Goal: Information Seeking & Learning: Learn about a topic

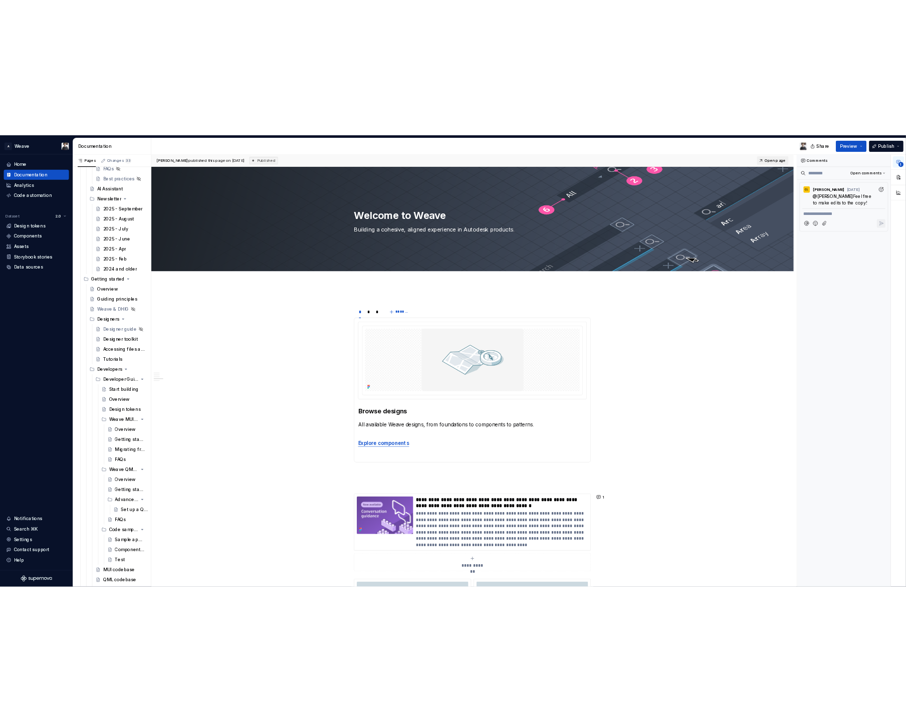
scroll to position [367, 0]
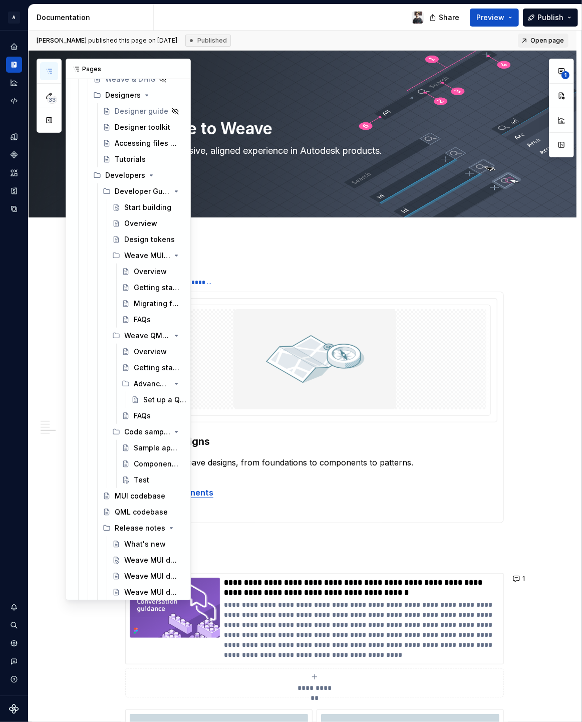
click at [50, 71] on icon "button" at bounding box center [49, 71] width 5 height 4
click at [52, 123] on button "button" at bounding box center [49, 120] width 18 height 18
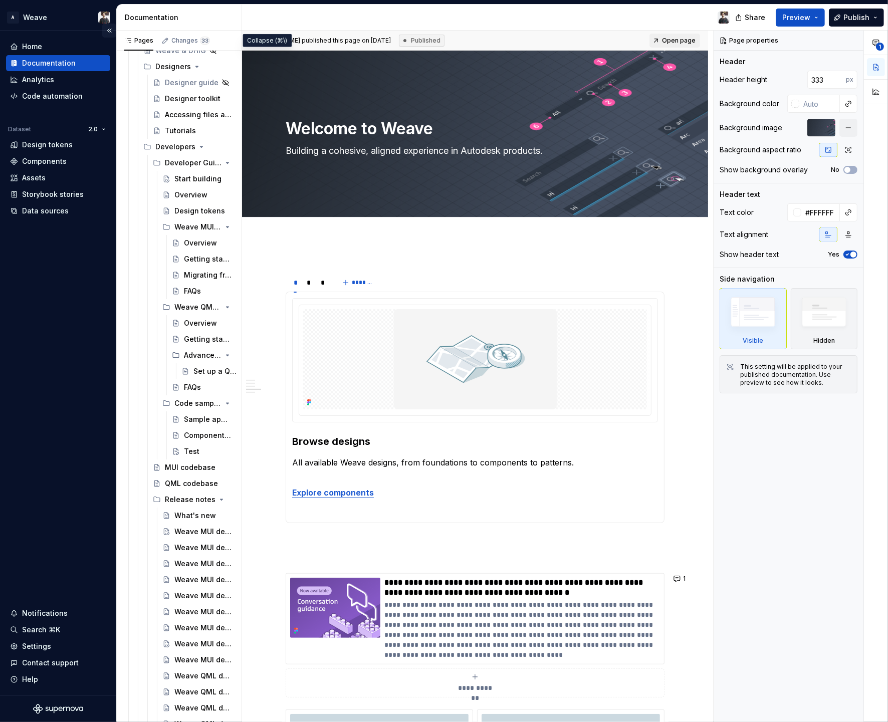
click at [109, 31] on button "Collapse sidebar" at bounding box center [109, 31] width 14 height 14
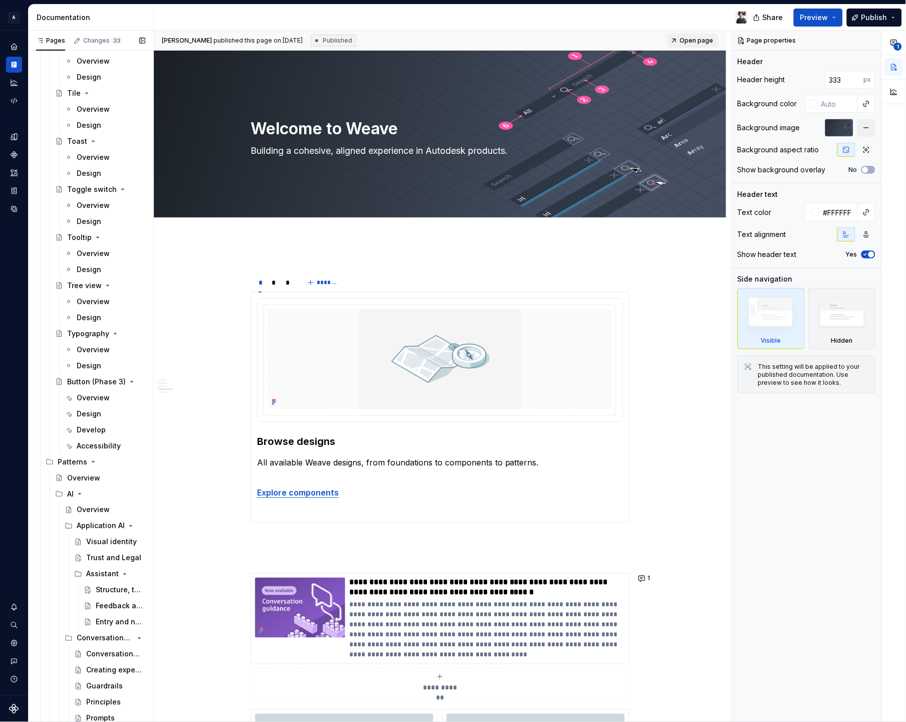
scroll to position [3703, 0]
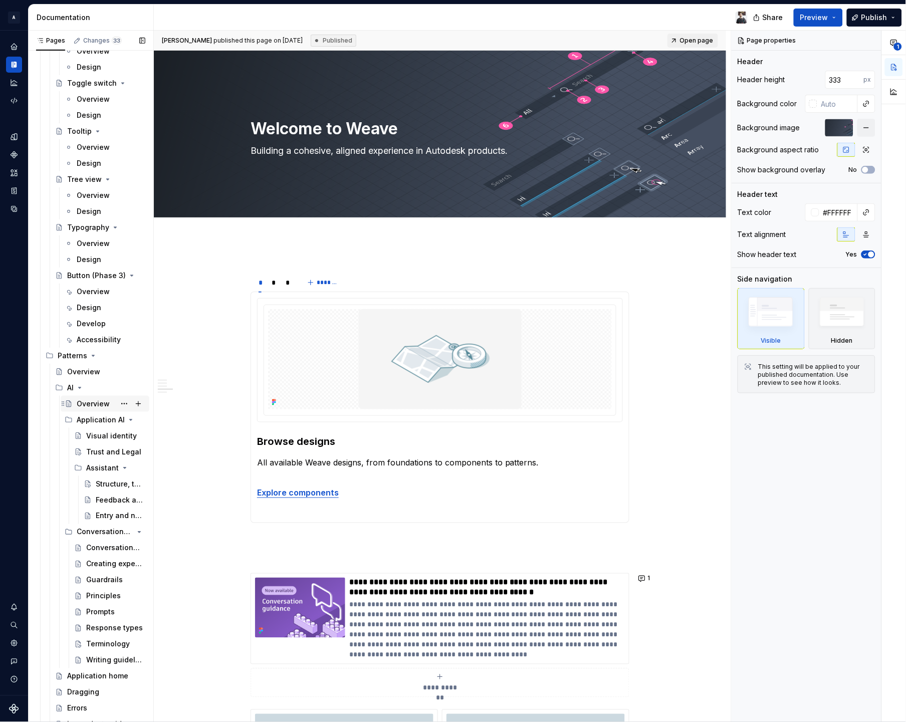
click at [87, 405] on div "Overview" at bounding box center [93, 404] width 33 height 10
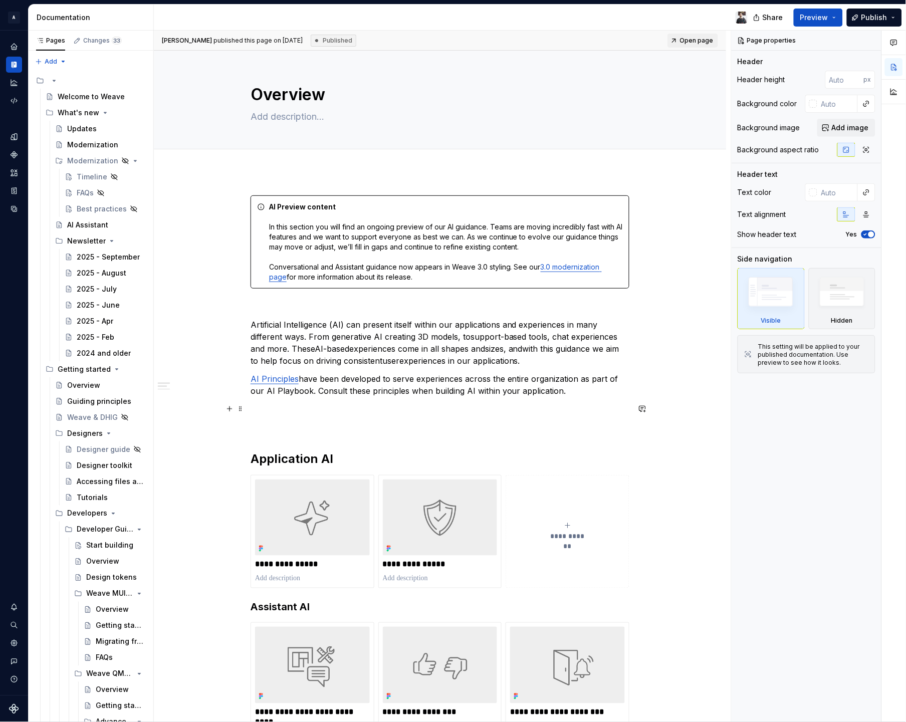
click at [599, 398] on div "**********" at bounding box center [440, 715] width 379 height 1041
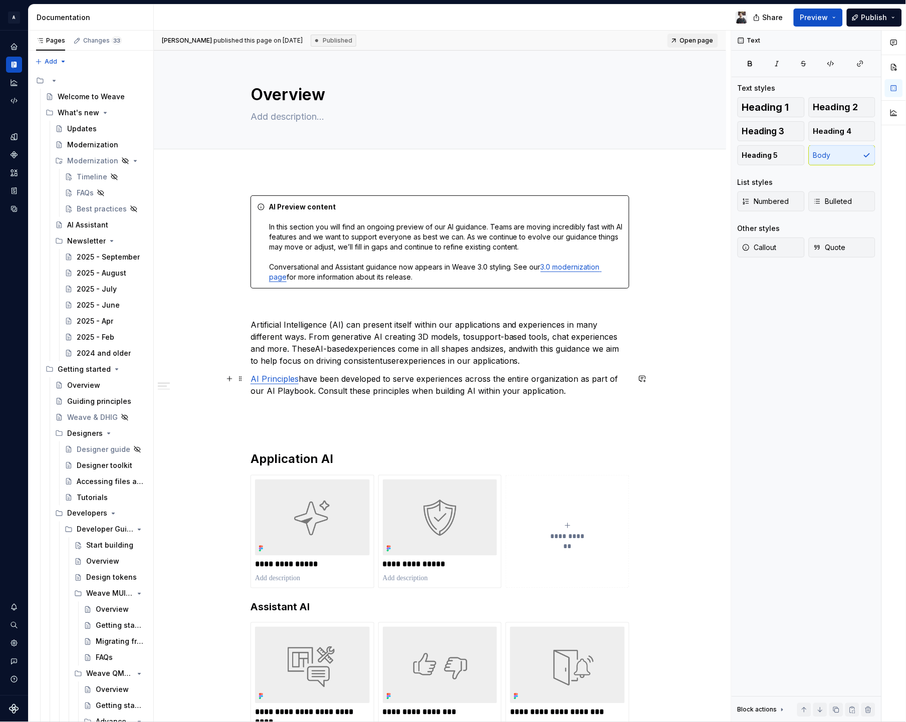
click at [583, 387] on p "AI Principles have been developed to serve experiences across the entire organi…" at bounding box center [440, 385] width 379 height 24
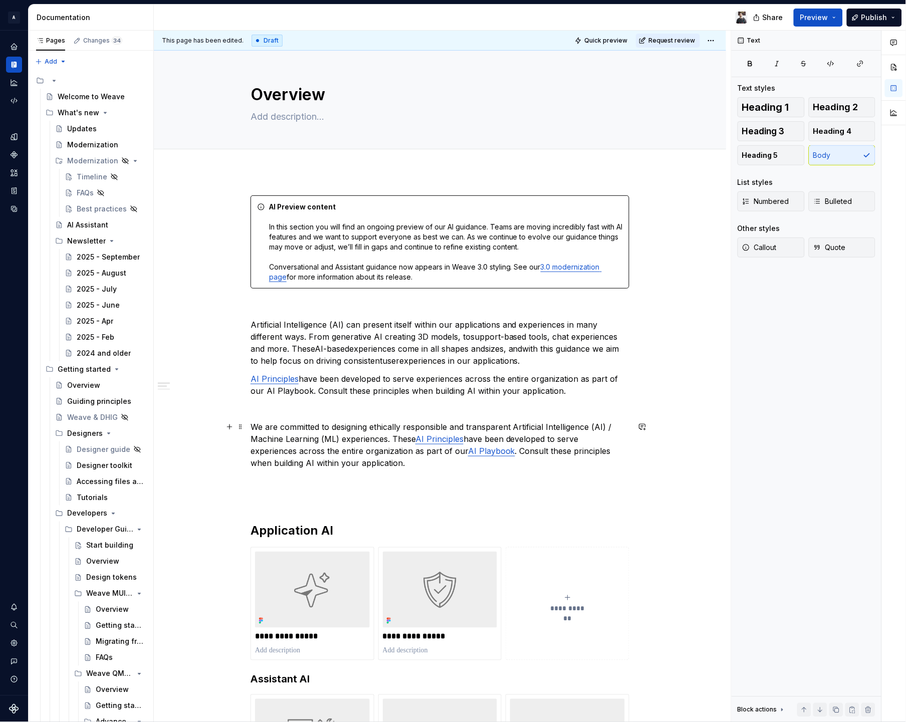
type textarea "*"
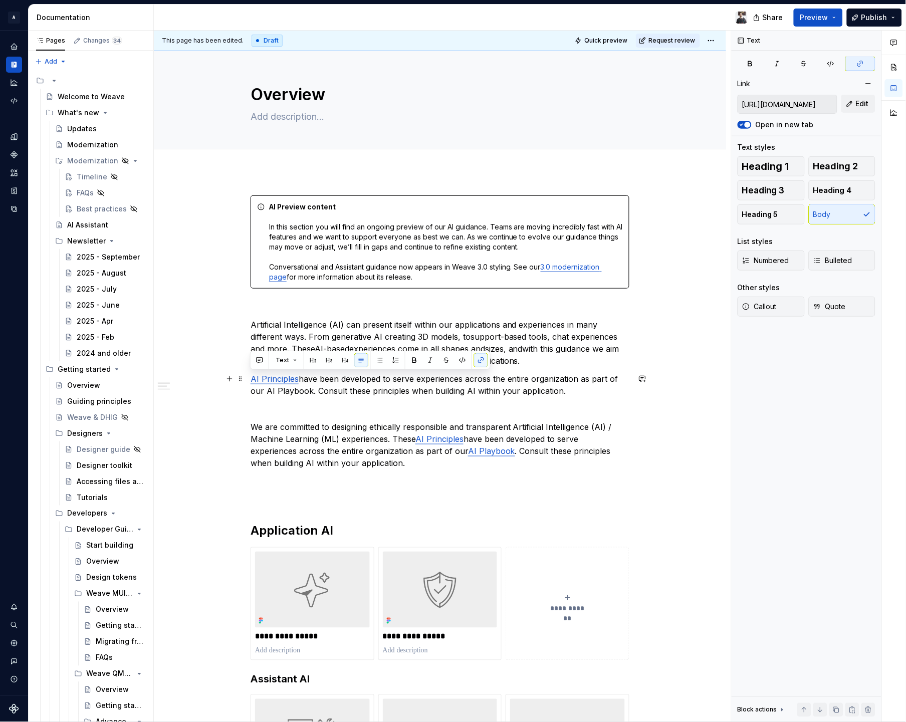
drag, startPoint x: 572, startPoint y: 395, endPoint x: 252, endPoint y: 382, distance: 320.6
click at [252, 382] on p "AI Principles have been developed to serve experiences across the entire organi…" at bounding box center [440, 385] width 379 height 24
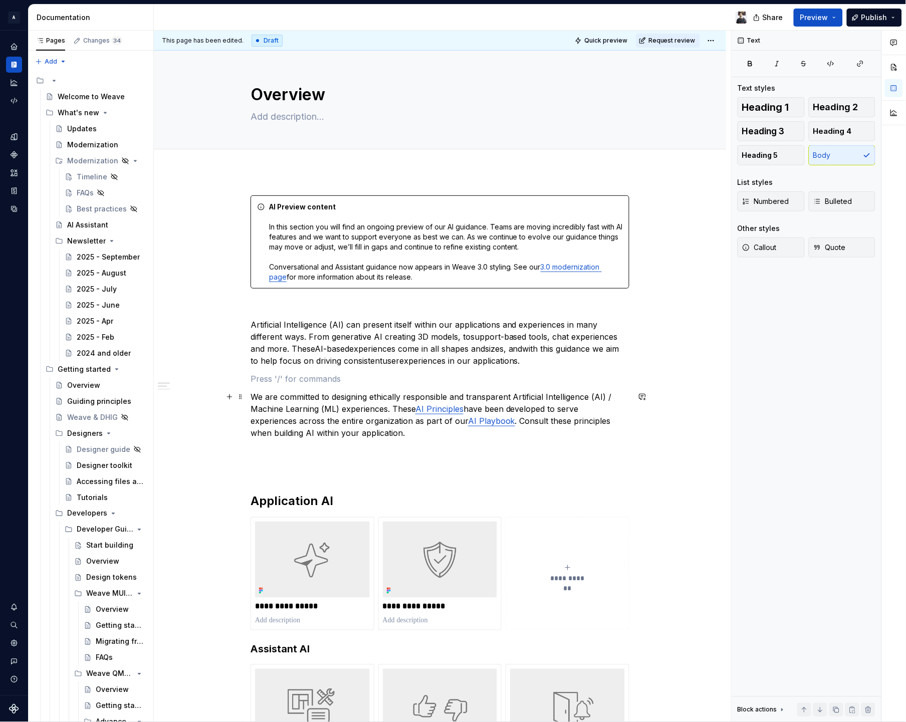
click at [433, 409] on link "AI Principles" at bounding box center [440, 409] width 48 height 10
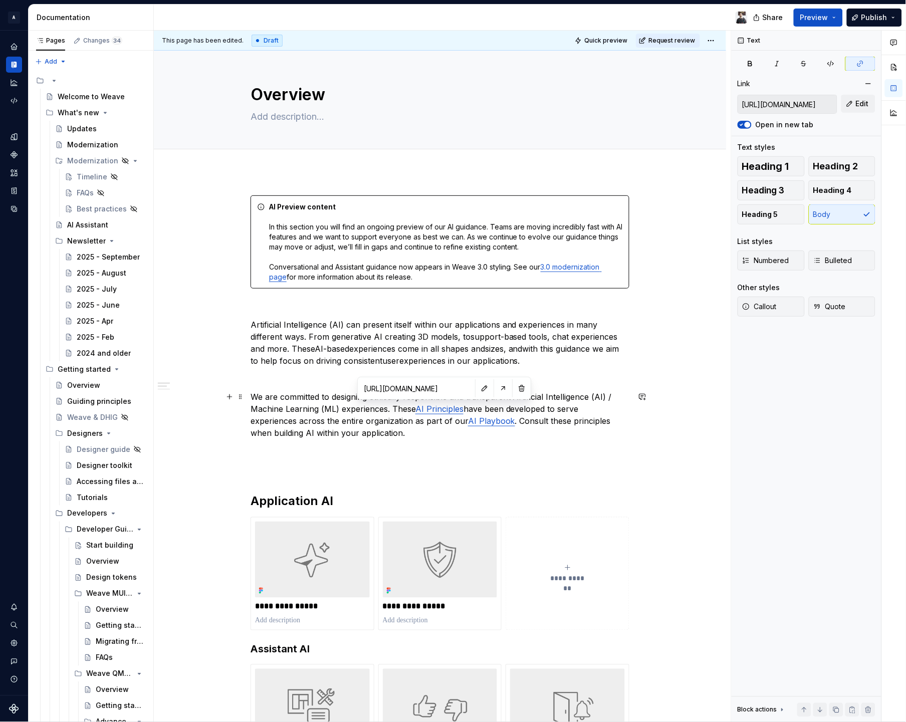
type input "[URL] Intelligence (AI) can present itself within our applications and experien…"
click at [493, 424] on link "AI Playbook" at bounding box center [491, 421] width 47 height 10
click at [492, 445] on p at bounding box center [440, 451] width 379 height 12
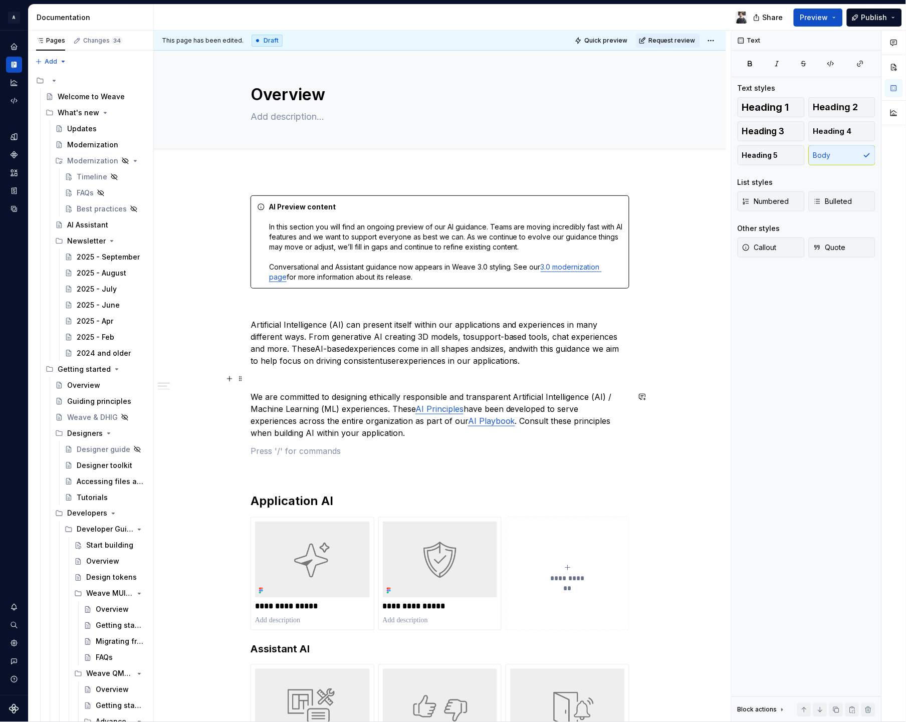
click at [262, 384] on p at bounding box center [440, 379] width 379 height 12
click at [287, 450] on p at bounding box center [440, 451] width 379 height 12
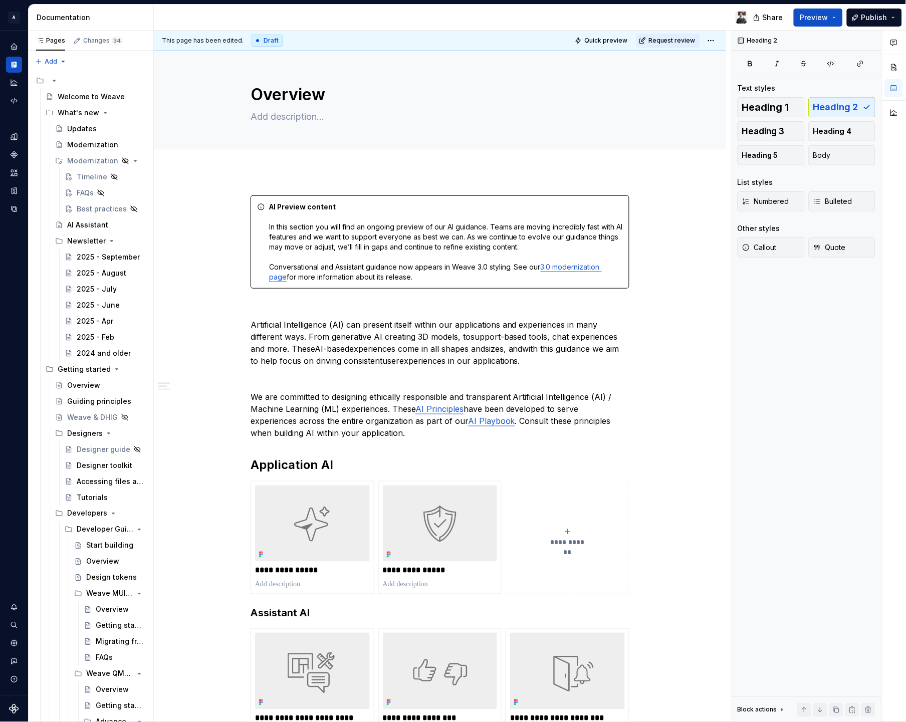
click at [399, 442] on div "**********" at bounding box center [440, 718] width 379 height 1047
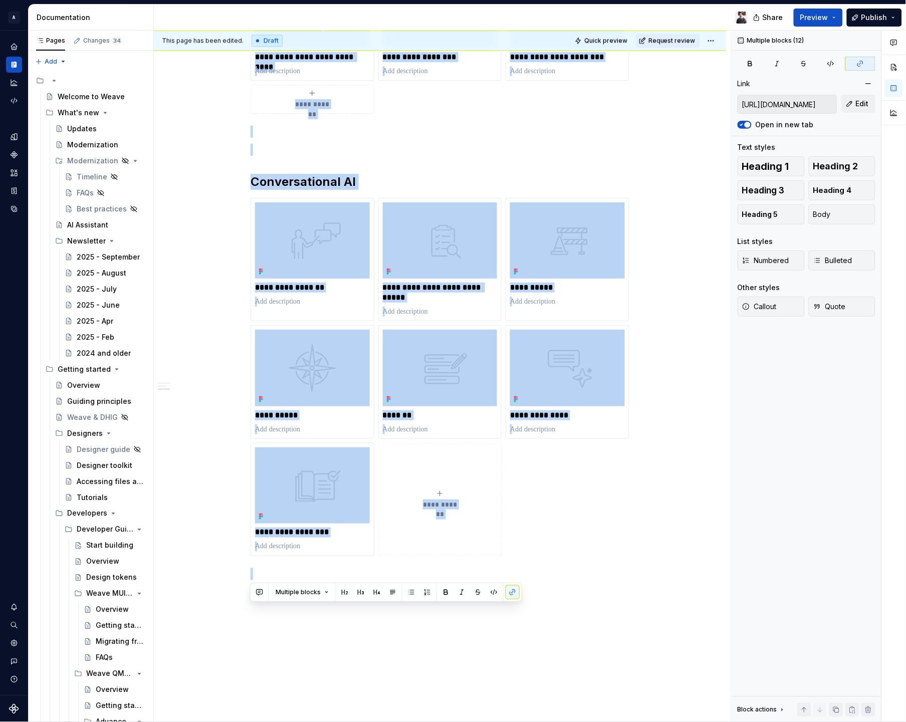
scroll to position [748, 0]
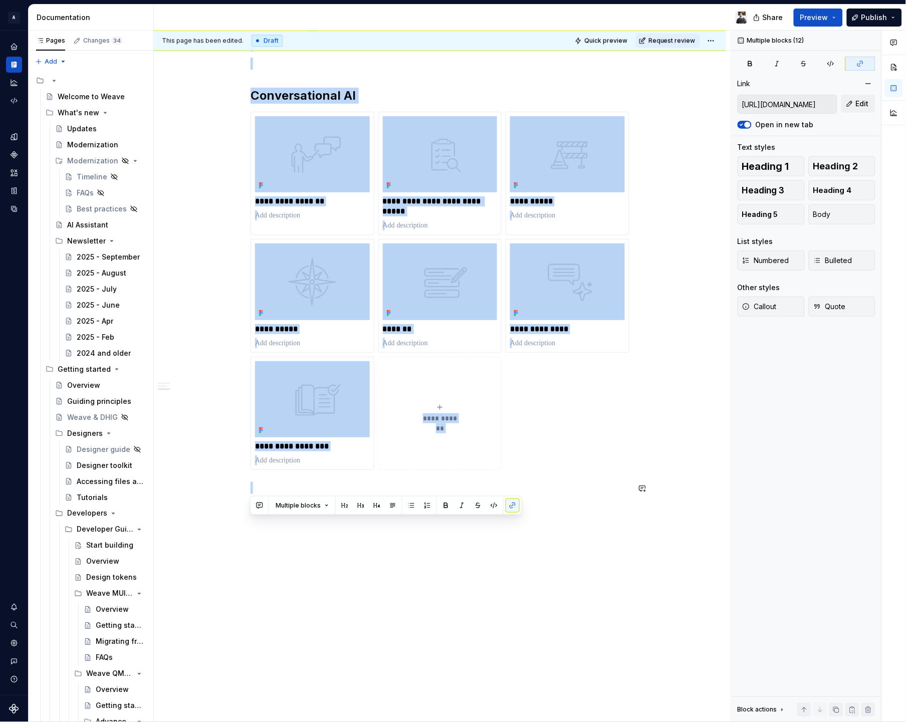
drag, startPoint x: 277, startPoint y: 339, endPoint x: 559, endPoint y: 543, distance: 348.5
click at [559, 543] on div "**********" at bounding box center [440, 73] width 572 height 1299
copy div "**********"
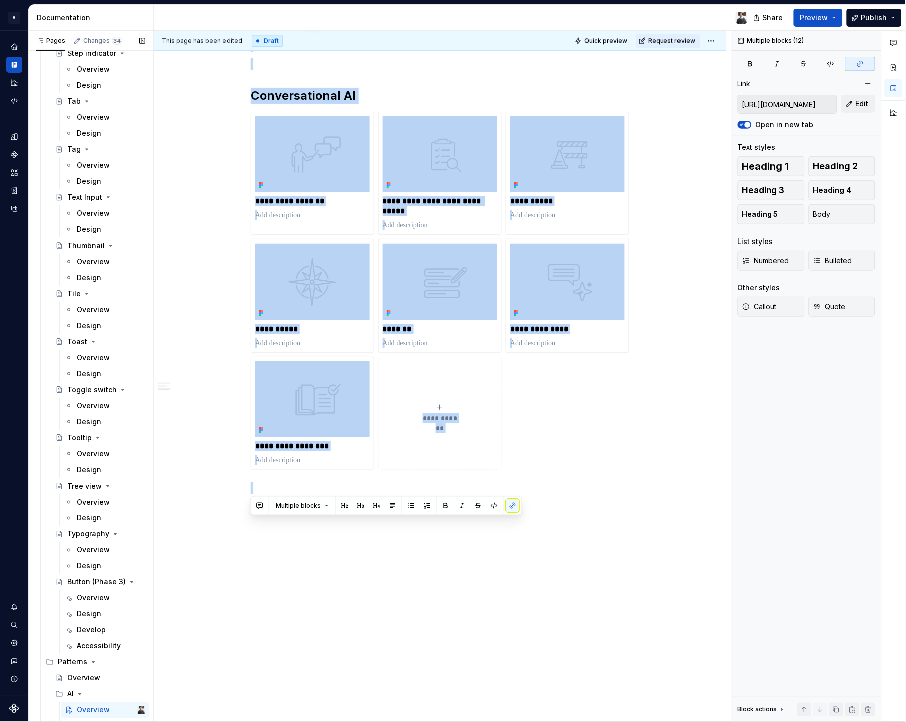
scroll to position [3763, 0]
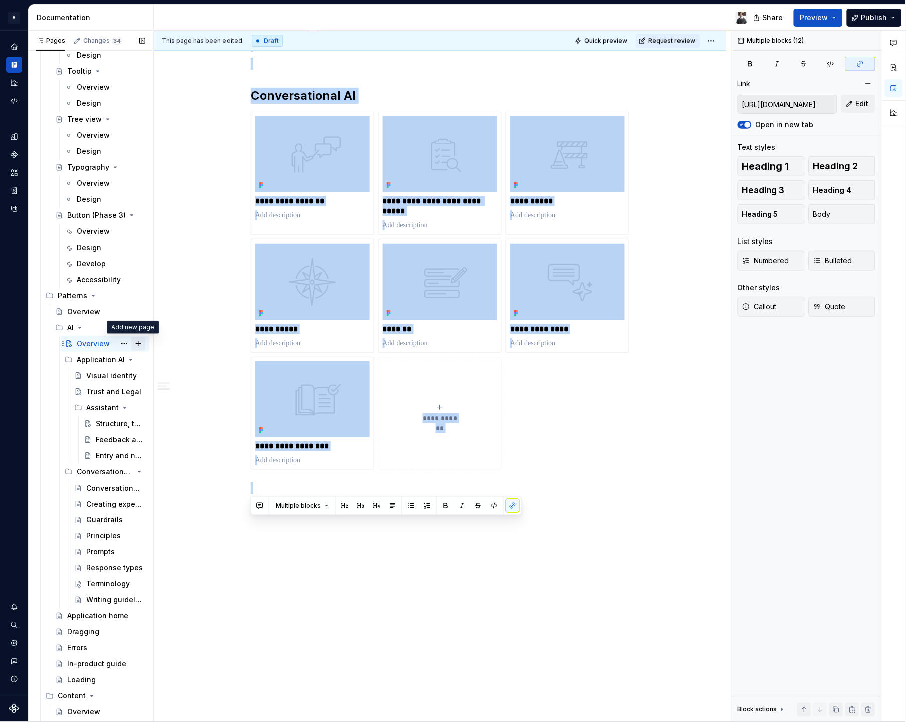
click at [131, 342] on button "Page tree" at bounding box center [138, 344] width 14 height 14
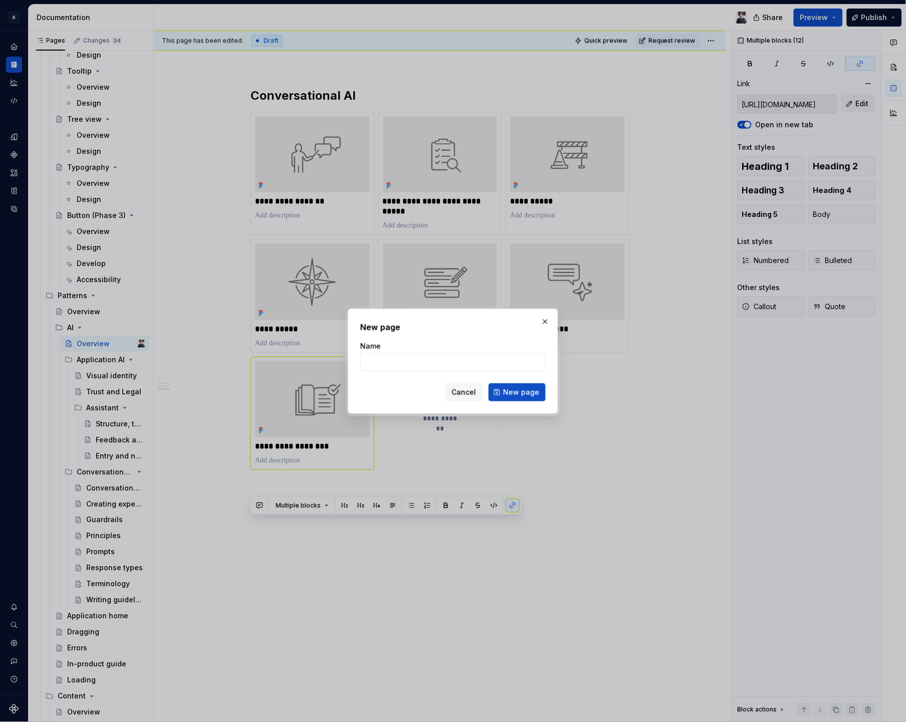
click at [458, 392] on span "Cancel" at bounding box center [464, 392] width 25 height 10
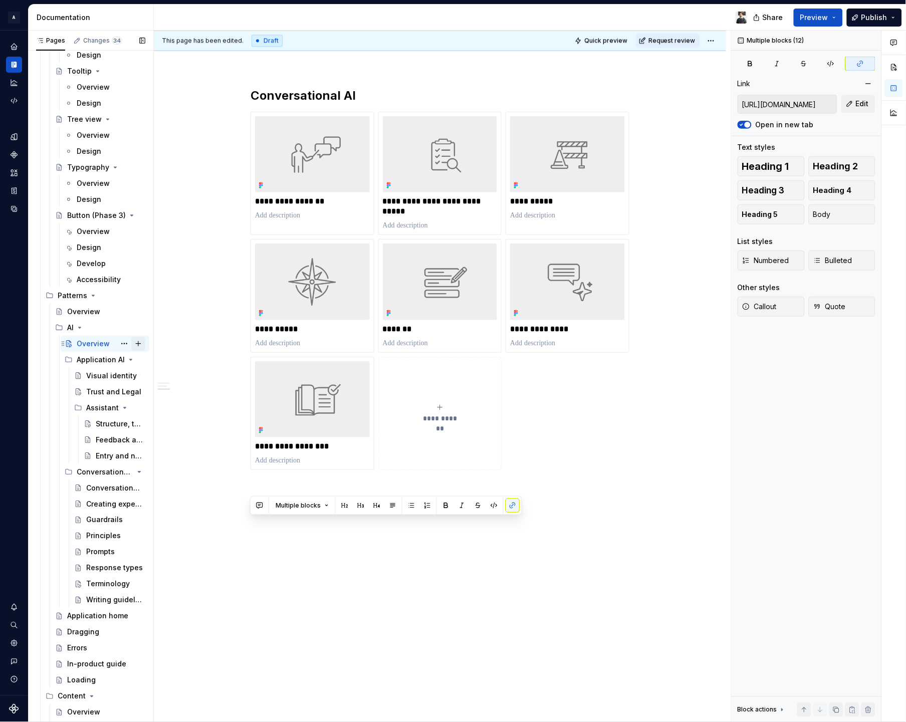
click at [133, 342] on button "Page tree" at bounding box center [138, 344] width 14 height 14
type textarea "*"
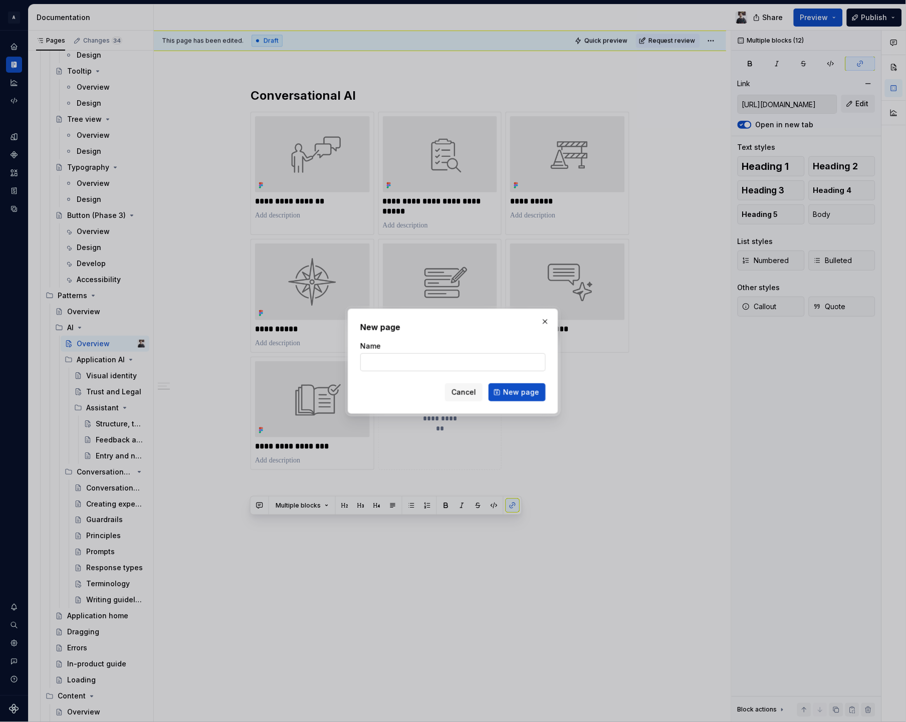
click at [421, 360] on input "Name" at bounding box center [452, 362] width 185 height 18
type input "Getting started"
click at [509, 397] on button "New page" at bounding box center [517, 392] width 57 height 18
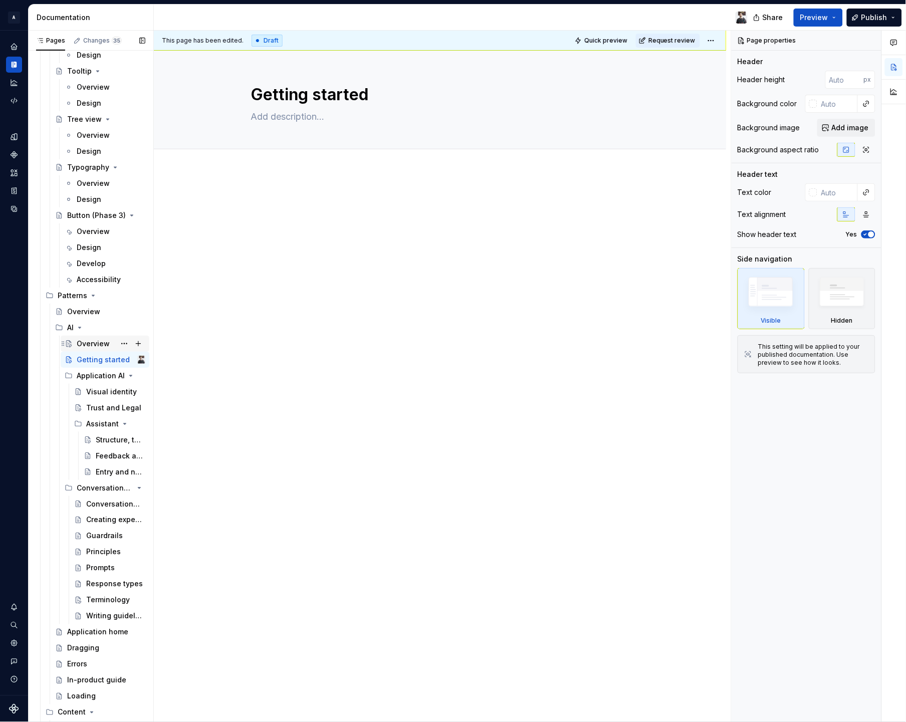
click at [98, 343] on div "Overview" at bounding box center [93, 344] width 33 height 10
click at [99, 360] on div "Getting started" at bounding box center [96, 360] width 39 height 10
click at [287, 200] on p at bounding box center [440, 201] width 379 height 12
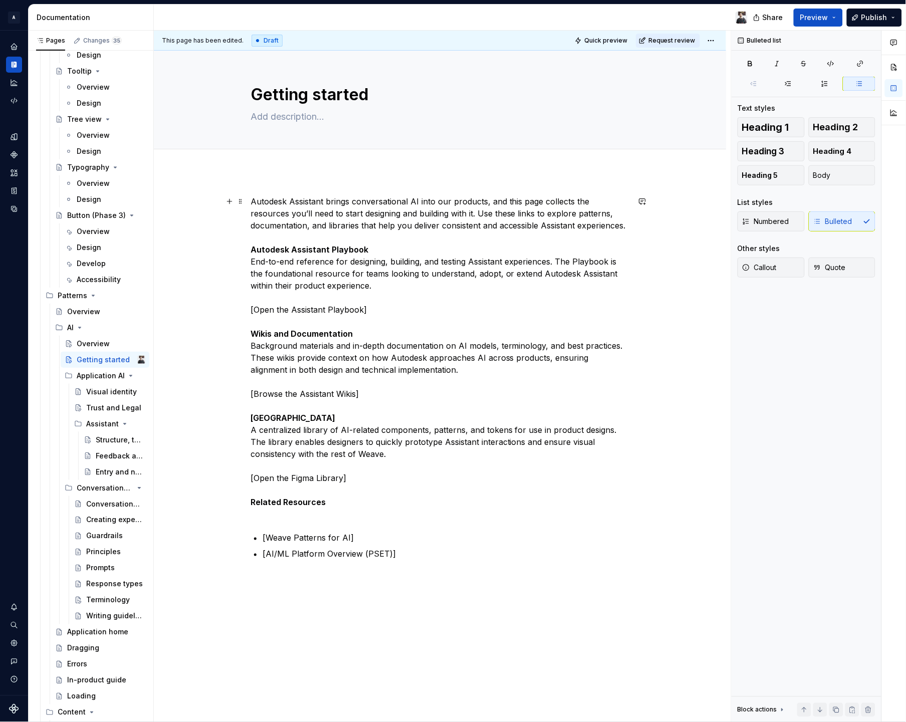
click at [312, 245] on strong "Autodesk Assistant Playbook" at bounding box center [310, 250] width 118 height 10
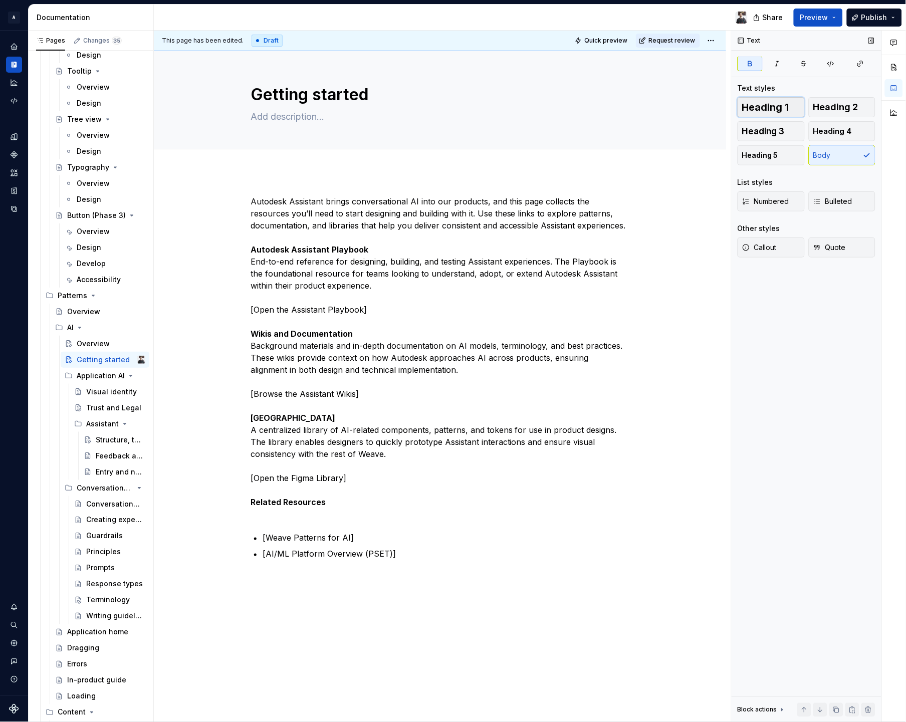
click at [772, 105] on span "Heading 1" at bounding box center [765, 107] width 47 height 10
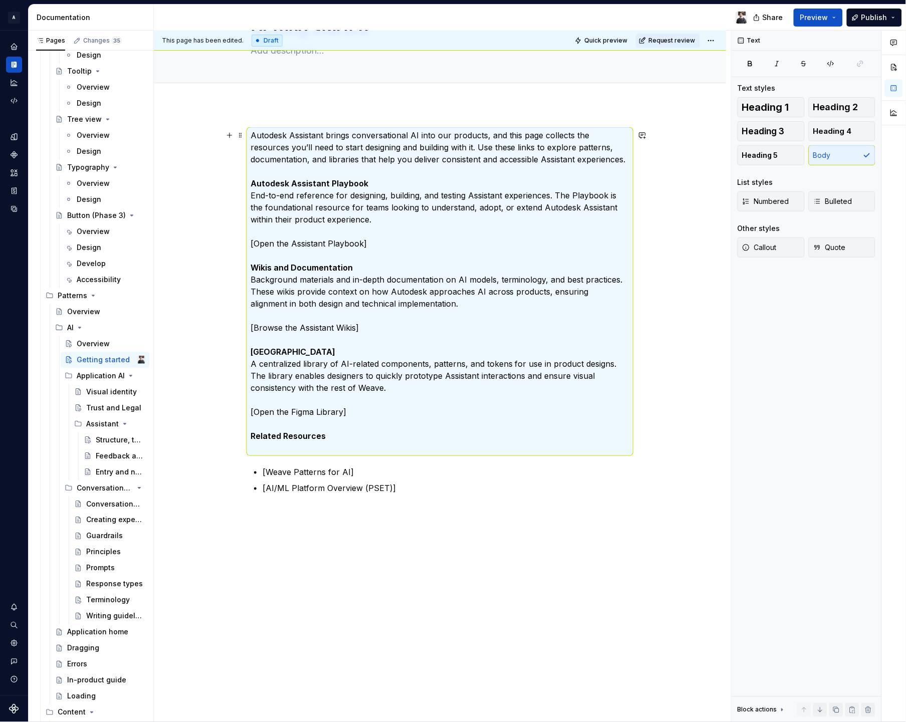
scroll to position [66, 0]
click at [412, 180] on p "Autodesk Assistant brings conversational AI into our products, and this page co…" at bounding box center [440, 291] width 379 height 325
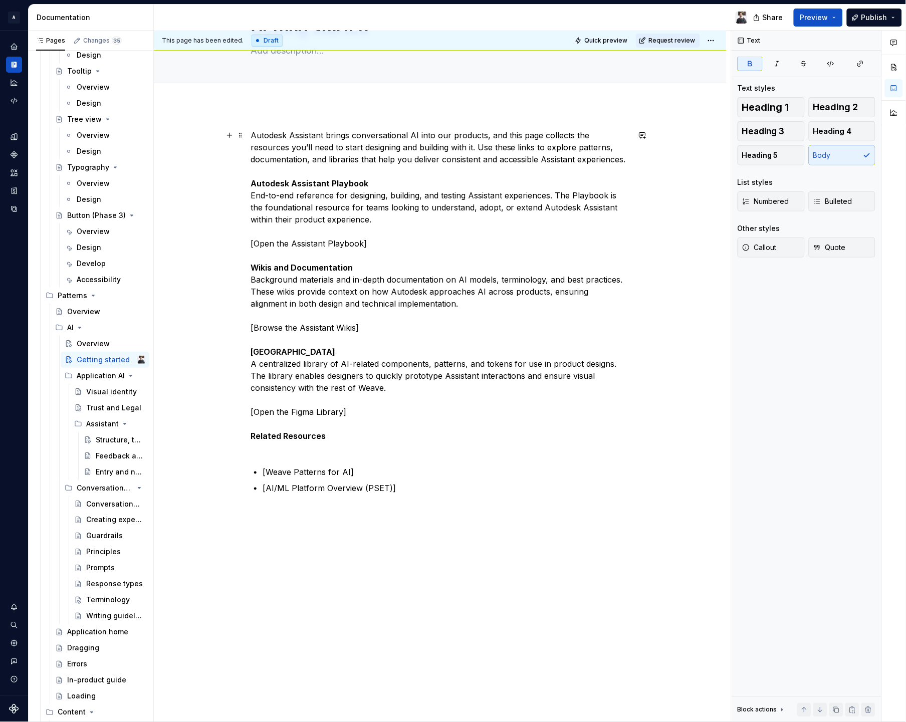
click at [396, 188] on p "Autodesk Assistant brings conversational AI into our products, and this page co…" at bounding box center [440, 291] width 379 height 325
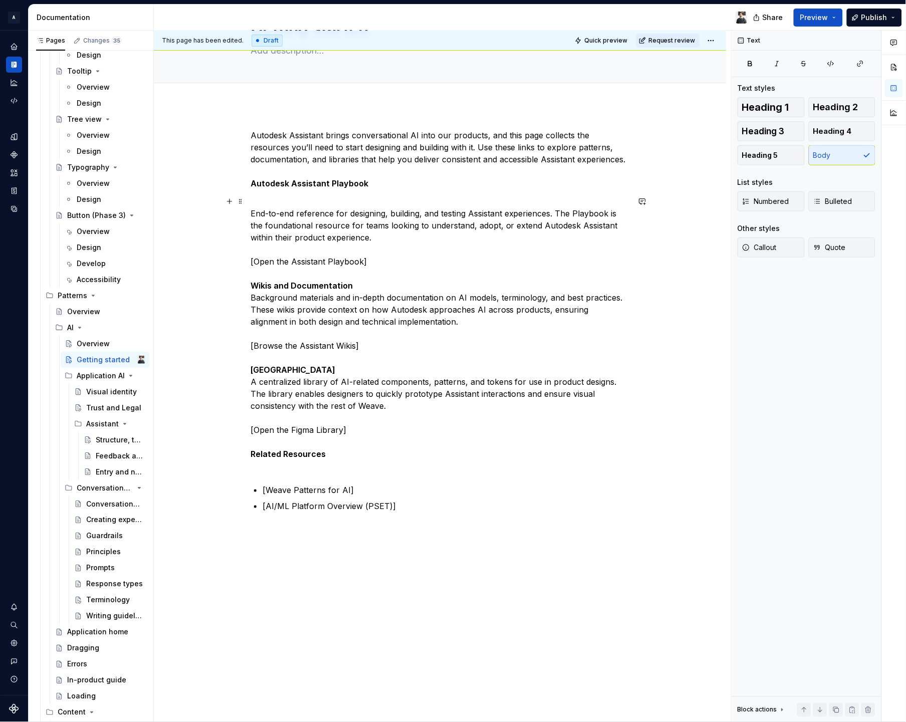
scroll to position [84, 0]
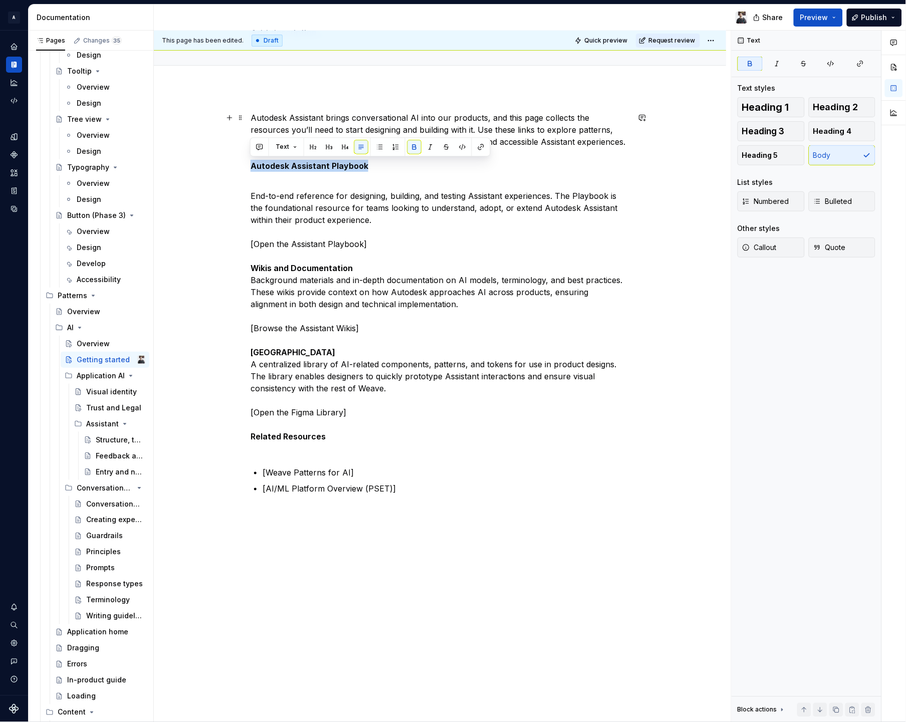
drag, startPoint x: 378, startPoint y: 168, endPoint x: 238, endPoint y: 161, distance: 140.5
click at [238, 161] on div "Autodesk Assistant brings conversational AI into our products, and this page co…" at bounding box center [440, 406] width 572 height 636
click at [310, 146] on button "button" at bounding box center [313, 147] width 14 height 14
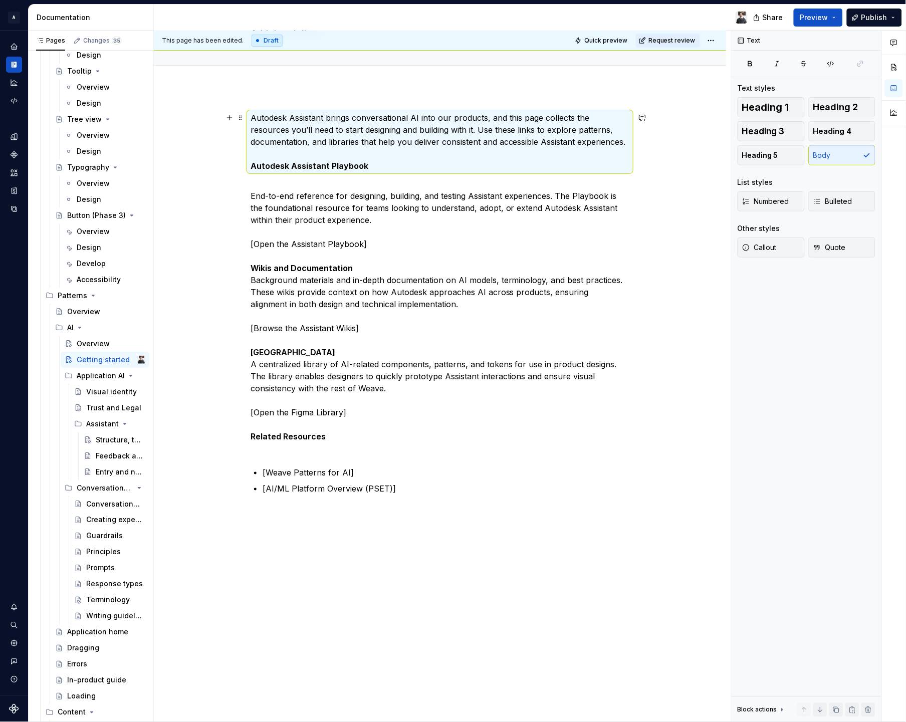
click at [285, 166] on strong "Autodesk Assistant Playbook" at bounding box center [310, 166] width 118 height 10
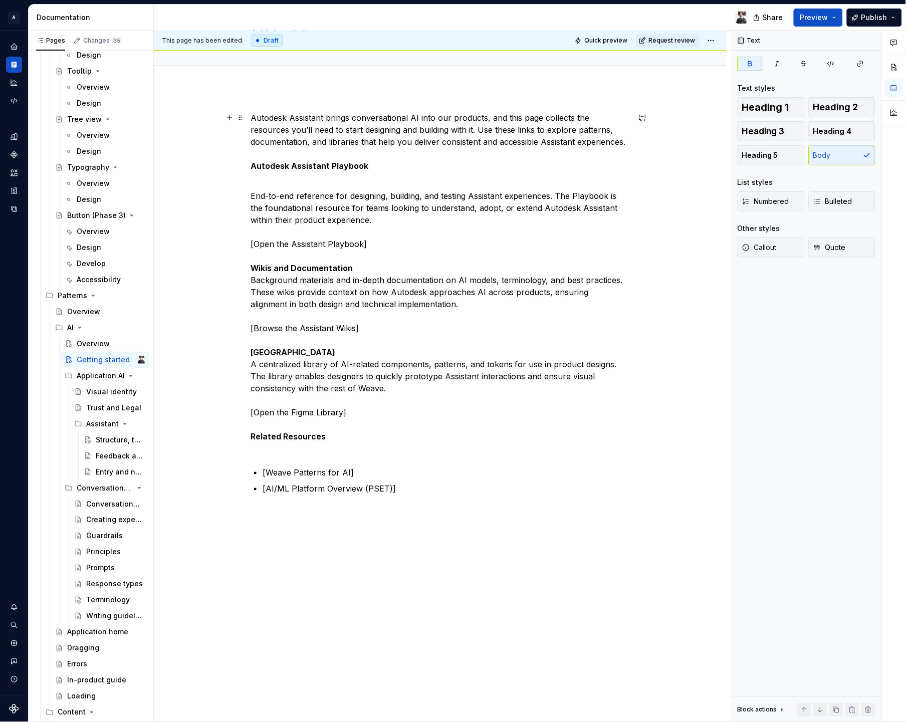
click at [646, 141] on div "Autodesk Assistant brings conversational AI into our products, and this page co…" at bounding box center [440, 406] width 572 height 636
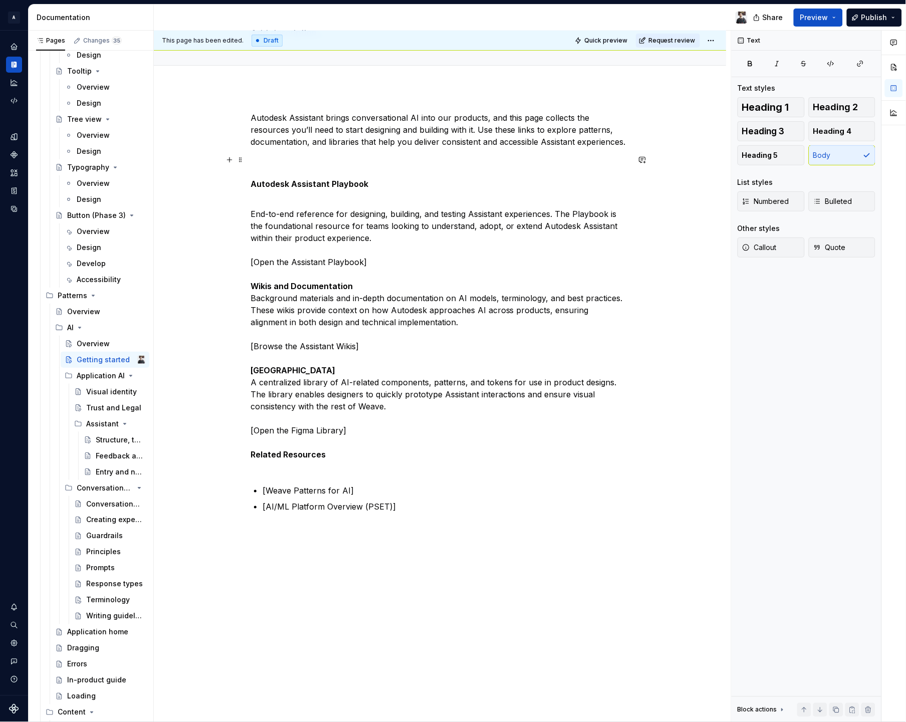
click at [280, 165] on p "Autodesk Assistant Playbook" at bounding box center [440, 172] width 379 height 36
click at [253, 174] on p "Autodesk Assistant Playbook" at bounding box center [440, 172] width 379 height 36
click at [248, 178] on div "Autodesk Assistant brings conversational AI into our products, and this page co…" at bounding box center [440, 415] width 572 height 654
drag, startPoint x: 253, startPoint y: 182, endPoint x: 363, endPoint y: 183, distance: 110.3
click at [363, 183] on strong "Autodesk Assistant Playbook" at bounding box center [310, 184] width 118 height 10
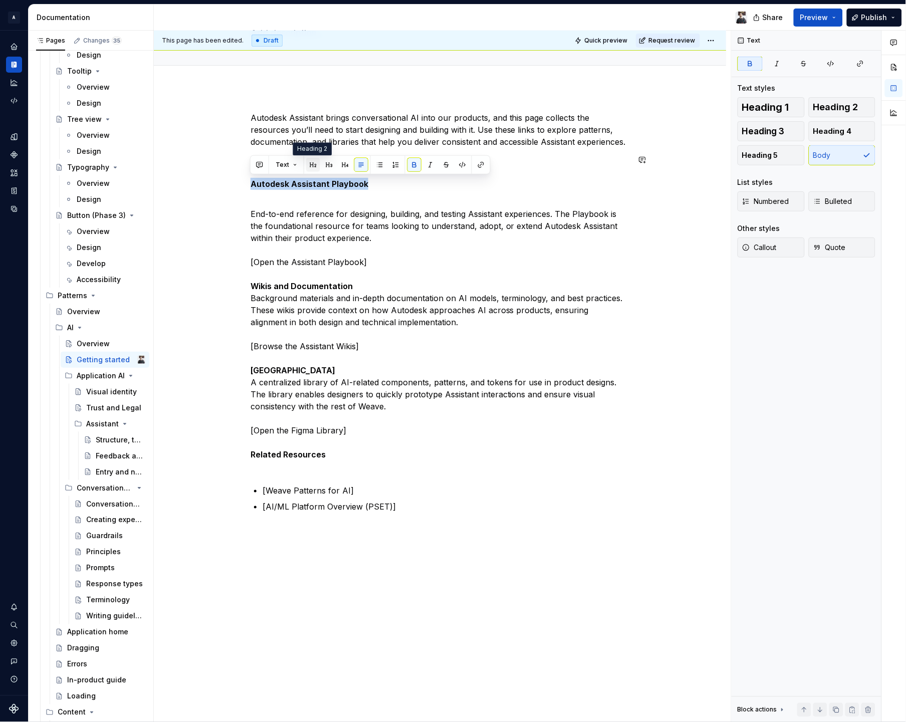
click at [310, 165] on button "button" at bounding box center [313, 165] width 14 height 14
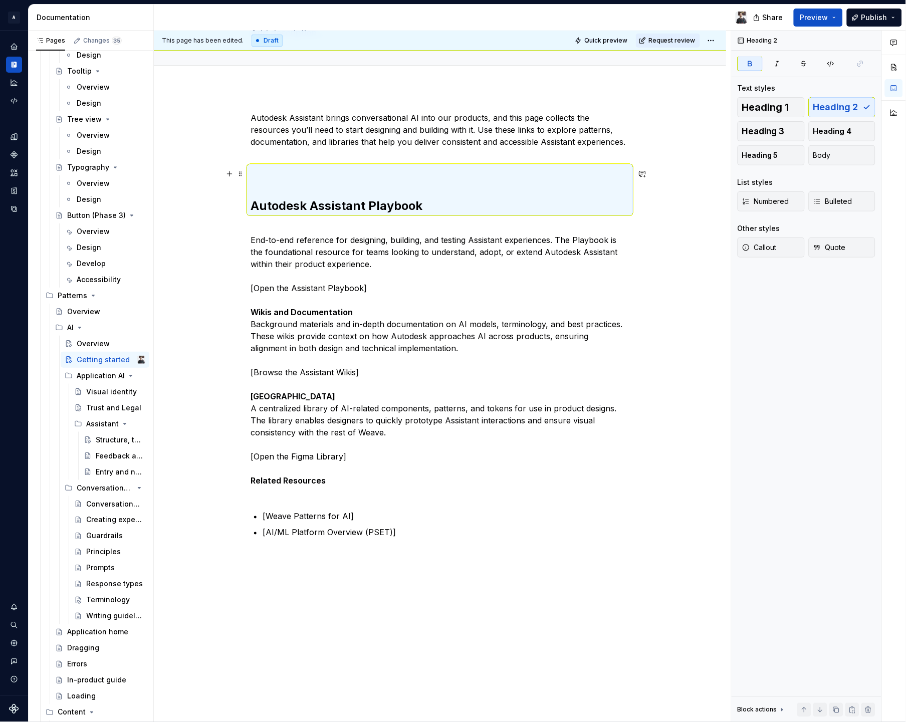
click at [321, 187] on h2 "Autodesk Assistant Playbook" at bounding box center [440, 190] width 379 height 48
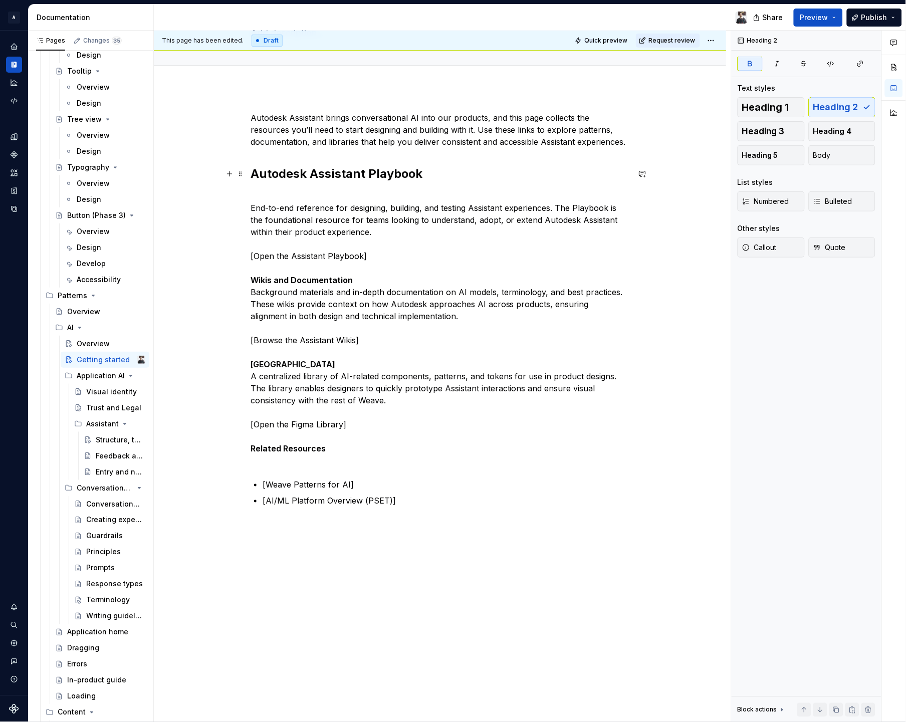
click at [260, 185] on div "Autodesk Assistant brings conversational AI into our products, and this page co…" at bounding box center [440, 309] width 379 height 395
click at [363, 280] on p "End-to-end reference for designing, building, and testing Assistant experiences…" at bounding box center [440, 328] width 379 height 277
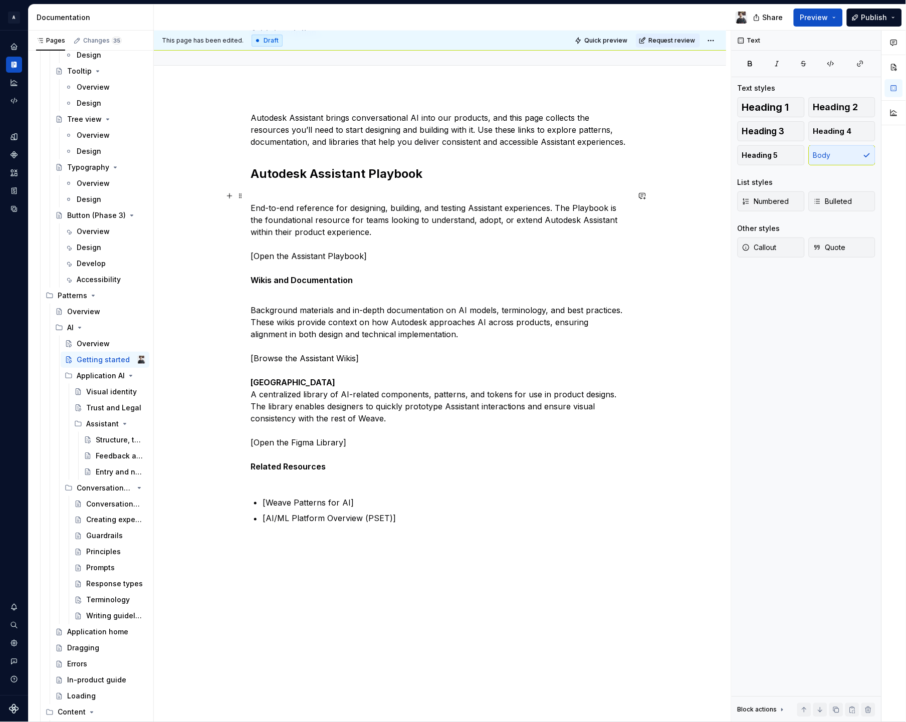
click at [252, 283] on strong "Wikis and Documentation" at bounding box center [302, 280] width 102 height 10
click at [834, 102] on span "Heading 2" at bounding box center [836, 107] width 45 height 10
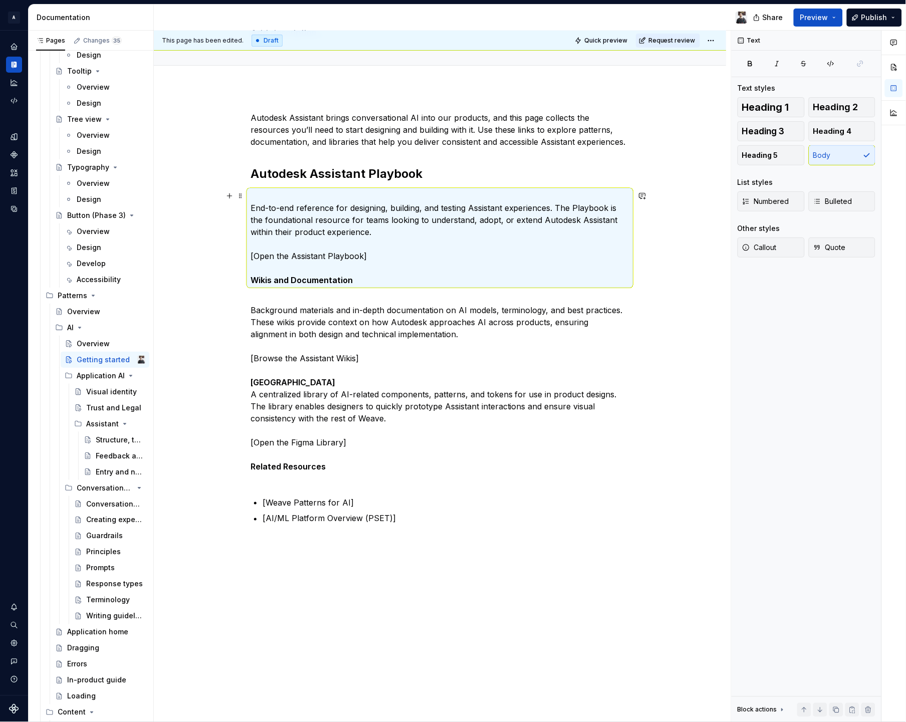
click at [286, 269] on p "End-to-end reference for designing, building, and testing Assistant experiences…" at bounding box center [440, 238] width 379 height 96
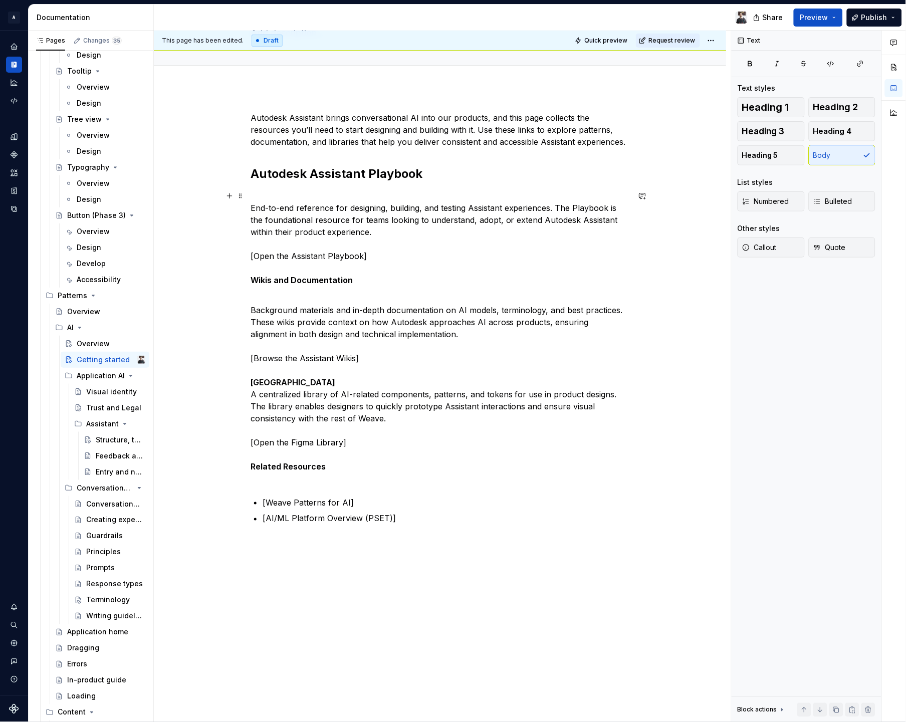
click at [249, 280] on div "Autodesk Assistant brings conversational AI into our products, and this page co…" at bounding box center [440, 421] width 572 height 666
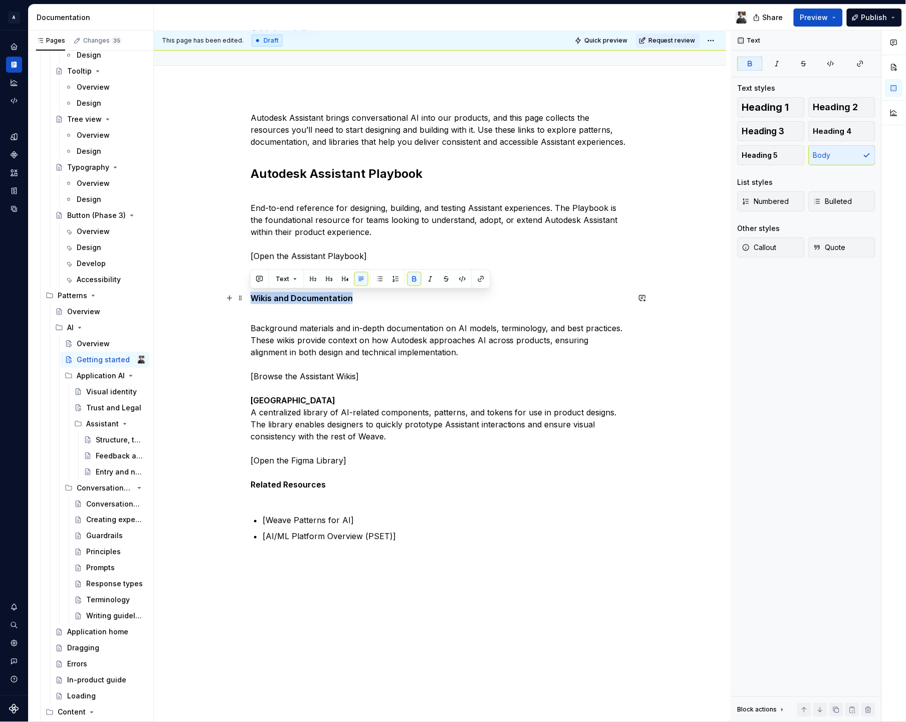
drag, startPoint x: 253, startPoint y: 297, endPoint x: 355, endPoint y: 295, distance: 102.3
click at [355, 295] on p "Wikis and Documentation" at bounding box center [440, 298] width 379 height 12
click at [310, 280] on button "button" at bounding box center [313, 279] width 14 height 14
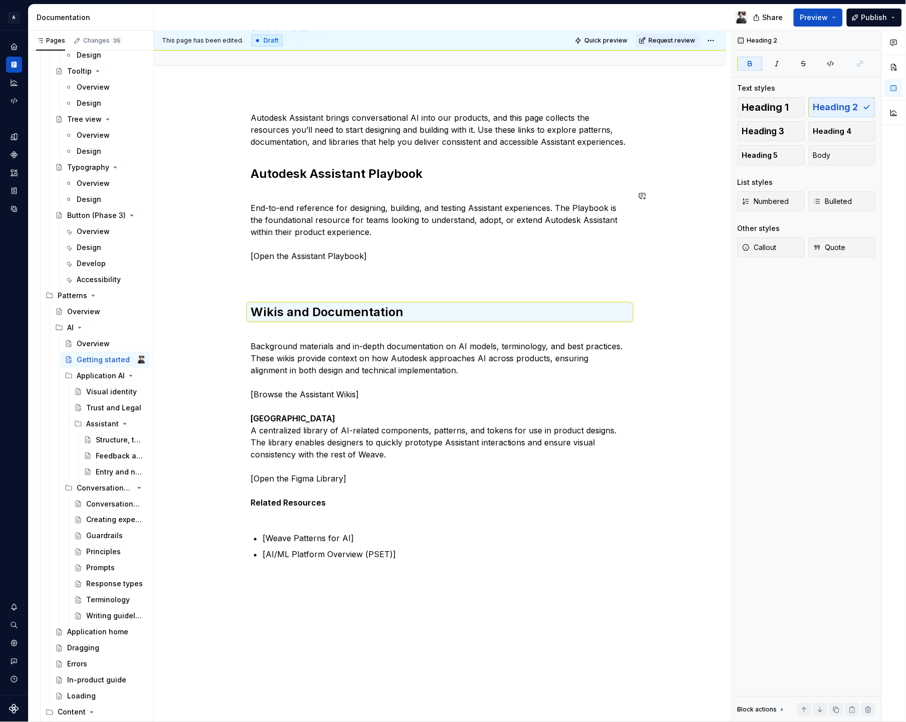
click at [327, 287] on div "Autodesk Assistant brings conversational AI into our products, and this page co…" at bounding box center [440, 336] width 379 height 449
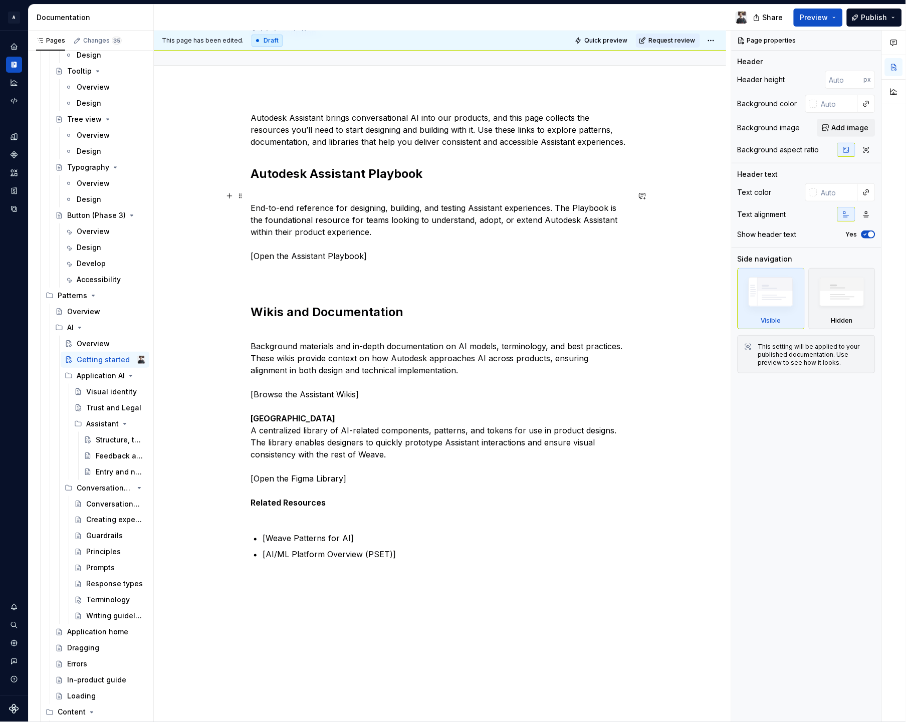
click at [310, 268] on p "End-to-end reference for designing, building, and testing Assistant experiences…" at bounding box center [440, 238] width 379 height 96
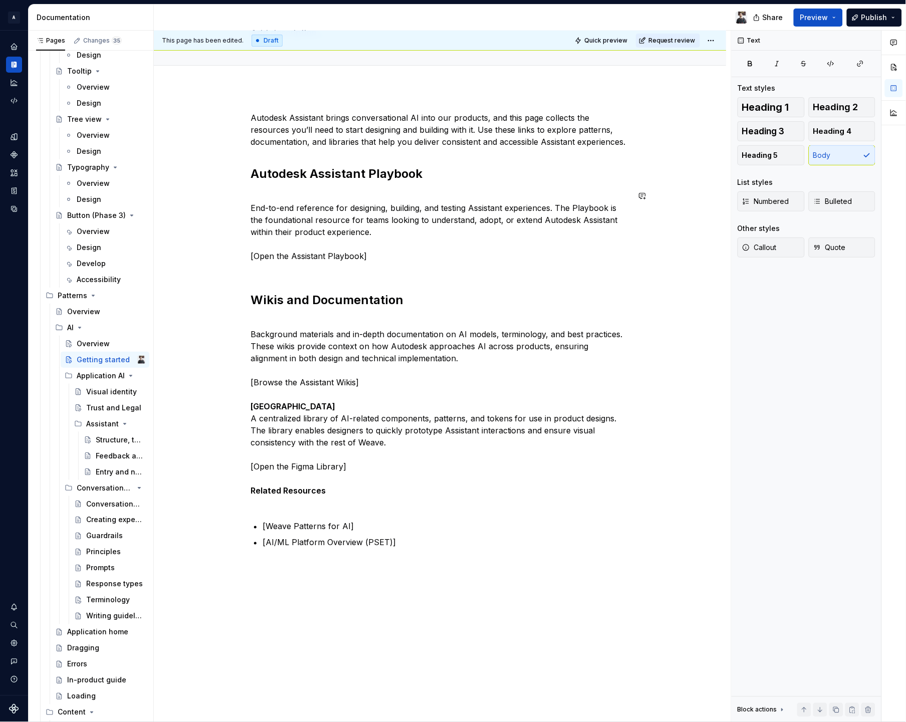
click at [335, 275] on div "Autodesk Assistant brings conversational AI into our products, and this page co…" at bounding box center [440, 330] width 379 height 437
type textarea "*"
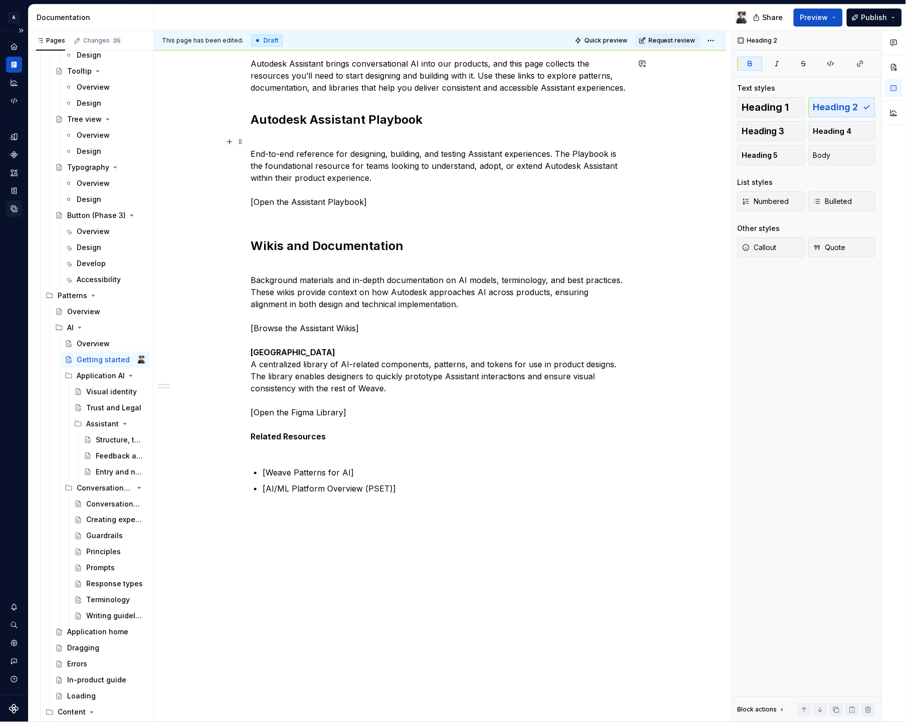
scroll to position [0, 0]
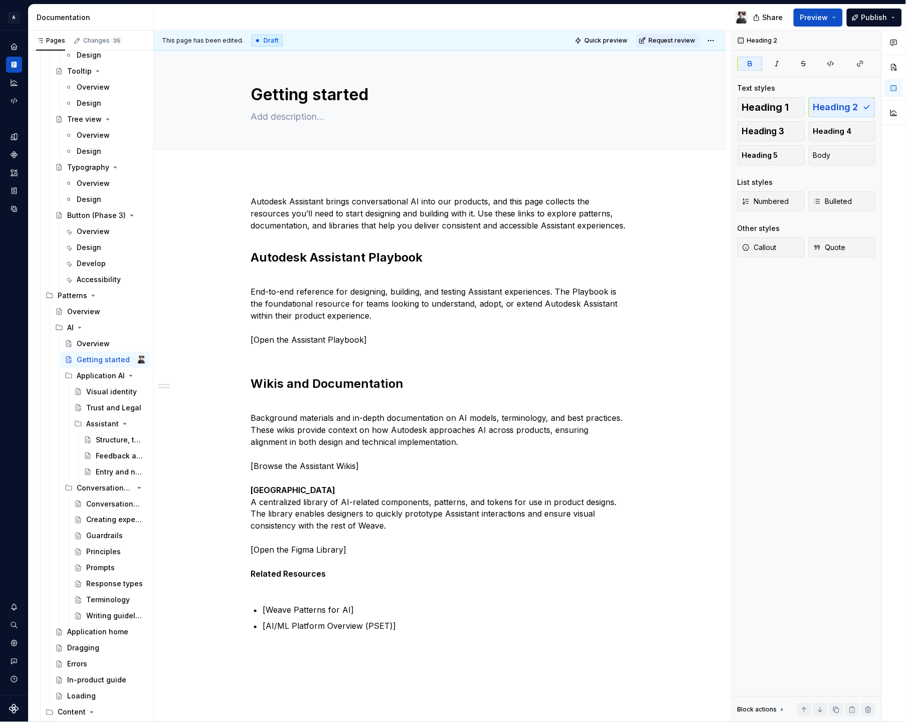
click at [263, 201] on p "Autodesk Assistant brings conversational AI into our products, and this page co…" at bounding box center [440, 213] width 379 height 36
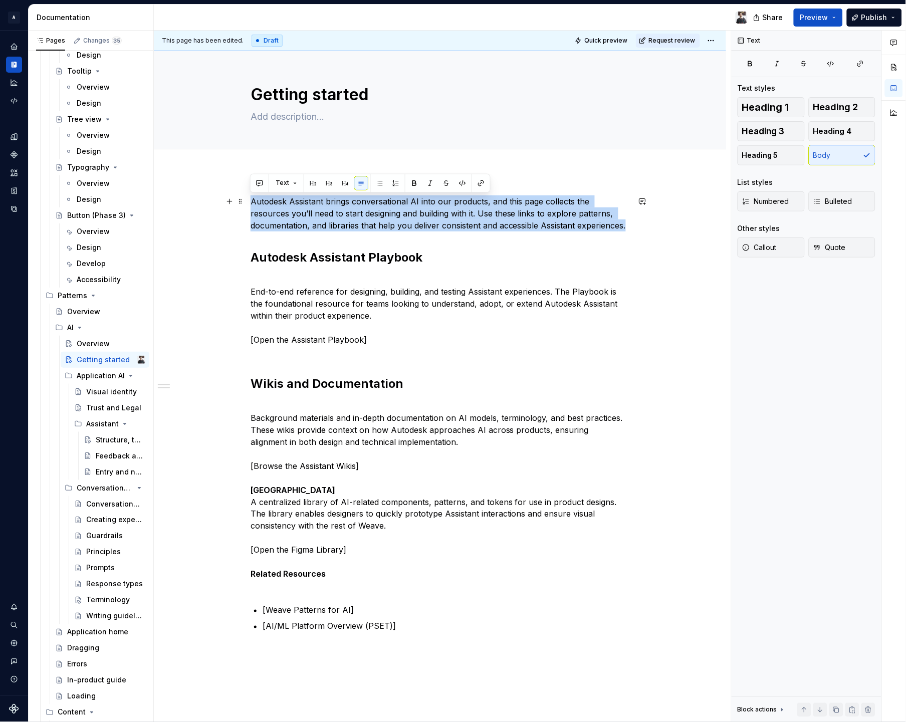
click at [314, 209] on p "Autodesk Assistant brings conversational AI into our products, and this page co…" at bounding box center [440, 213] width 379 height 36
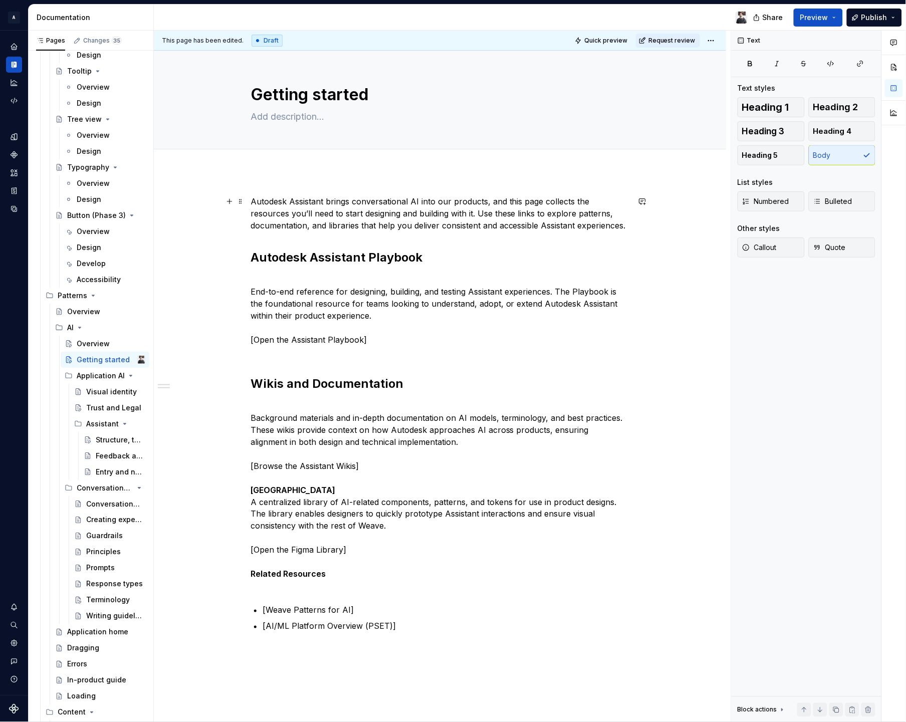
click at [321, 200] on p "Autodesk Assistant brings conversational AI into our products, and this page co…" at bounding box center [440, 213] width 379 height 36
click at [325, 202] on p "Autodesk Assistant brings conversational AI into our products, and this page co…" at bounding box center [440, 213] width 379 height 36
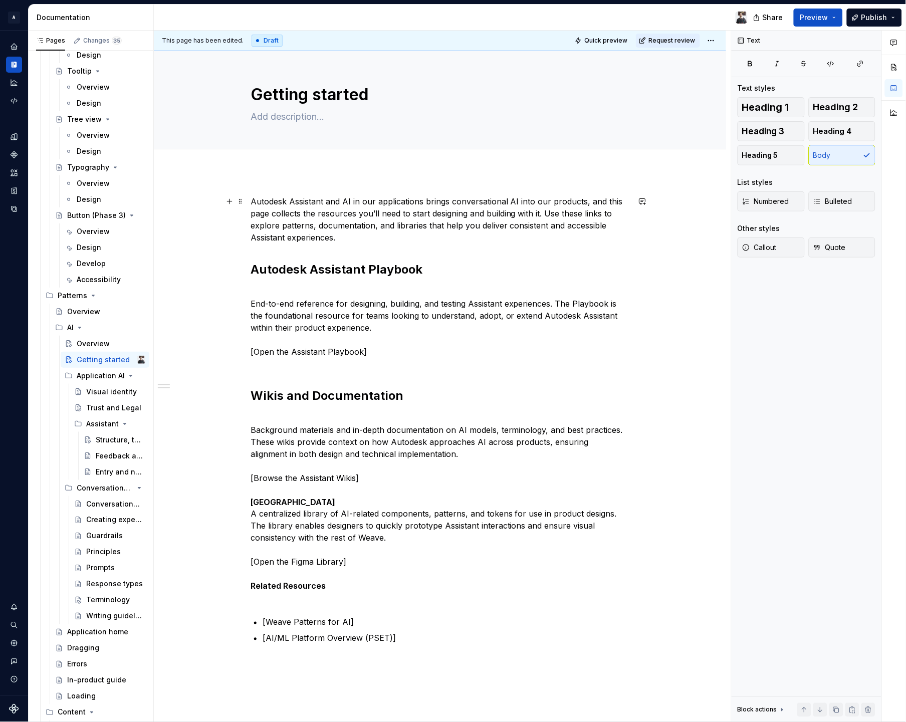
click at [480, 200] on p "Autodesk Assistant and AI in our applications brings conversational AI into our…" at bounding box center [440, 219] width 379 height 48
click at [341, 199] on p "Autodesk Assistant and AI in our applications brings AI into our products, and …" at bounding box center [440, 219] width 379 height 48
click at [353, 199] on p "Autodesk Assistant and AI in our applications brings AI into our products, and …" at bounding box center [440, 219] width 379 height 48
click at [506, 198] on p "Autodesk Assistant and AI experiences in our applications brings AI into our pr…" at bounding box center [440, 219] width 379 height 48
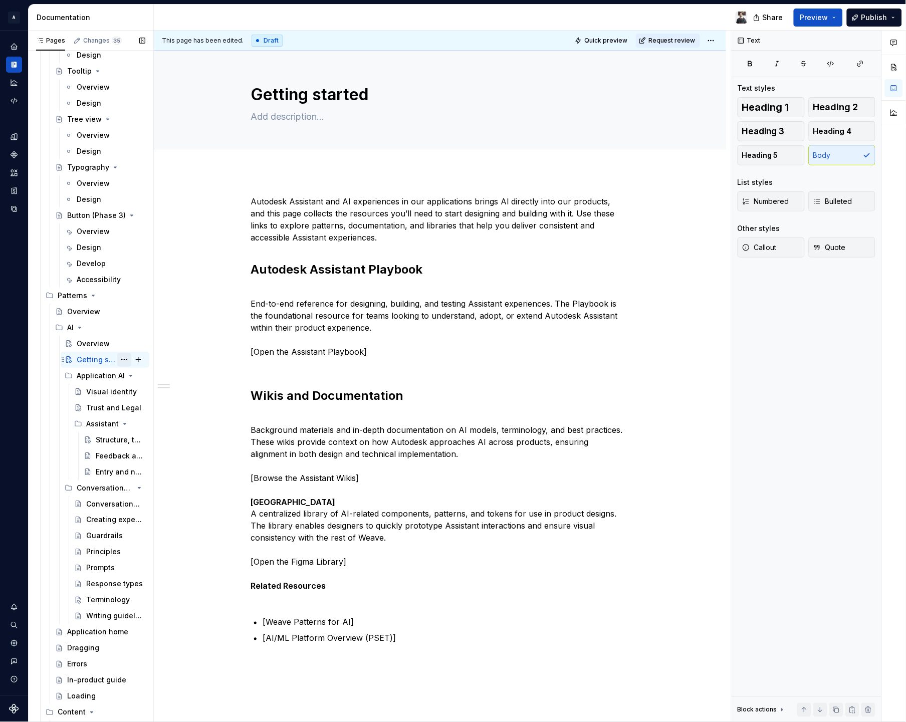
click at [117, 359] on button "Page tree" at bounding box center [124, 360] width 14 height 14
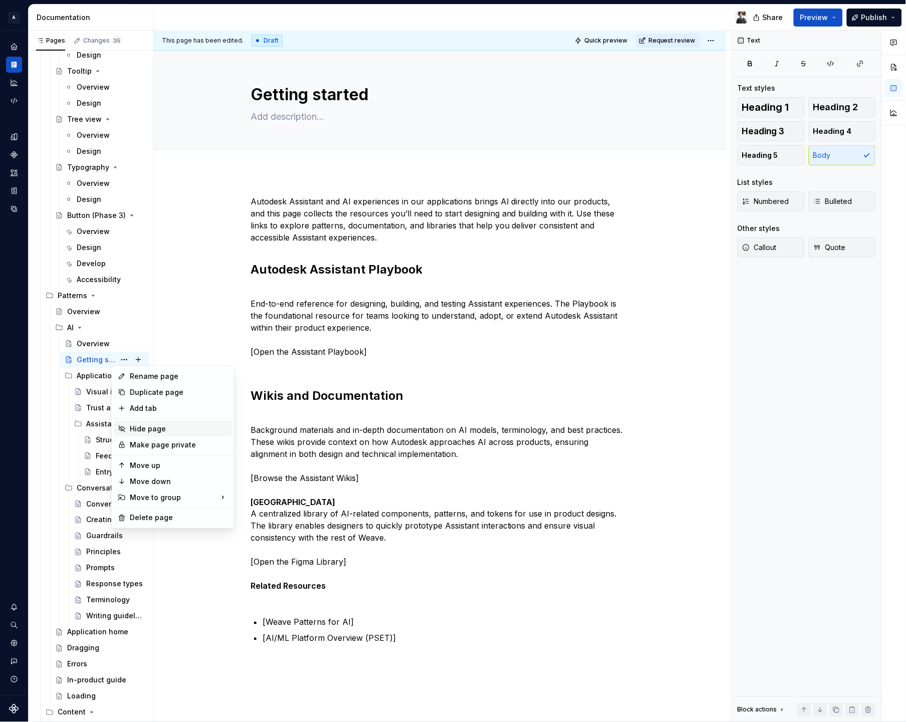
click at [155, 431] on div "Hide page" at bounding box center [179, 429] width 98 height 10
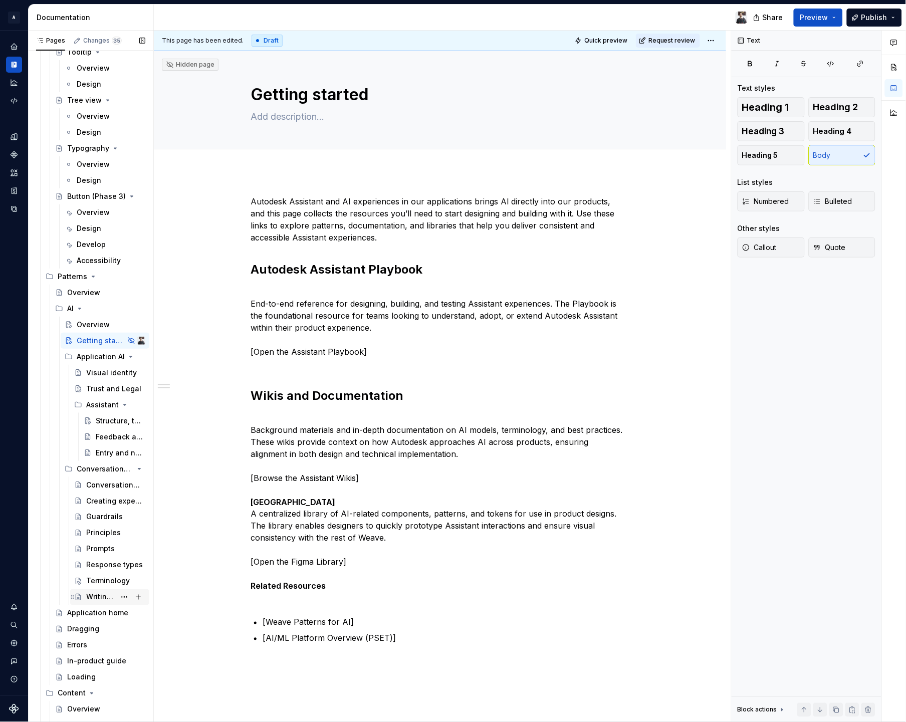
scroll to position [3777, 0]
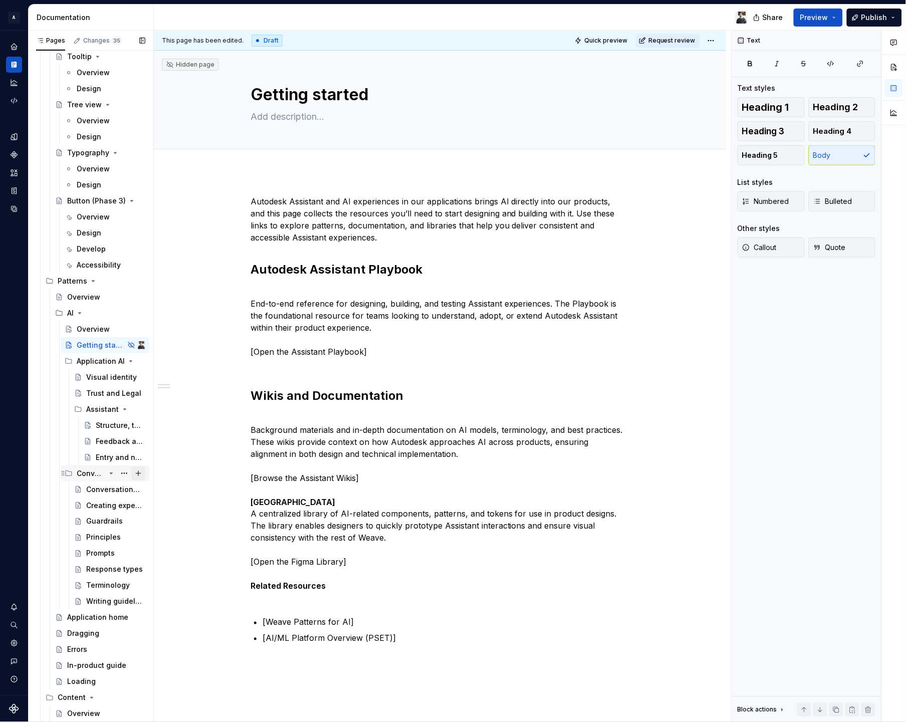
click at [135, 475] on button "Page tree" at bounding box center [138, 474] width 14 height 14
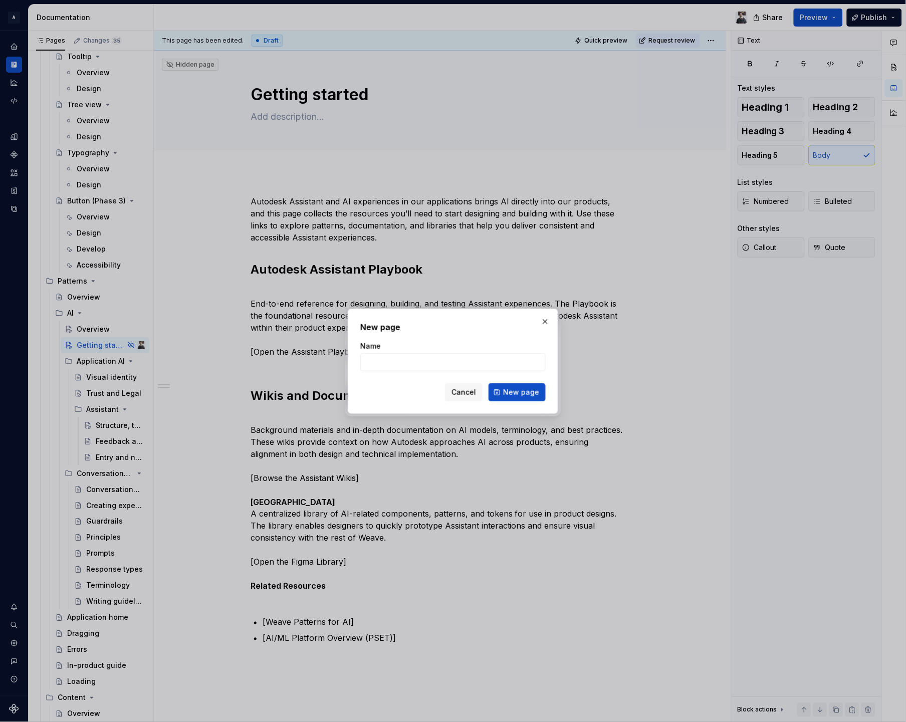
click at [468, 390] on span "Cancel" at bounding box center [464, 392] width 25 height 10
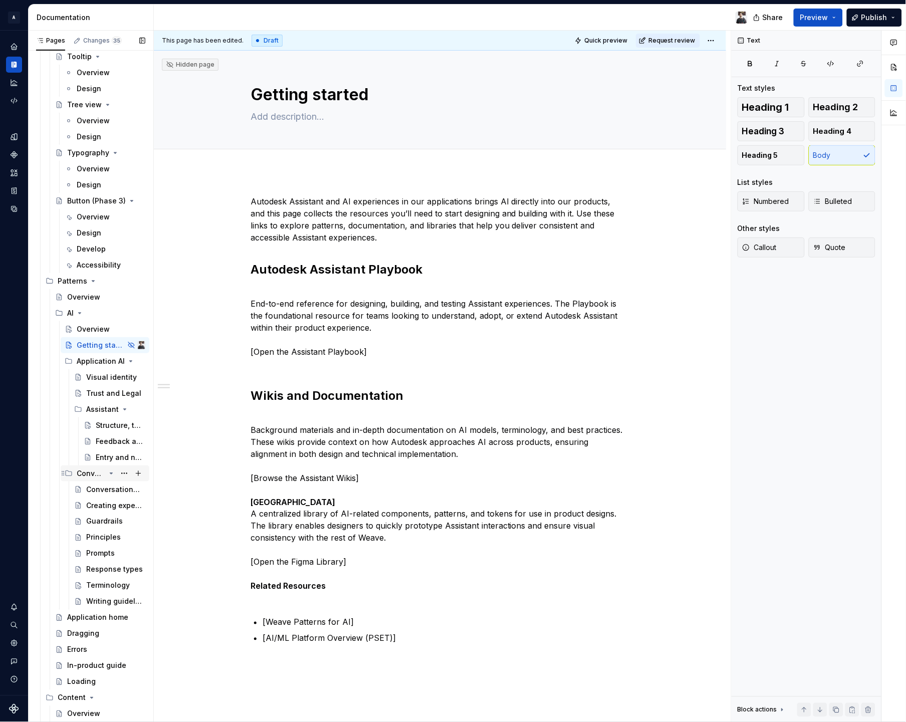
click at [110, 474] on icon "Page tree" at bounding box center [111, 473] width 3 height 1
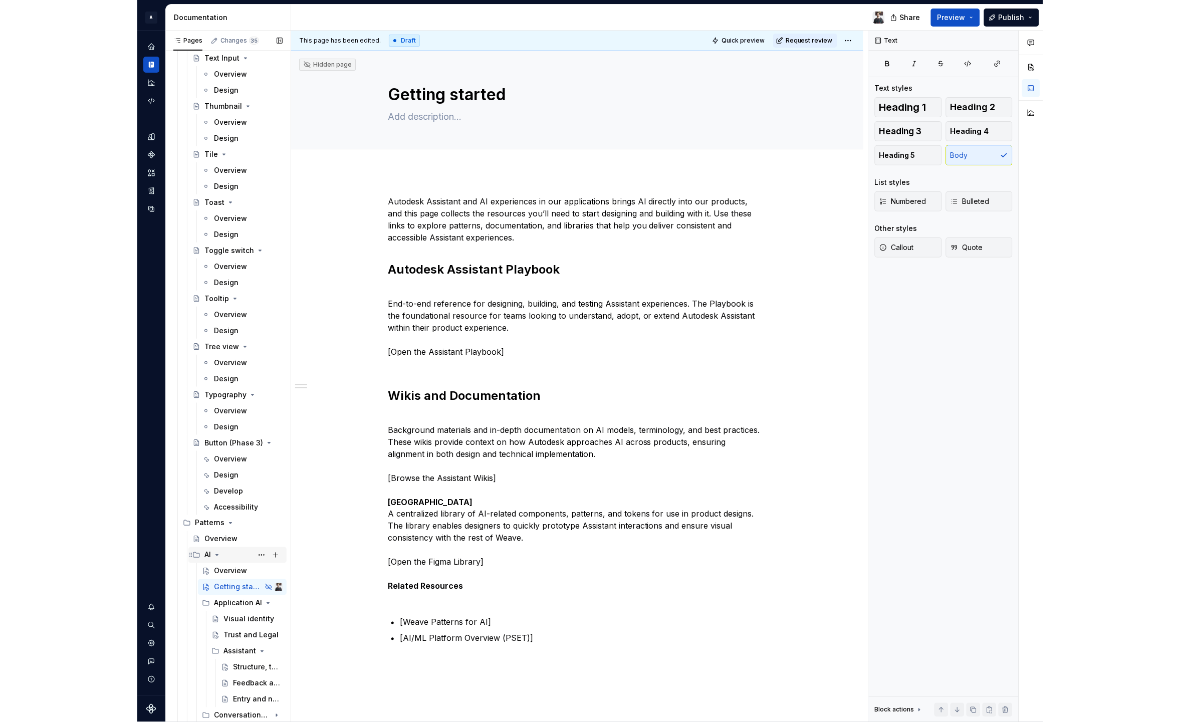
scroll to position [3629, 0]
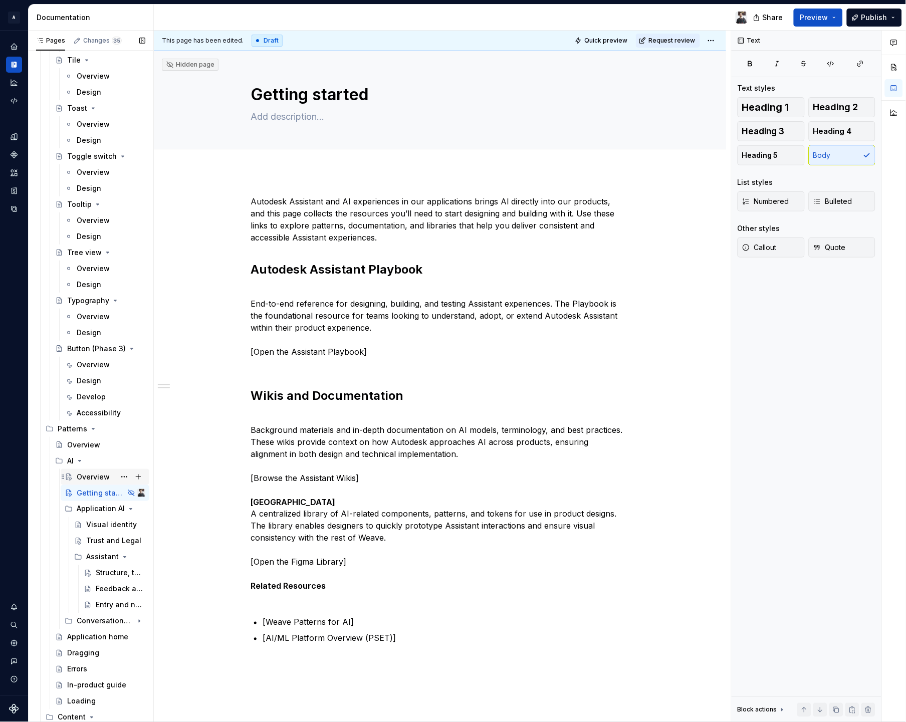
click at [92, 478] on div "Overview" at bounding box center [93, 477] width 33 height 10
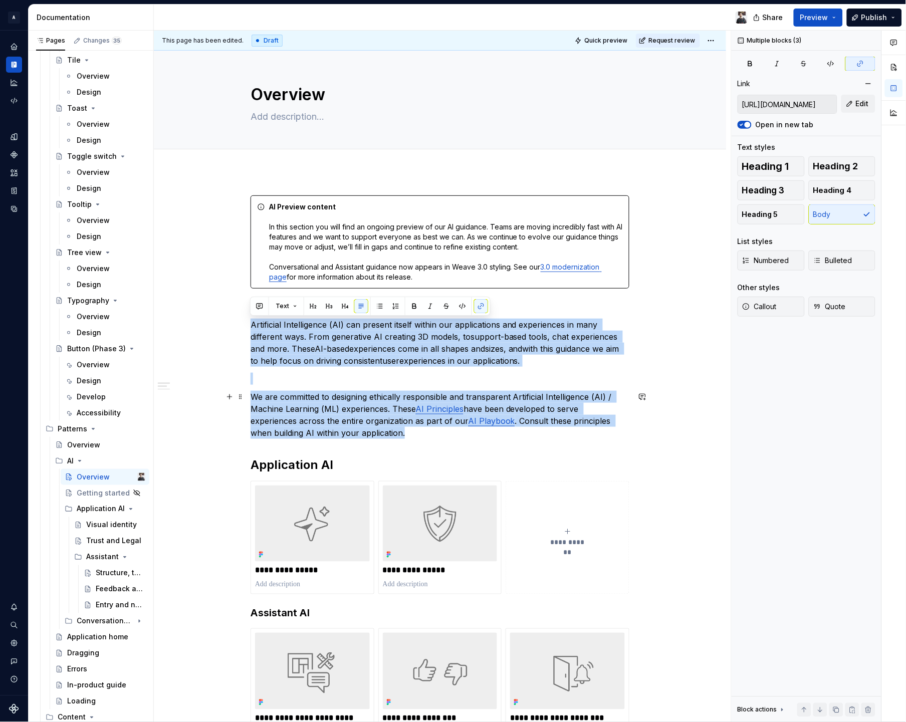
drag, startPoint x: 251, startPoint y: 325, endPoint x: 414, endPoint y: 437, distance: 197.8
click at [414, 437] on div "**********" at bounding box center [440, 718] width 379 height 1047
copy div "Artificial Intelligence (AI) can present itself within our applications and exp…"
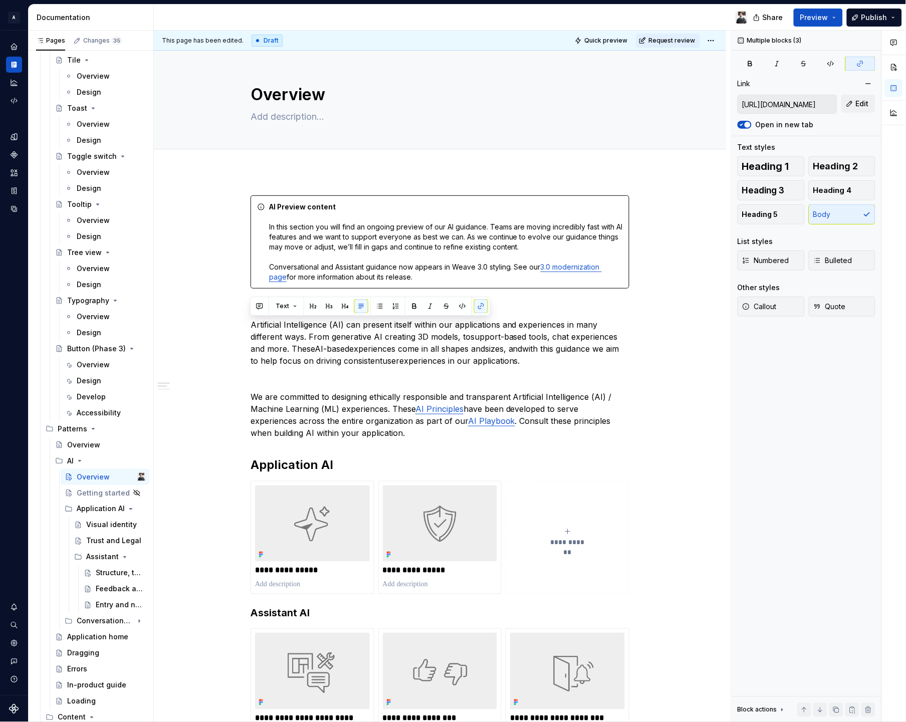
click at [375, 15] on div at bounding box center [455, 18] width 602 height 26
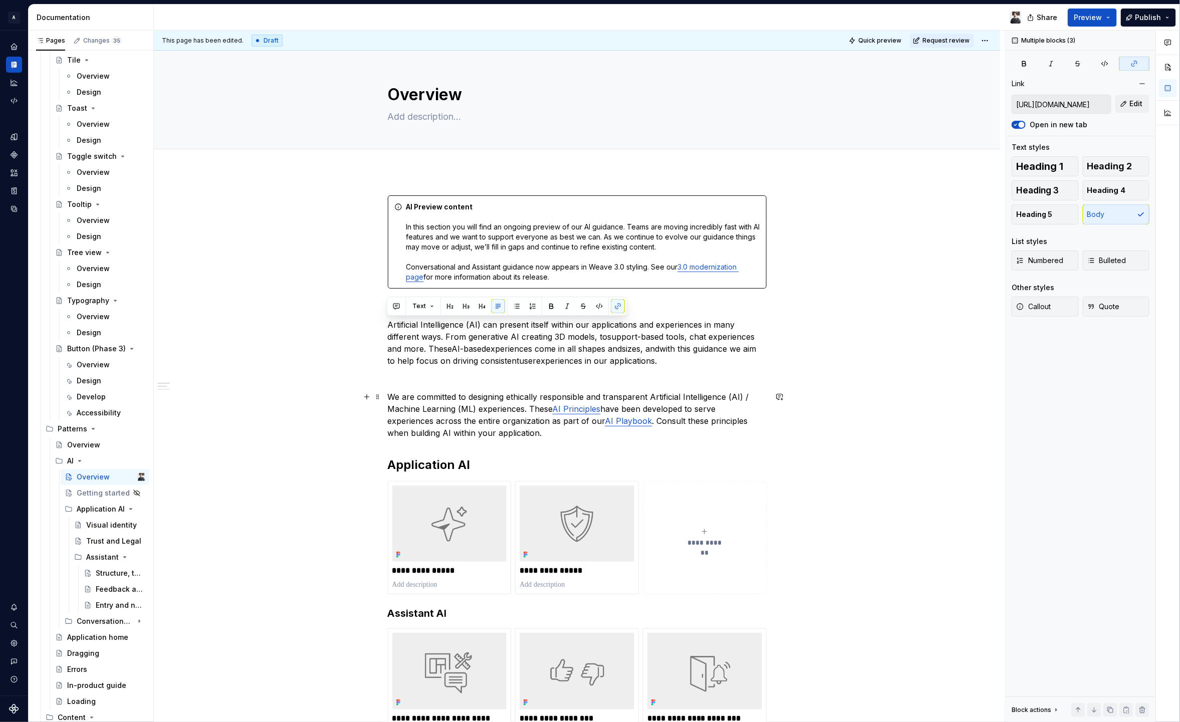
click at [402, 385] on div "**********" at bounding box center [577, 718] width 379 height 1047
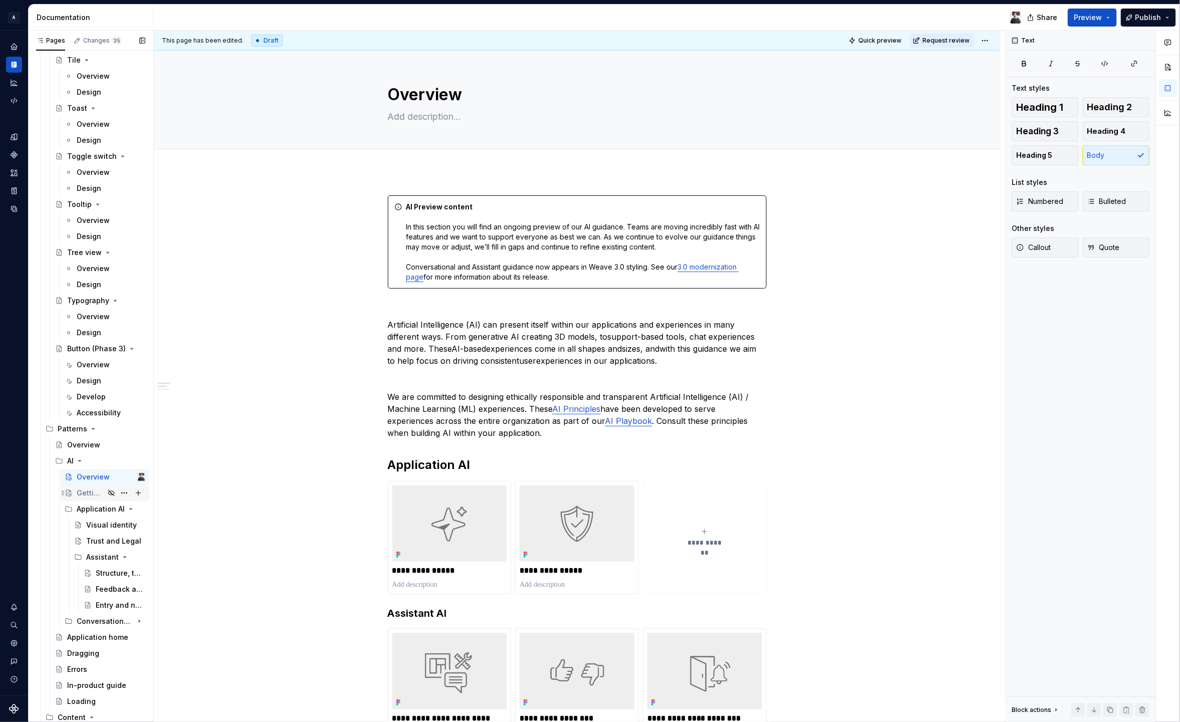
click at [88, 484] on div "Overview" at bounding box center [105, 477] width 89 height 16
click at [87, 494] on div "Getting started" at bounding box center [91, 493] width 28 height 10
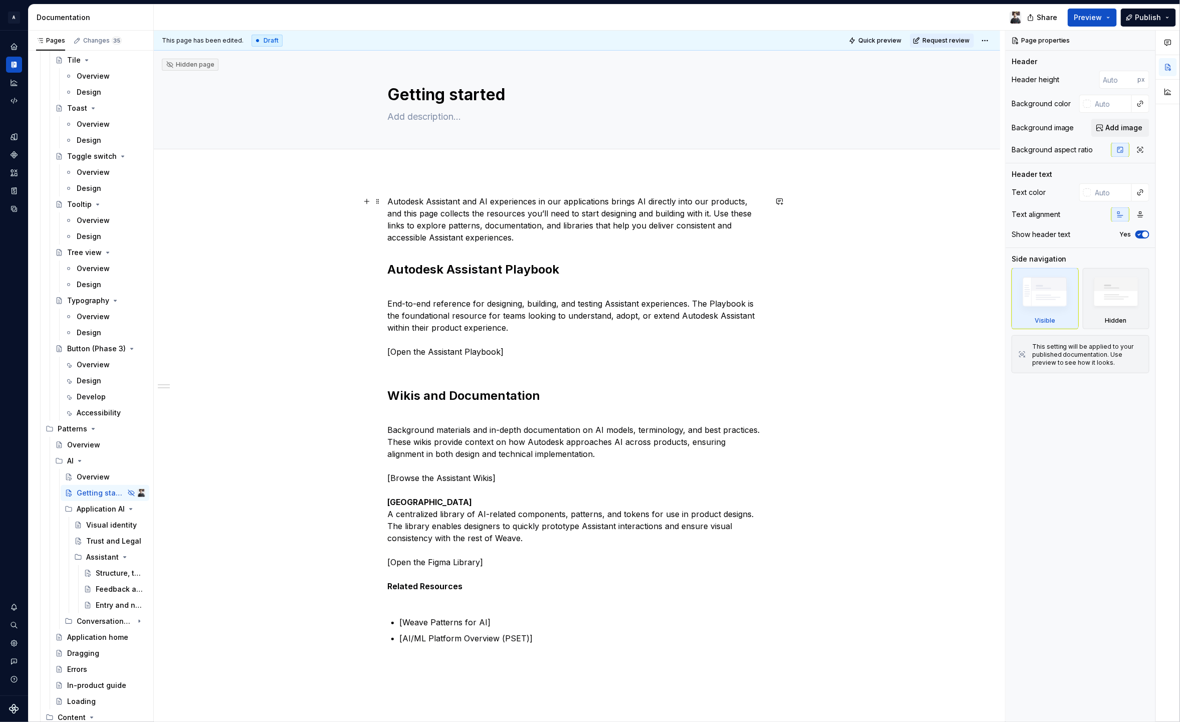
click at [435, 240] on p "Autodesk Assistant and AI experiences in our applications brings AI directly in…" at bounding box center [577, 219] width 379 height 48
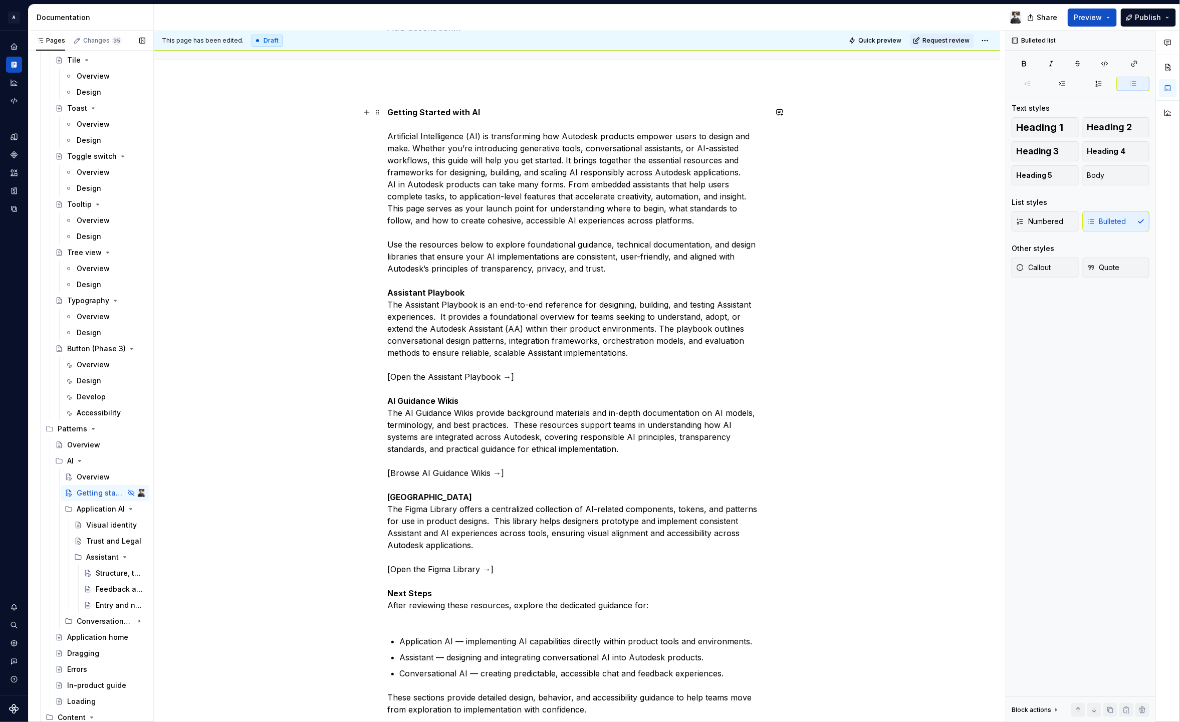
scroll to position [112, 0]
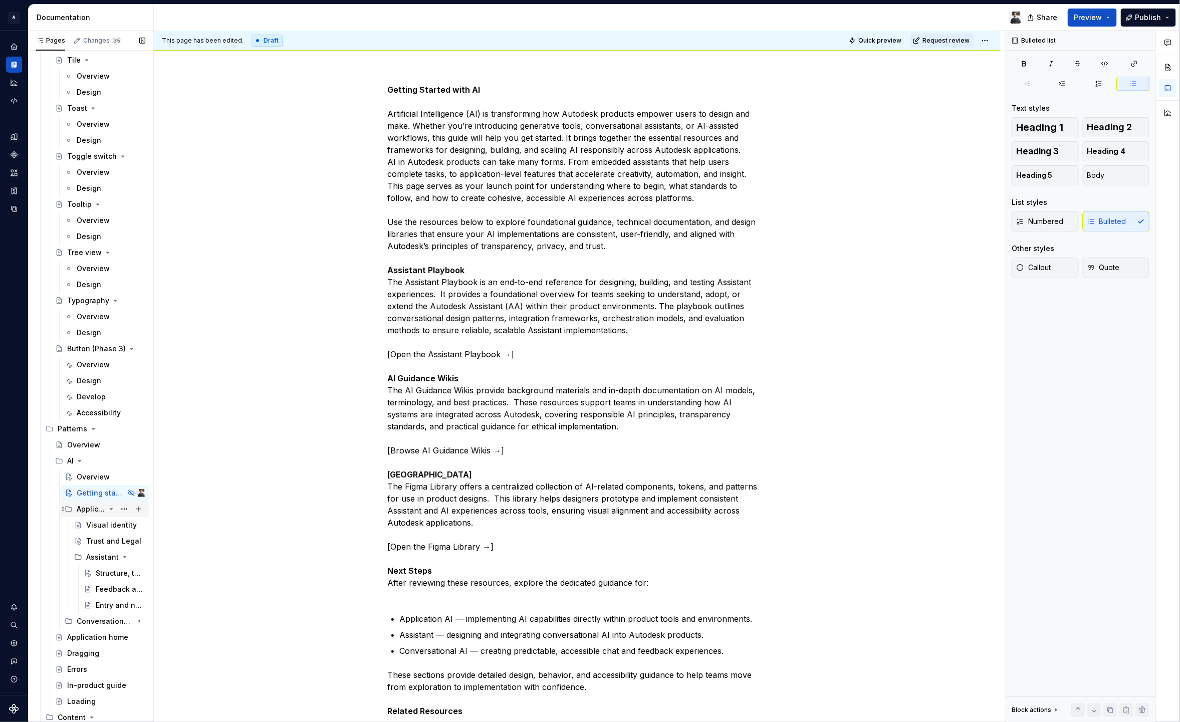
click at [95, 511] on div "Application AI" at bounding box center [91, 509] width 29 height 10
click at [90, 508] on div "Application AI" at bounding box center [91, 509] width 29 height 10
click at [121, 510] on button "Page tree" at bounding box center [124, 509] width 14 height 14
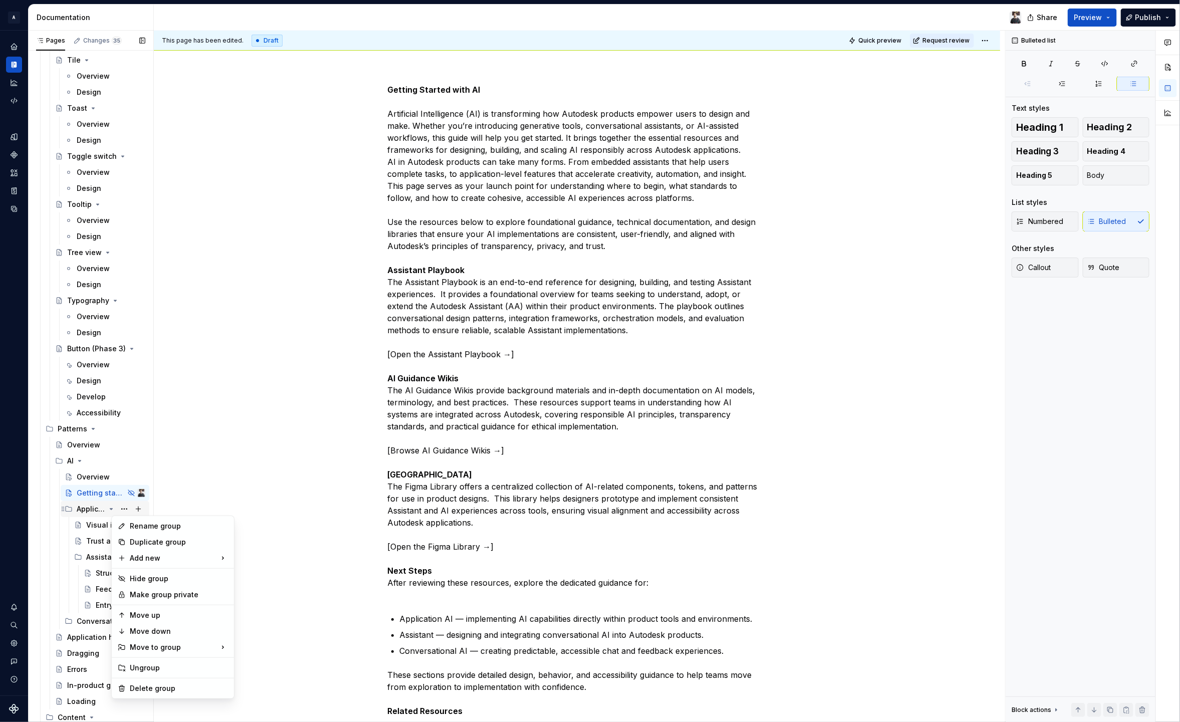
click at [86, 512] on div "Pages Changes 35 Add Accessibility guide for tree Page tree. Navigate the tree …" at bounding box center [90, 379] width 125 height 696
click at [80, 509] on div "Application AI" at bounding box center [91, 509] width 29 height 10
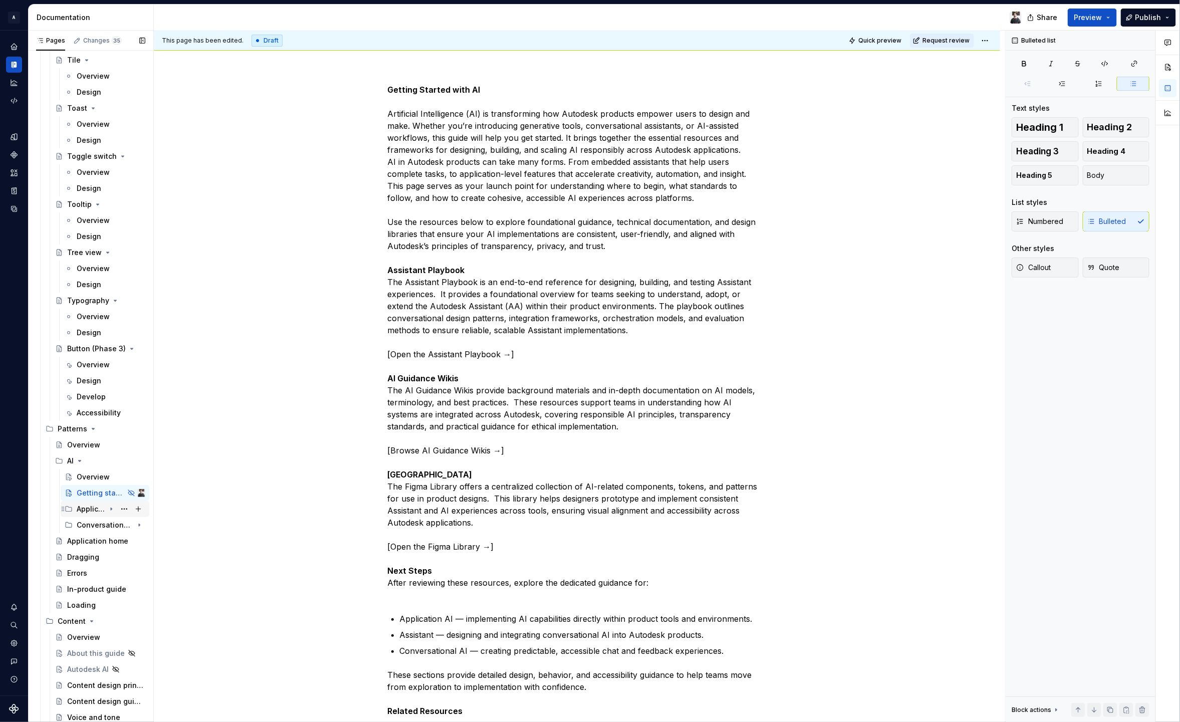
click at [79, 507] on div "Application AI" at bounding box center [91, 509] width 29 height 10
click at [118, 512] on button "Page tree" at bounding box center [124, 509] width 14 height 14
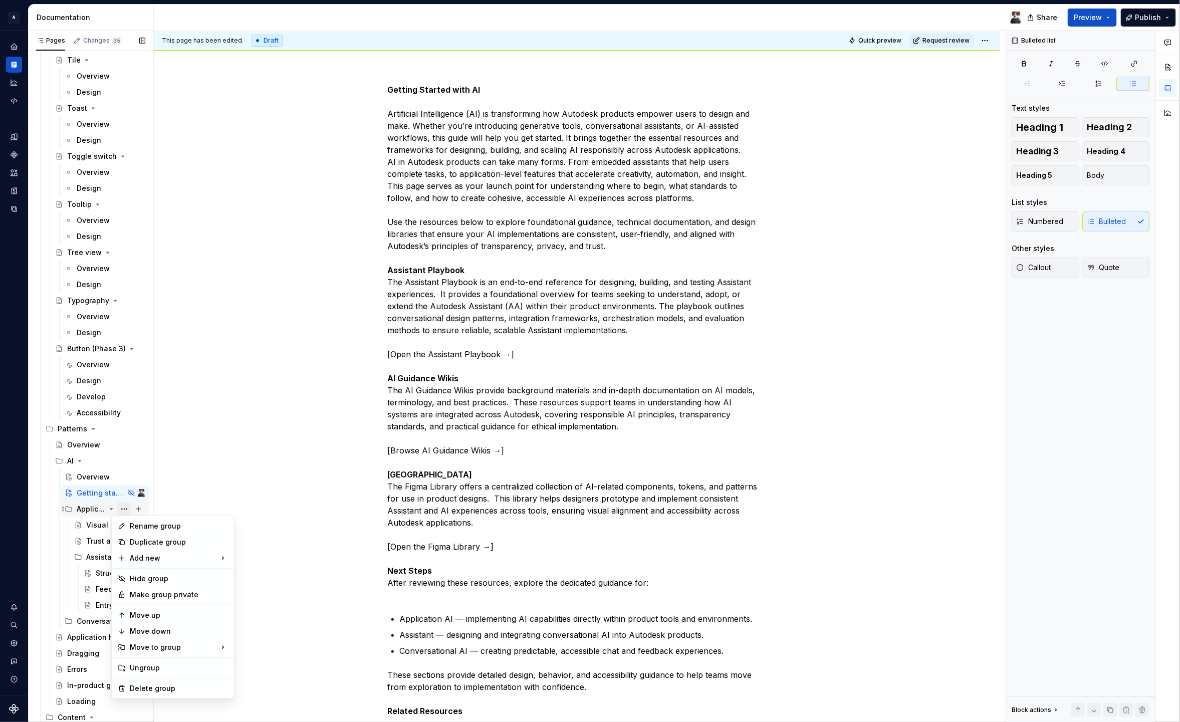
type textarea "*"
click at [132, 523] on div "Rename group" at bounding box center [179, 526] width 98 height 10
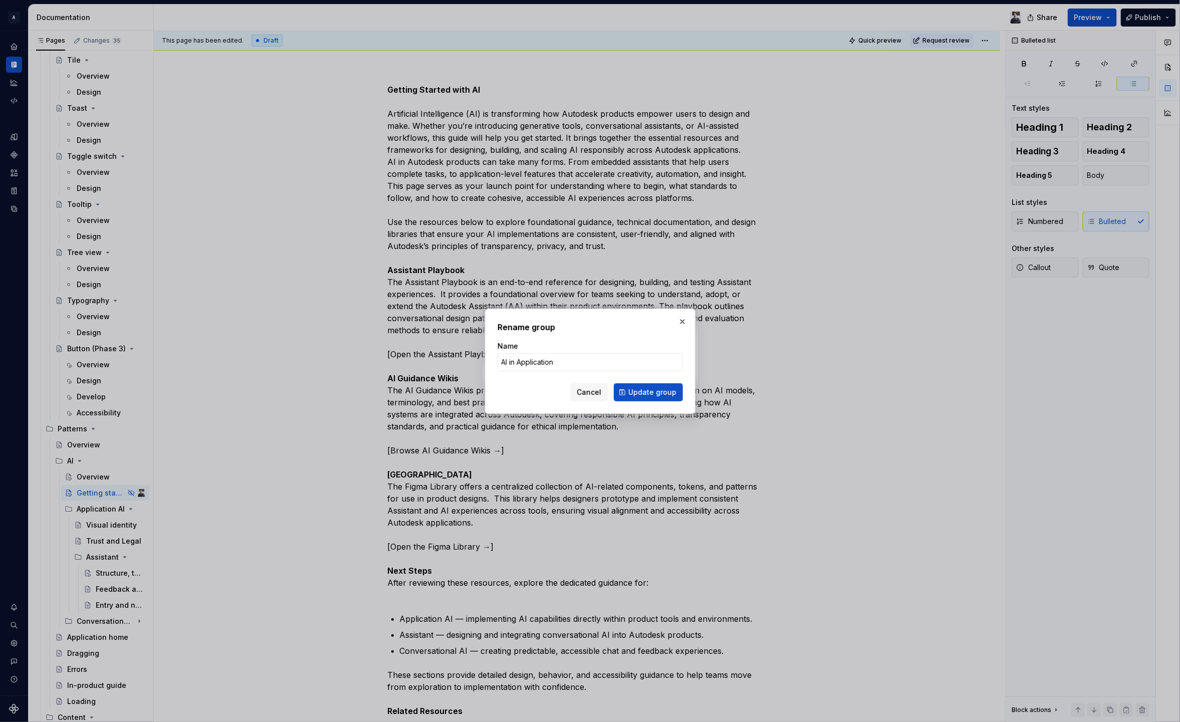
type input "AI in Applications"
click at [634, 396] on span "Update group" at bounding box center [653, 392] width 48 height 10
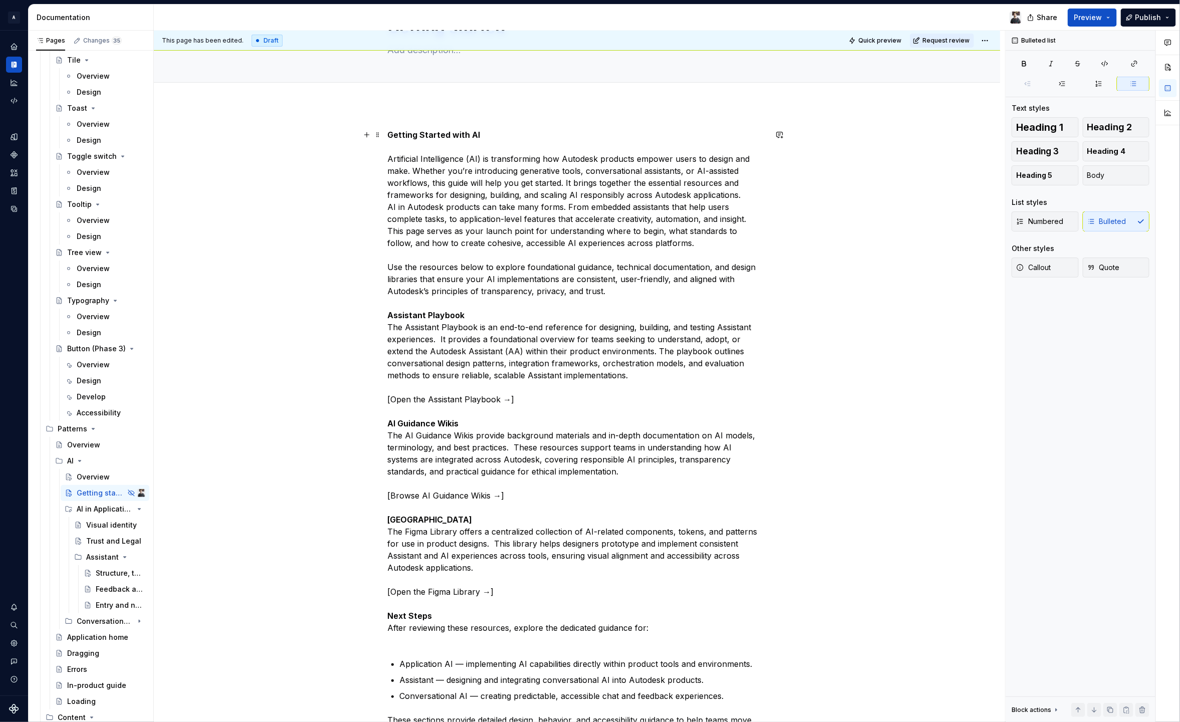
scroll to position [0, 0]
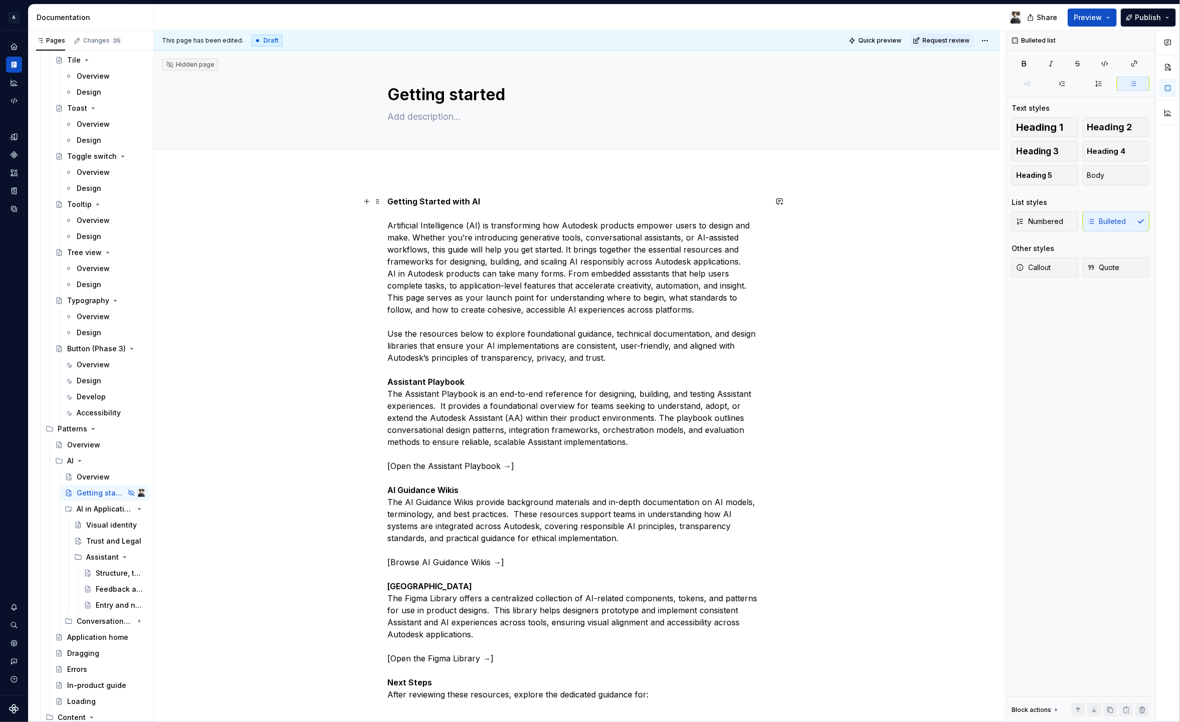
click at [424, 198] on strong "Getting Started with AI" at bounding box center [434, 201] width 93 height 10
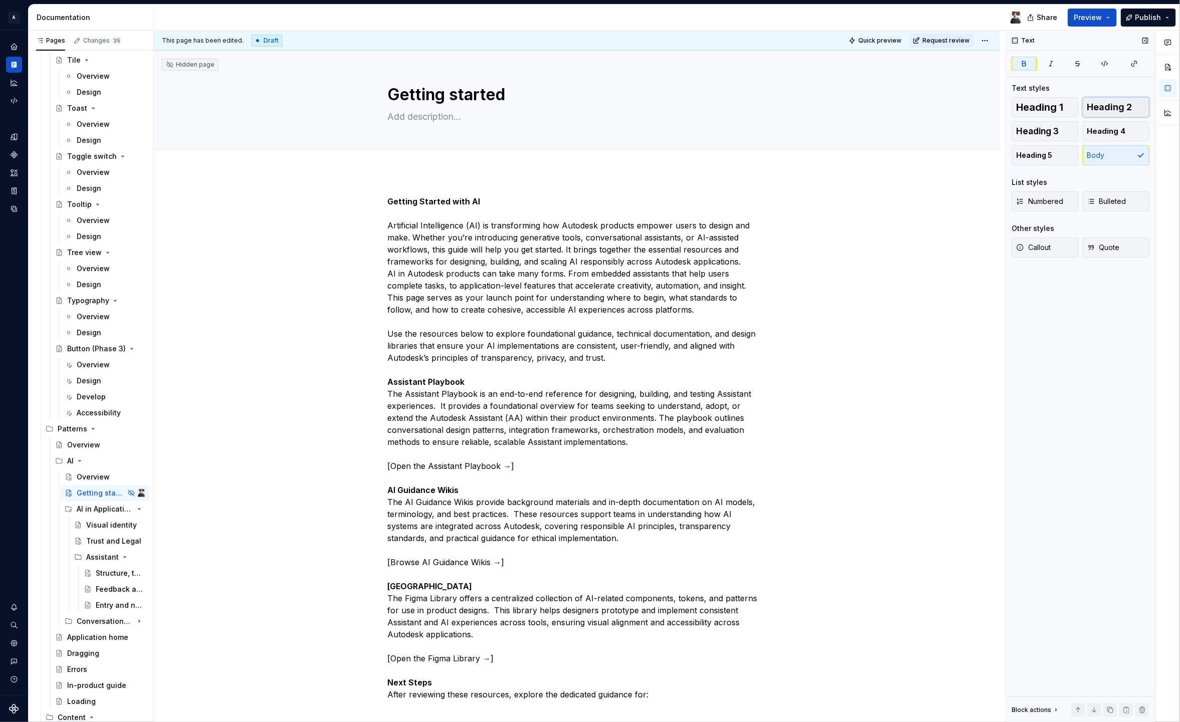
click at [1120, 114] on button "Heading 2" at bounding box center [1116, 107] width 67 height 20
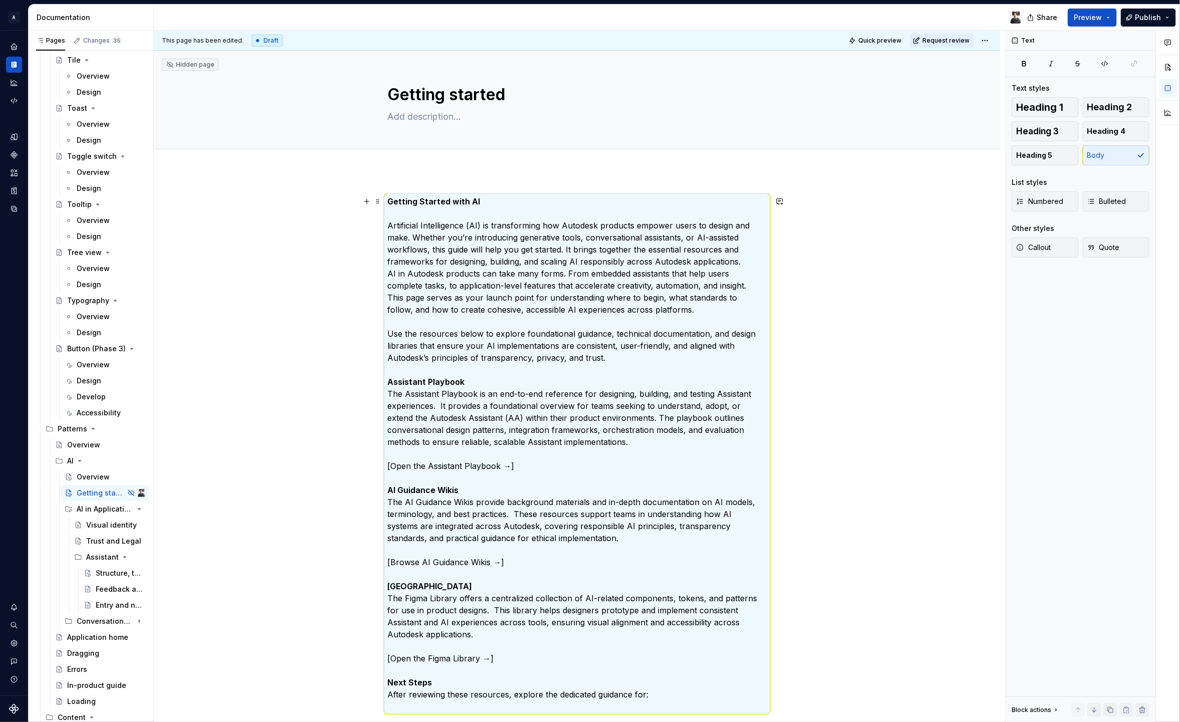
click at [434, 195] on p "Getting Started with AI Artificial Intelligence (AI) is transforming how Autode…" at bounding box center [577, 453] width 379 height 517
click at [438, 201] on strong "Getting Started with AI" at bounding box center [434, 201] width 93 height 10
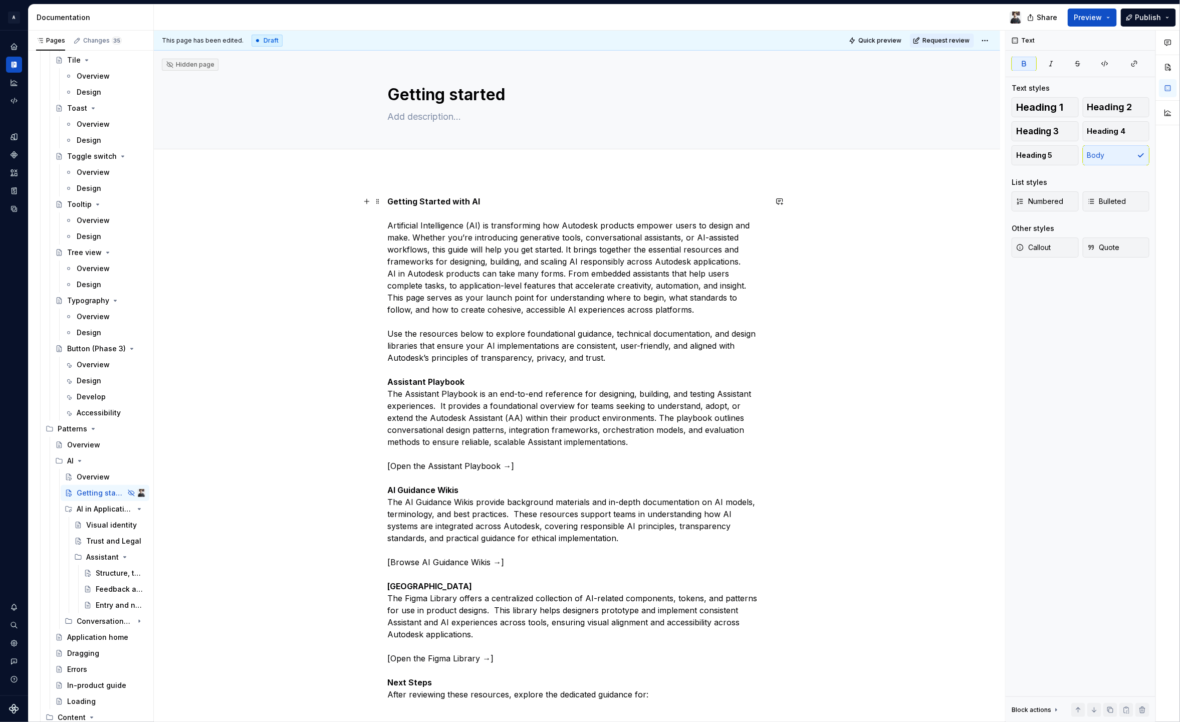
click at [438, 201] on strong "Getting Started with AI" at bounding box center [434, 201] width 93 height 10
click at [439, 201] on strong "Getting Started with AI" at bounding box center [434, 201] width 93 height 10
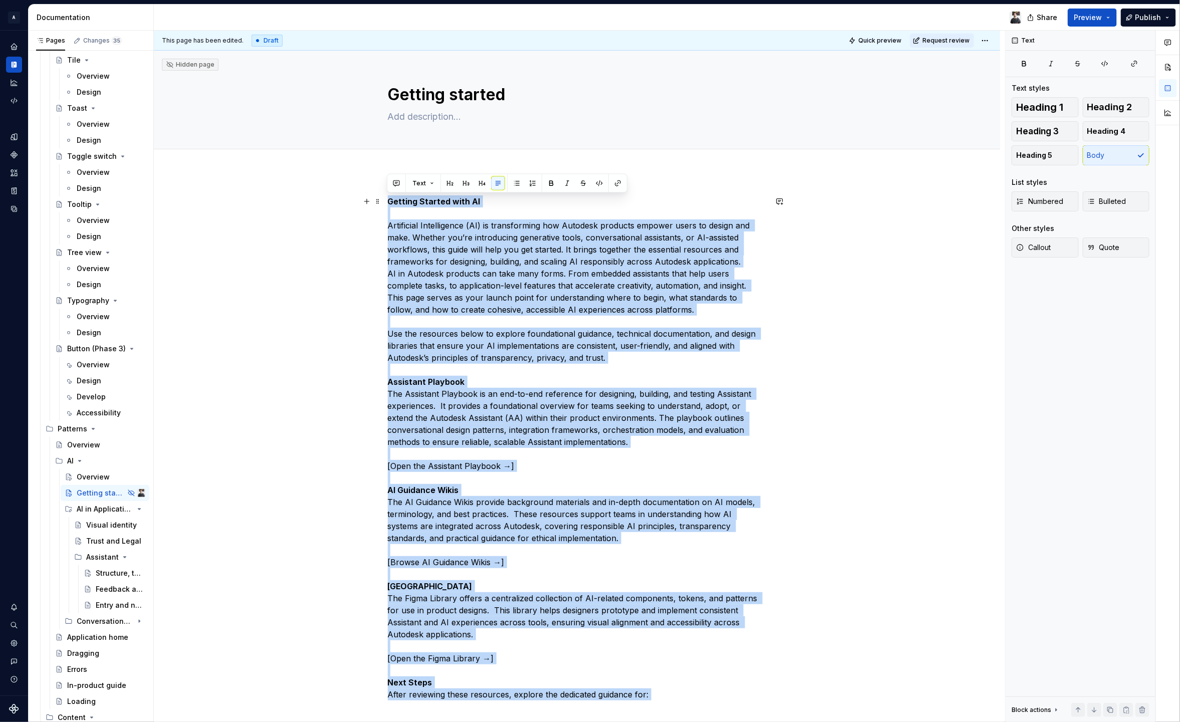
click at [439, 201] on strong "Getting Started with AI" at bounding box center [434, 201] width 93 height 10
click at [483, 201] on p "Getting Started with AI Artificial Intelligence (AI) is transforming how Autode…" at bounding box center [577, 453] width 379 height 517
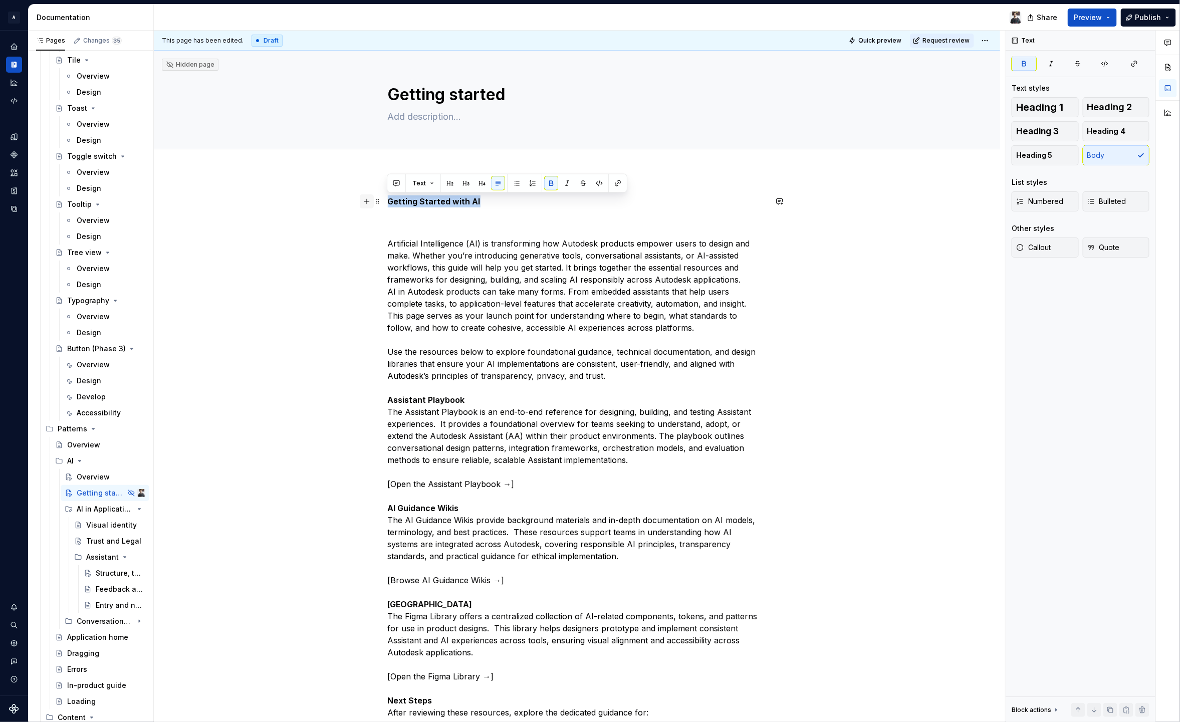
drag, startPoint x: 447, startPoint y: 204, endPoint x: 364, endPoint y: 201, distance: 83.3
click at [388, 201] on div "Getting Started with AI Artificial Intelligence (AI) is transforming how Autode…" at bounding box center [577, 553] width 379 height 716
click at [451, 183] on button "button" at bounding box center [450, 183] width 14 height 14
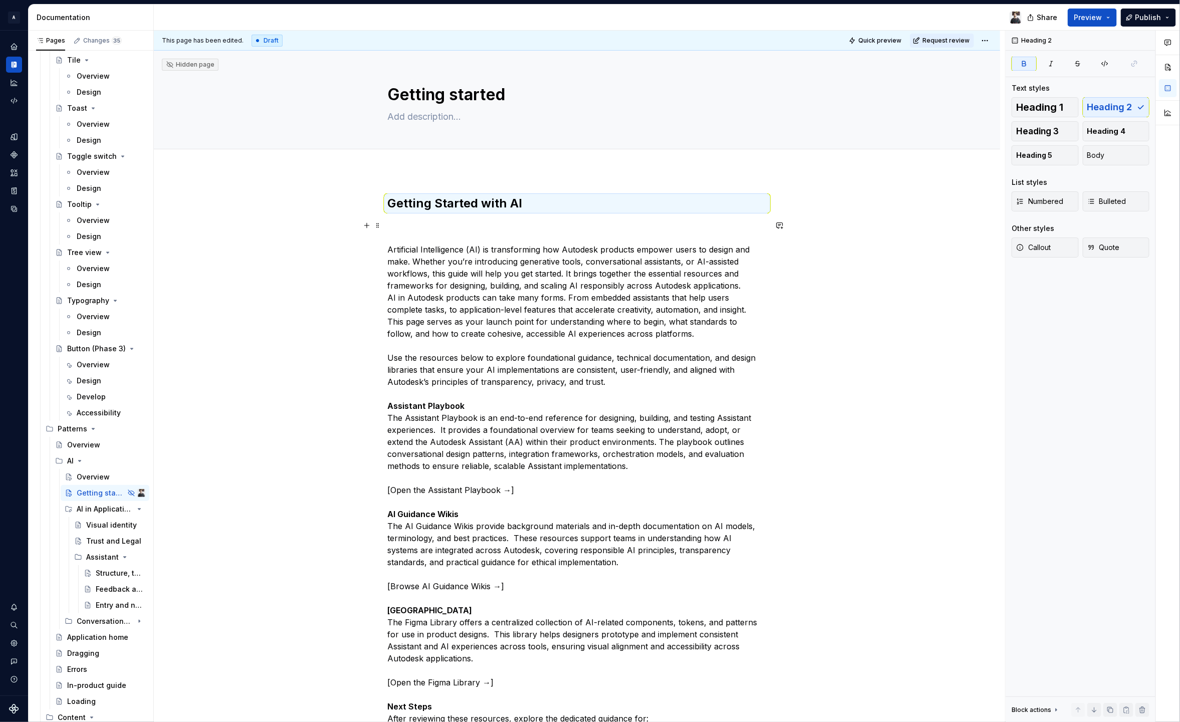
click at [440, 234] on p "Artificial Intelligence (AI) is transforming how Autodesk products empower user…" at bounding box center [577, 478] width 379 height 517
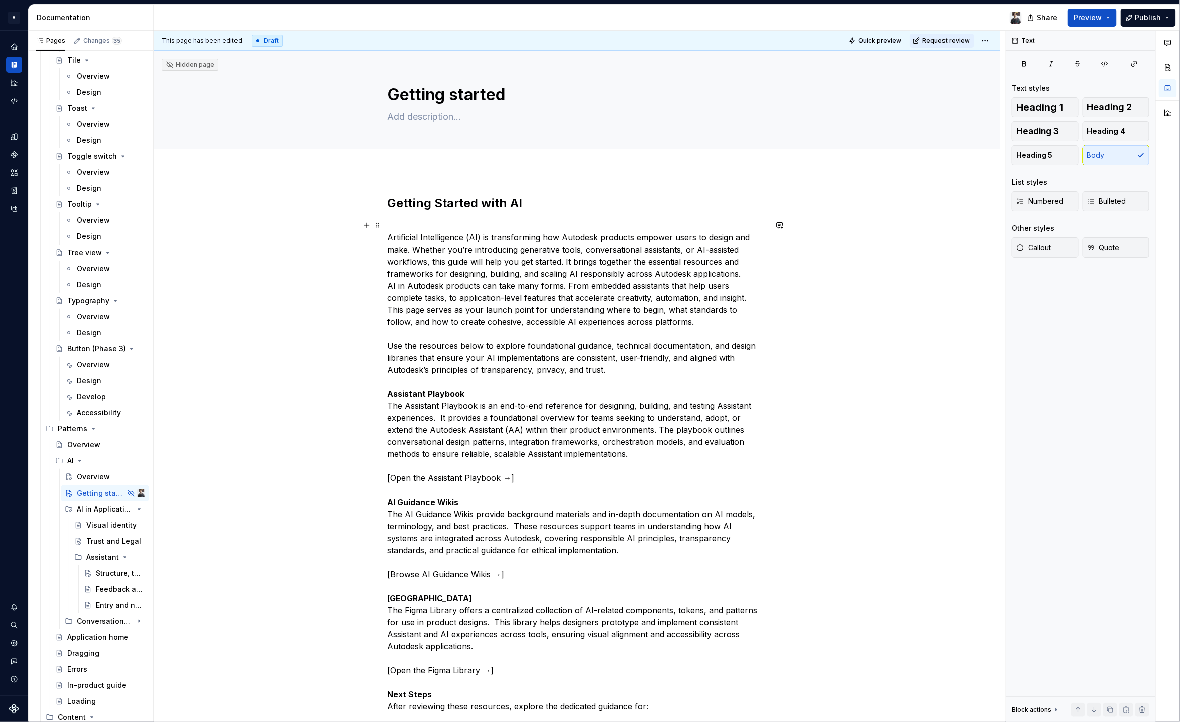
click at [463, 394] on p "Artificial Intelligence (AI) is transforming how Autodesk products empower user…" at bounding box center [577, 472] width 379 height 505
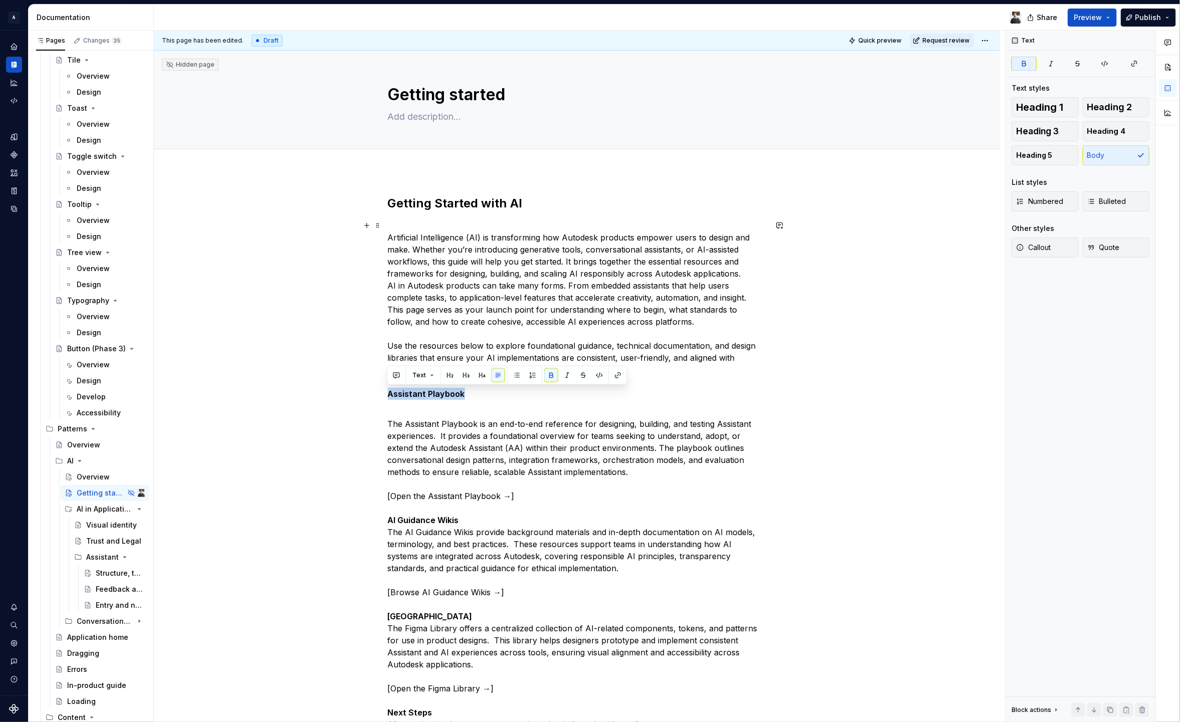
drag, startPoint x: 463, startPoint y: 396, endPoint x: 363, endPoint y: 392, distance: 100.3
click at [363, 392] on div "Getting Started with AI Artificial Intelligence (AI) is transforming how Autode…" at bounding box center [577, 655] width 847 height 968
click at [444, 374] on button "button" at bounding box center [450, 375] width 14 height 14
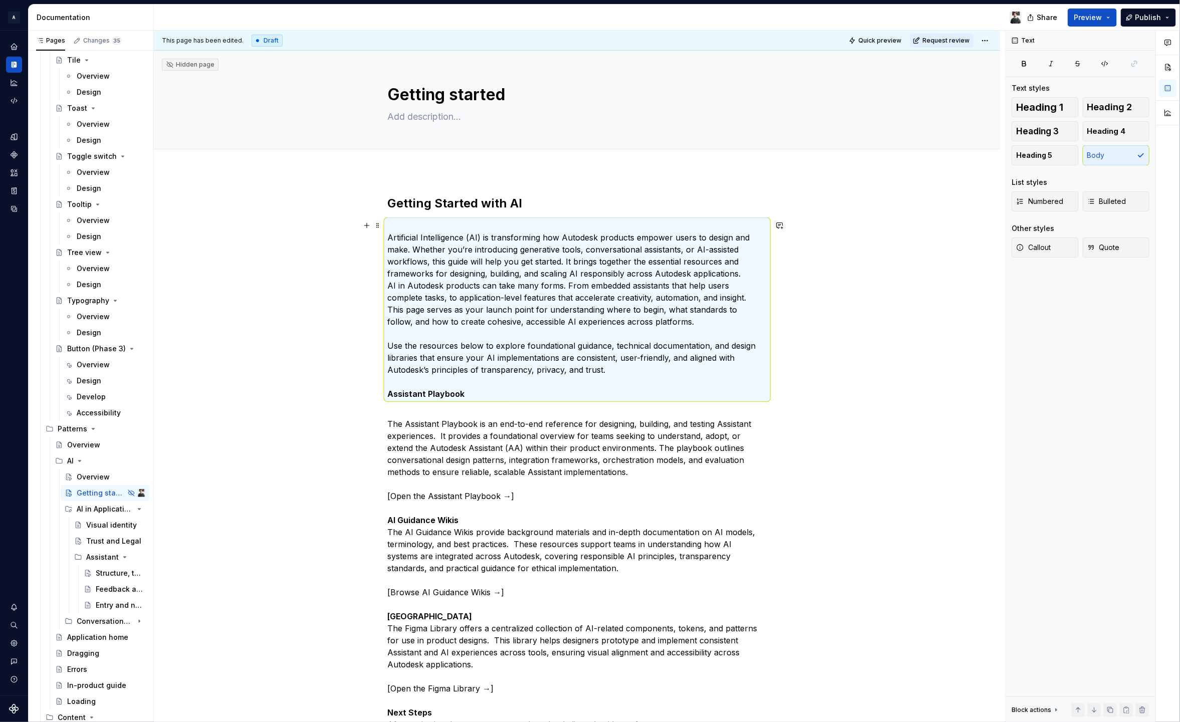
click at [472, 387] on p "Artificial Intelligence (AI) is transforming how Autodesk products empower user…" at bounding box center [577, 310] width 379 height 180
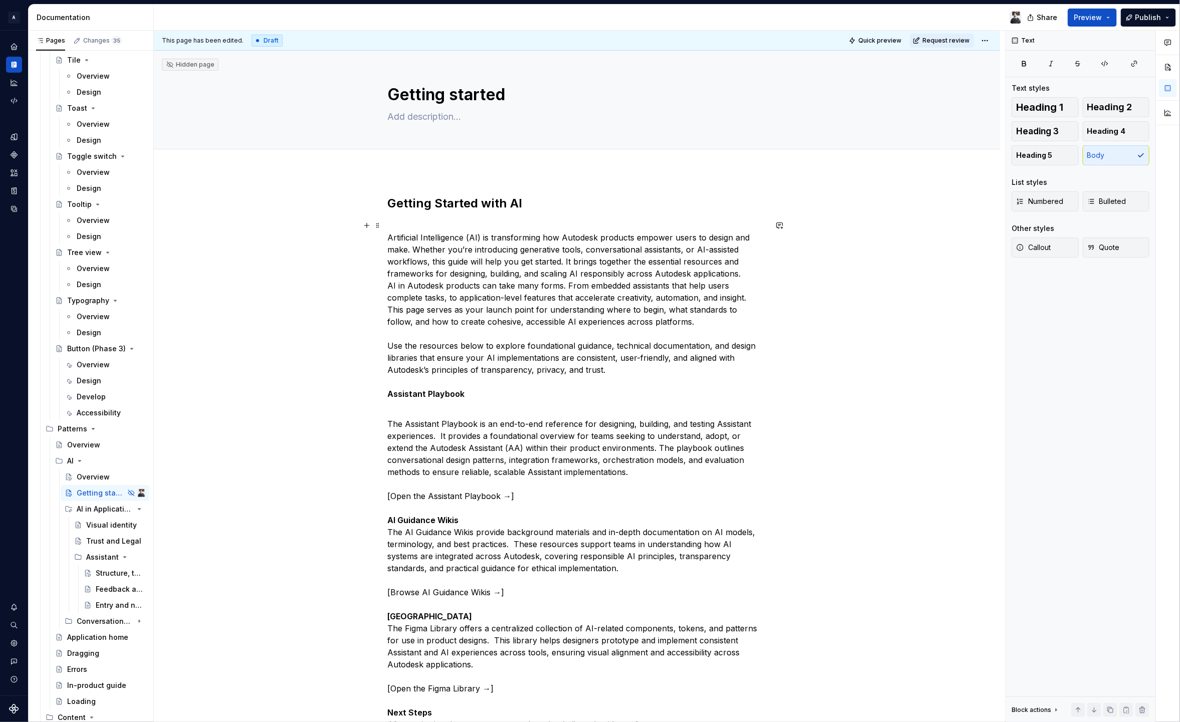
click at [388, 392] on strong "Assistant Playbook" at bounding box center [426, 394] width 77 height 10
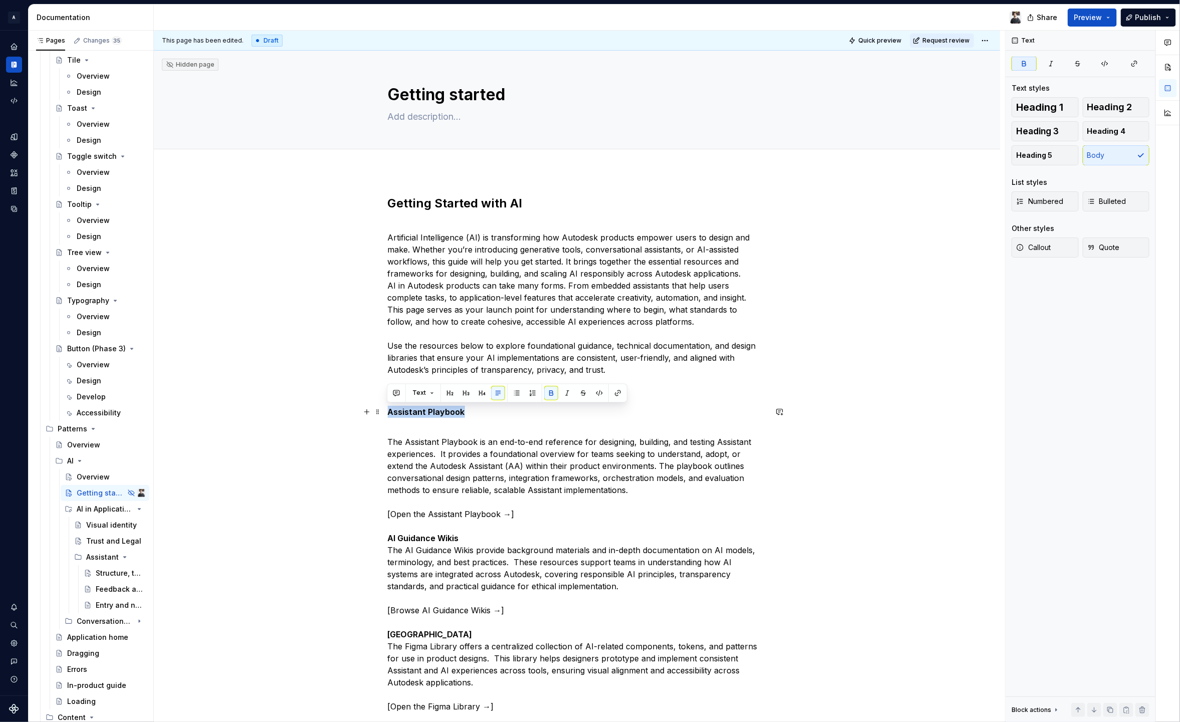
drag, startPoint x: 455, startPoint y: 412, endPoint x: 388, endPoint y: 406, distance: 66.9
click at [388, 406] on p "Assistant Playbook" at bounding box center [577, 412] width 379 height 12
click at [451, 392] on button "button" at bounding box center [450, 393] width 14 height 14
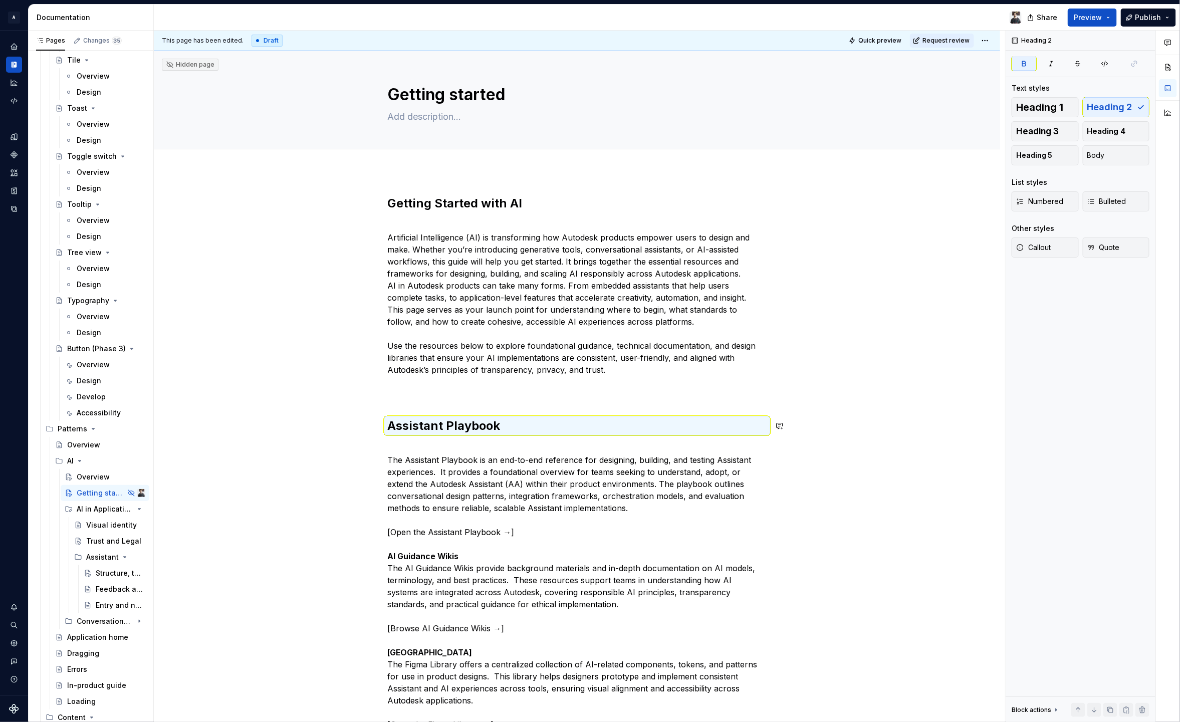
click at [454, 400] on div "Getting Started with AI Artificial Intelligence (AI) is transforming how Autode…" at bounding box center [577, 571] width 379 height 752
click at [424, 385] on p "Artificial Intelligence (AI) is transforming how Autodesk products empower user…" at bounding box center [577, 310] width 379 height 180
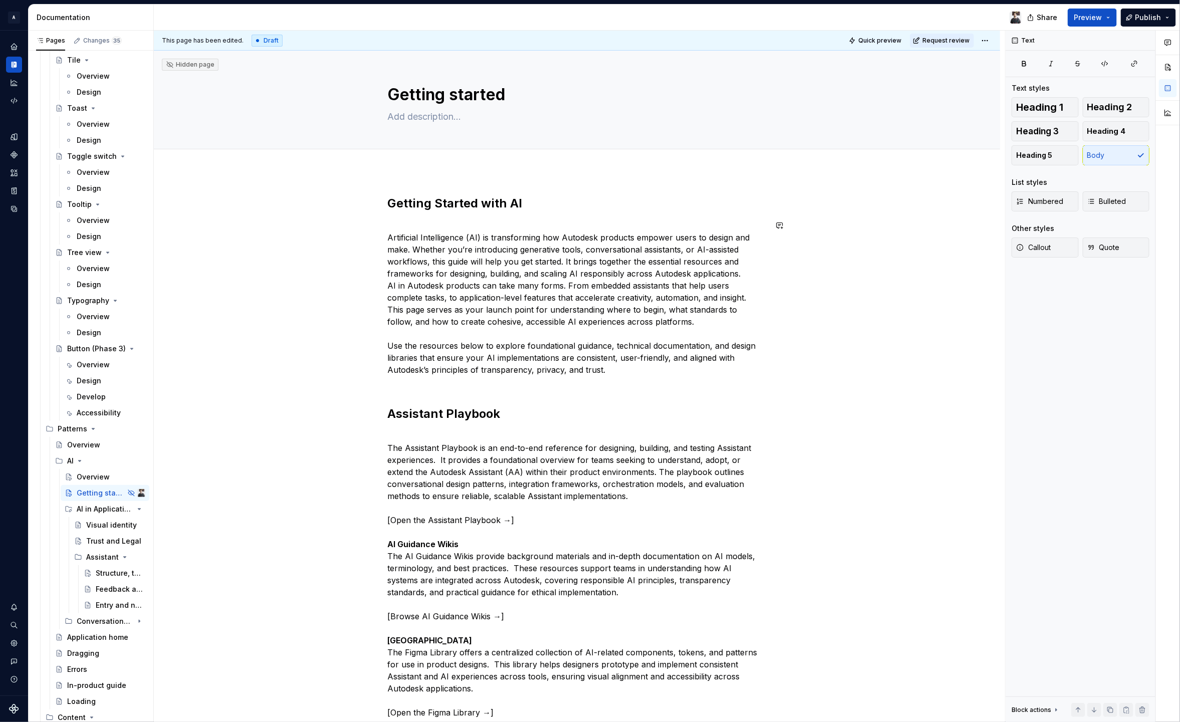
click at [399, 390] on div "Getting Started with AI Artificial Intelligence (AI) is transforming how Autode…" at bounding box center [577, 565] width 379 height 740
click at [395, 381] on p "Artificial Intelligence (AI) is transforming how Autodesk products empower user…" at bounding box center [577, 304] width 379 height 168
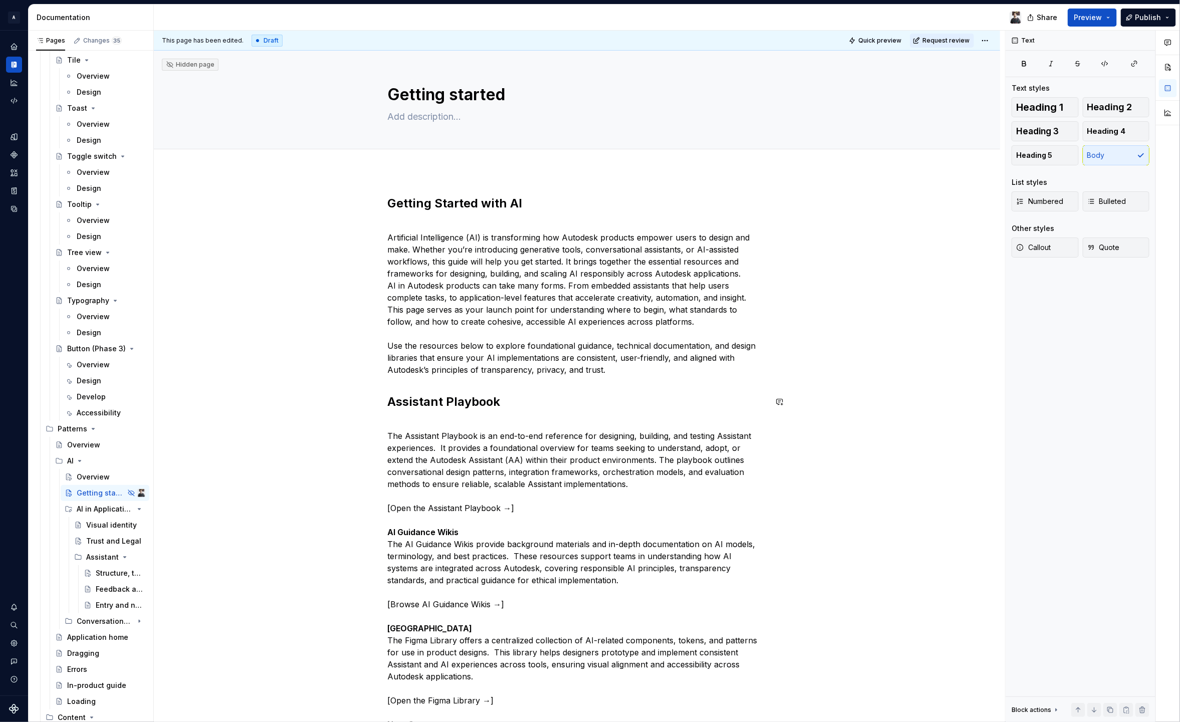
click at [412, 423] on p "The Assistant Playbook is an end-to-end reference for designing, building, and …" at bounding box center [577, 586] width 379 height 337
click at [430, 532] on strong "AI Guidance Wikis" at bounding box center [423, 532] width 71 height 10
click at [499, 532] on p "The Assistant Playbook is an end-to-end reference for designing, building, and …" at bounding box center [577, 586] width 379 height 337
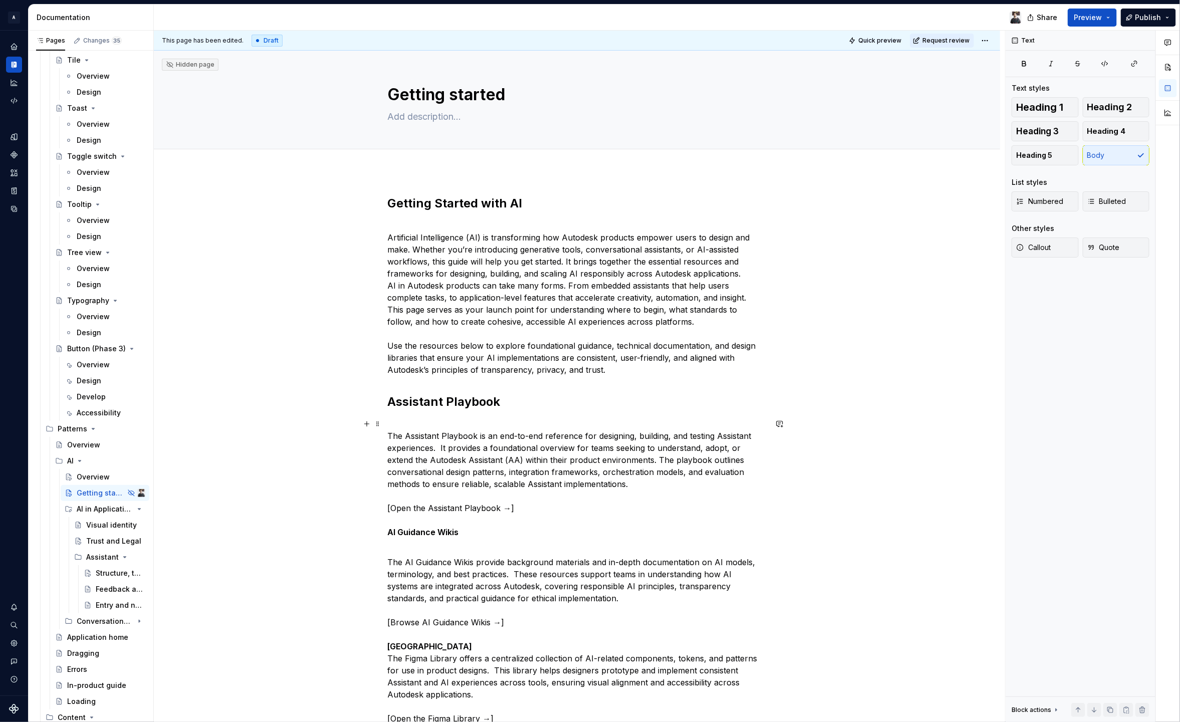
click at [411, 521] on p "The Assistant Playbook is an end-to-end reference for designing, building, and …" at bounding box center [577, 478] width 379 height 120
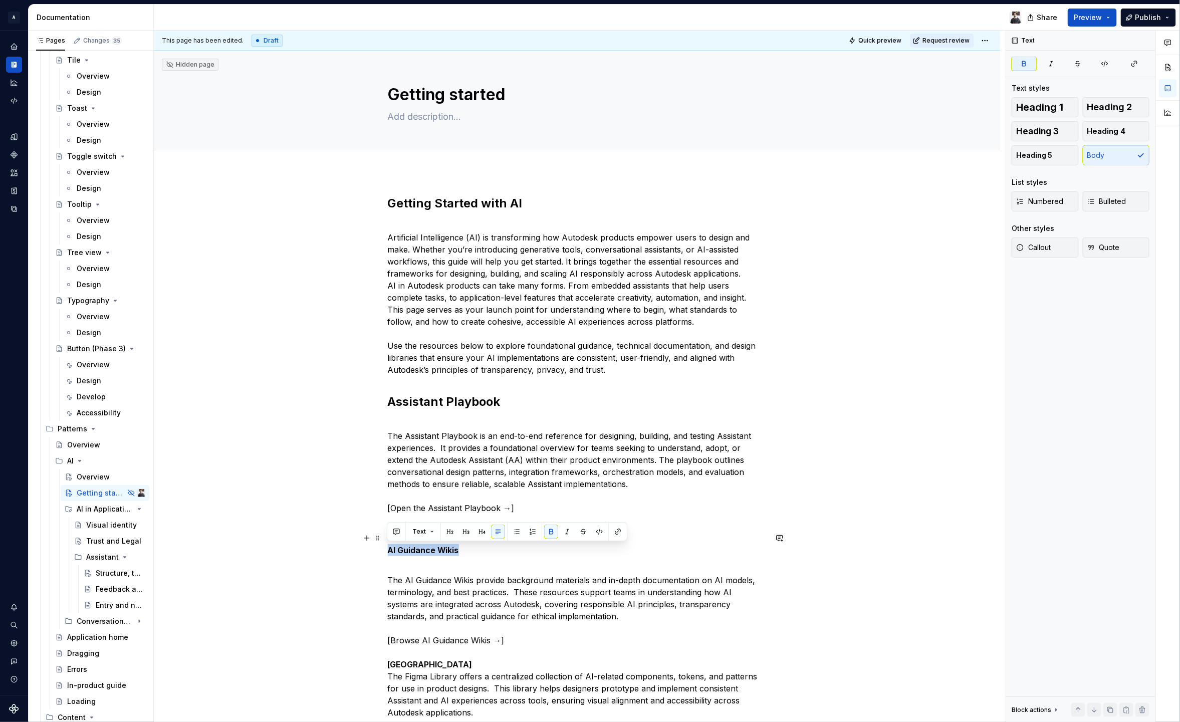
drag, startPoint x: 427, startPoint y: 552, endPoint x: 468, endPoint y: 553, distance: 41.1
click at [468, 553] on p "AI Guidance Wikis" at bounding box center [577, 544] width 379 height 24
click at [447, 532] on button "button" at bounding box center [450, 532] width 14 height 14
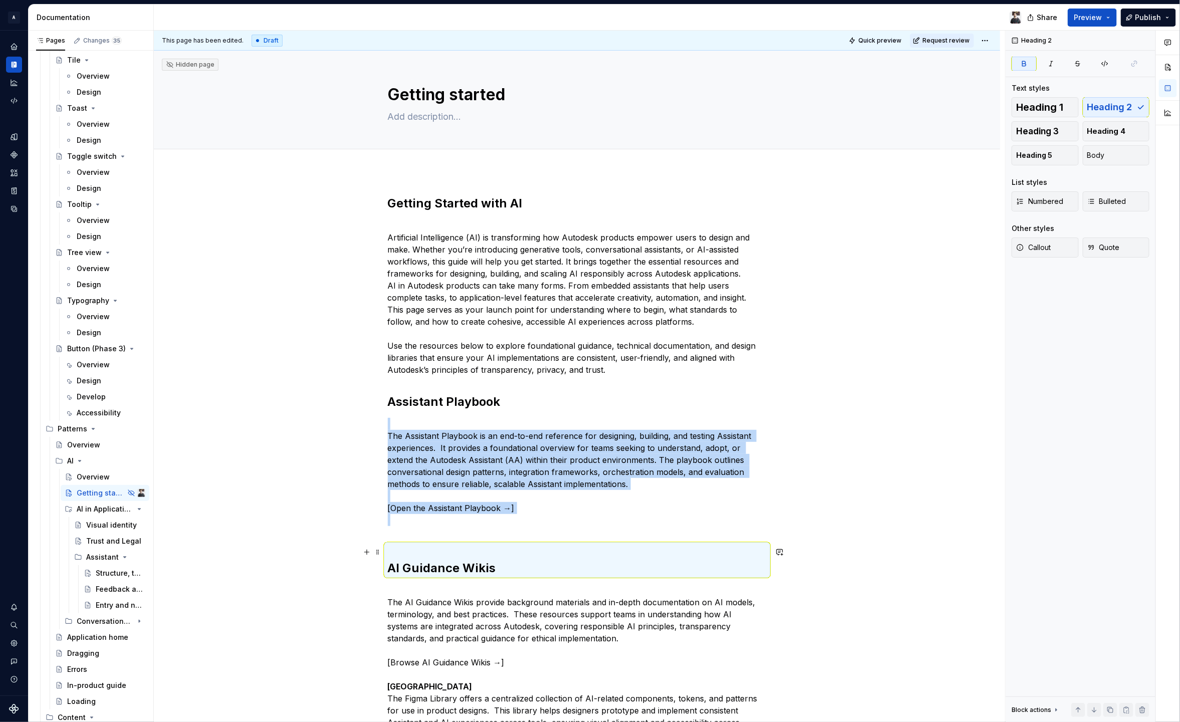
click at [419, 552] on h2 "AI Guidance Wikis" at bounding box center [577, 560] width 379 height 32
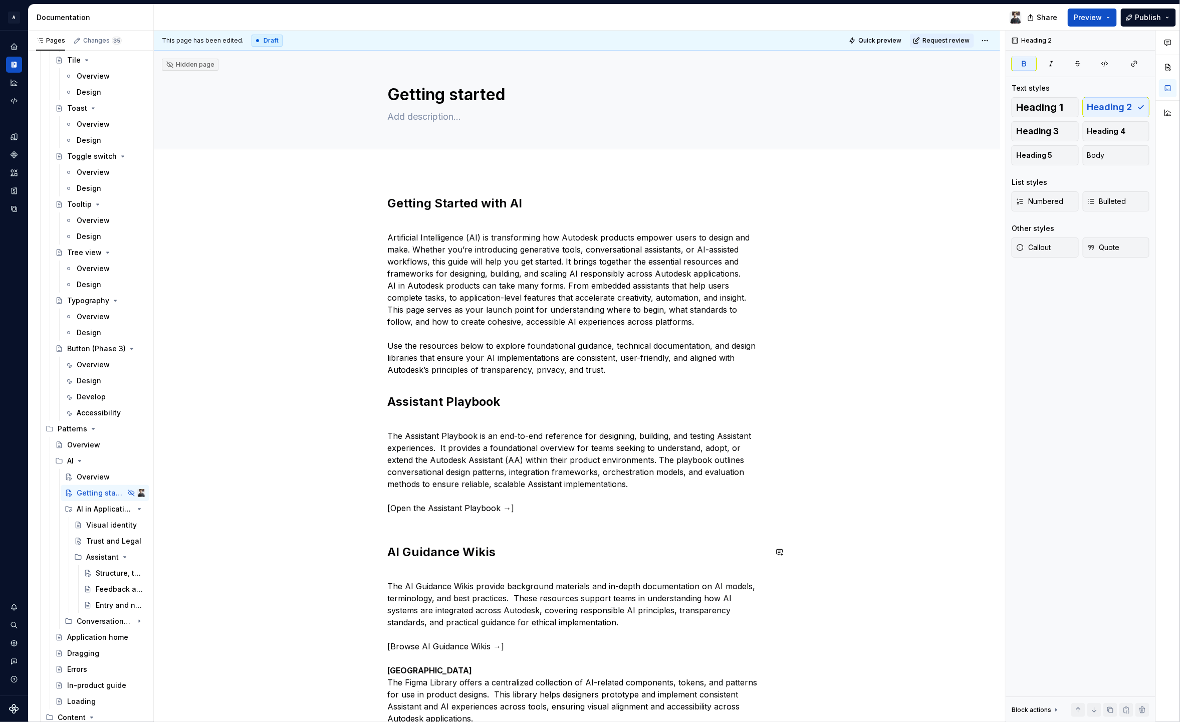
click at [418, 520] on p "The Assistant Playbook is an end-to-end reference for designing, building, and …" at bounding box center [577, 472] width 379 height 108
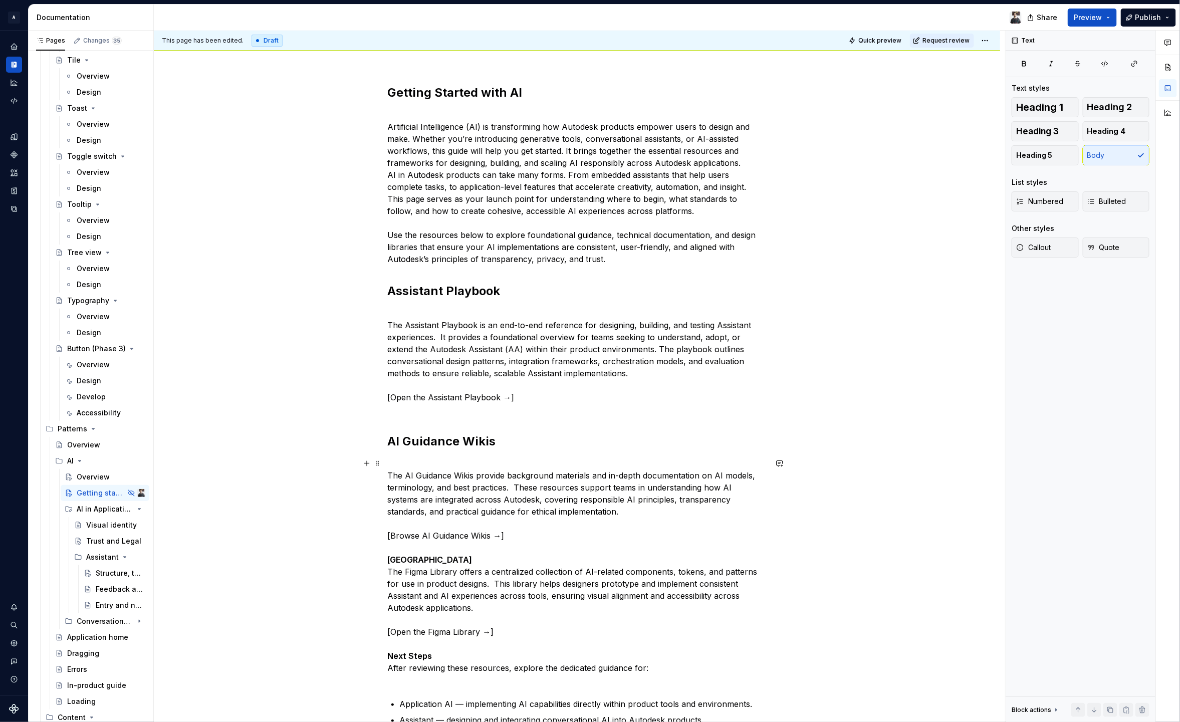
click at [427, 544] on p "The AI Guidance Wikis provide background materials and in-depth documentation o…" at bounding box center [577, 572] width 379 height 229
click at [420, 559] on strong "[GEOGRAPHIC_DATA]" at bounding box center [430, 560] width 85 height 10
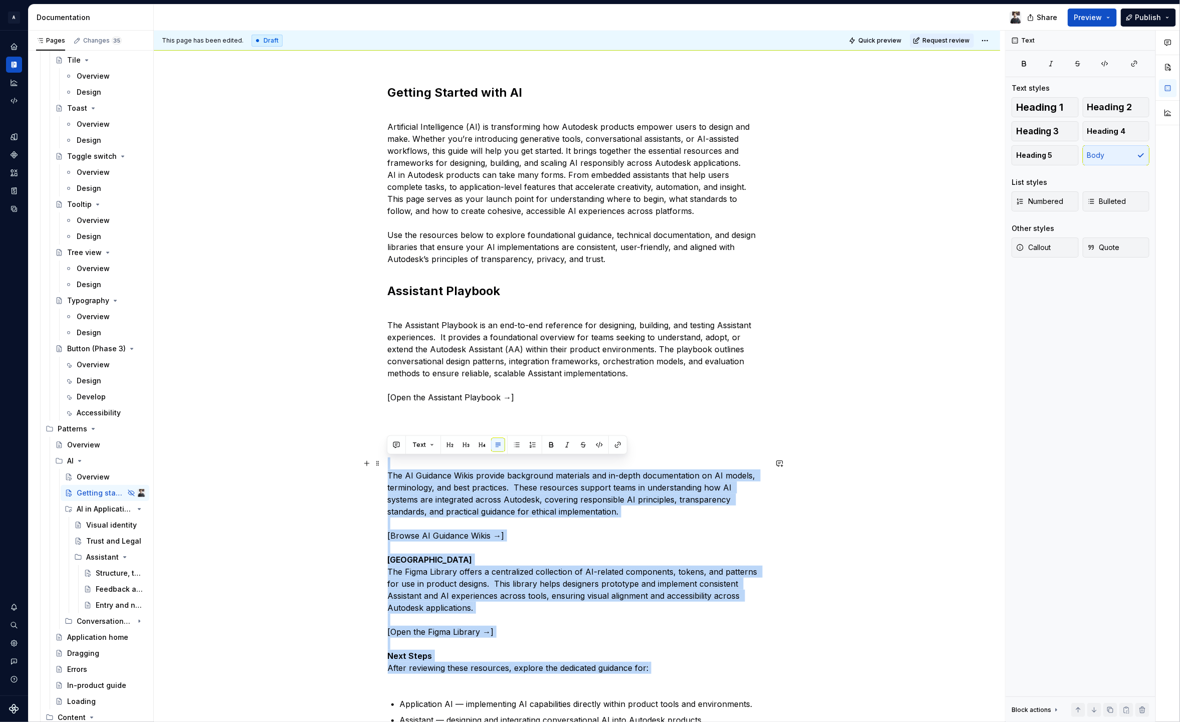
click at [421, 557] on strong "[GEOGRAPHIC_DATA]" at bounding box center [430, 560] width 85 height 10
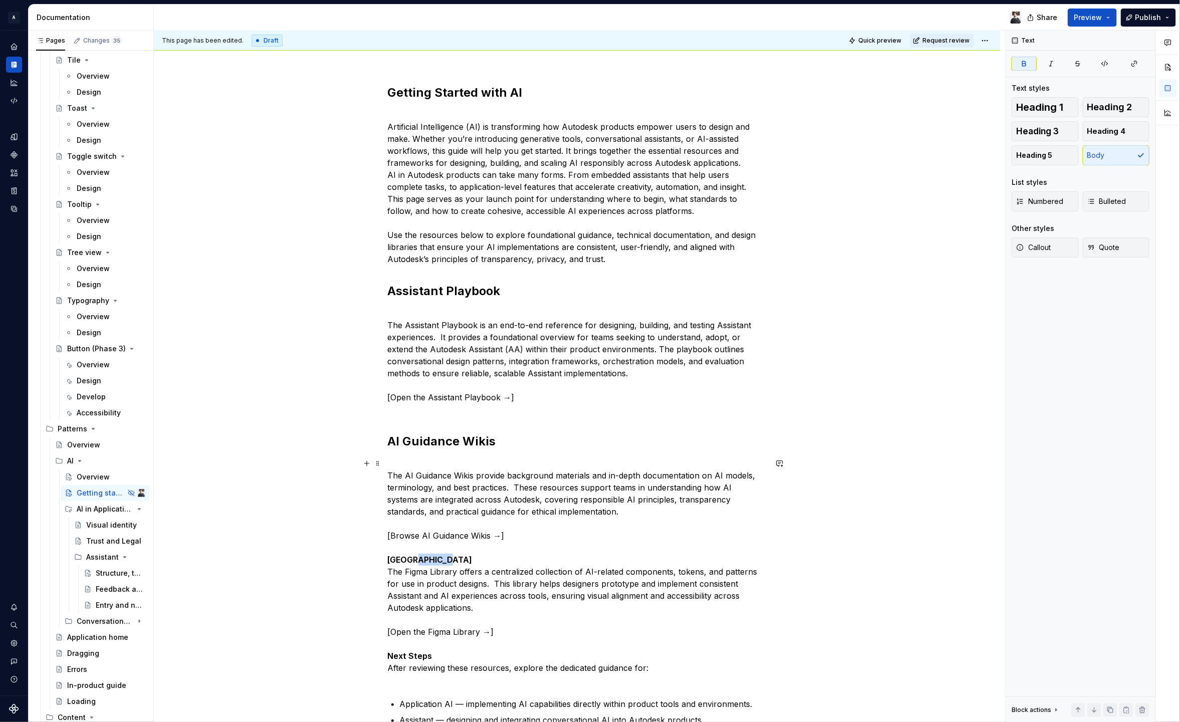
click at [421, 557] on strong "[GEOGRAPHIC_DATA]" at bounding box center [430, 560] width 85 height 10
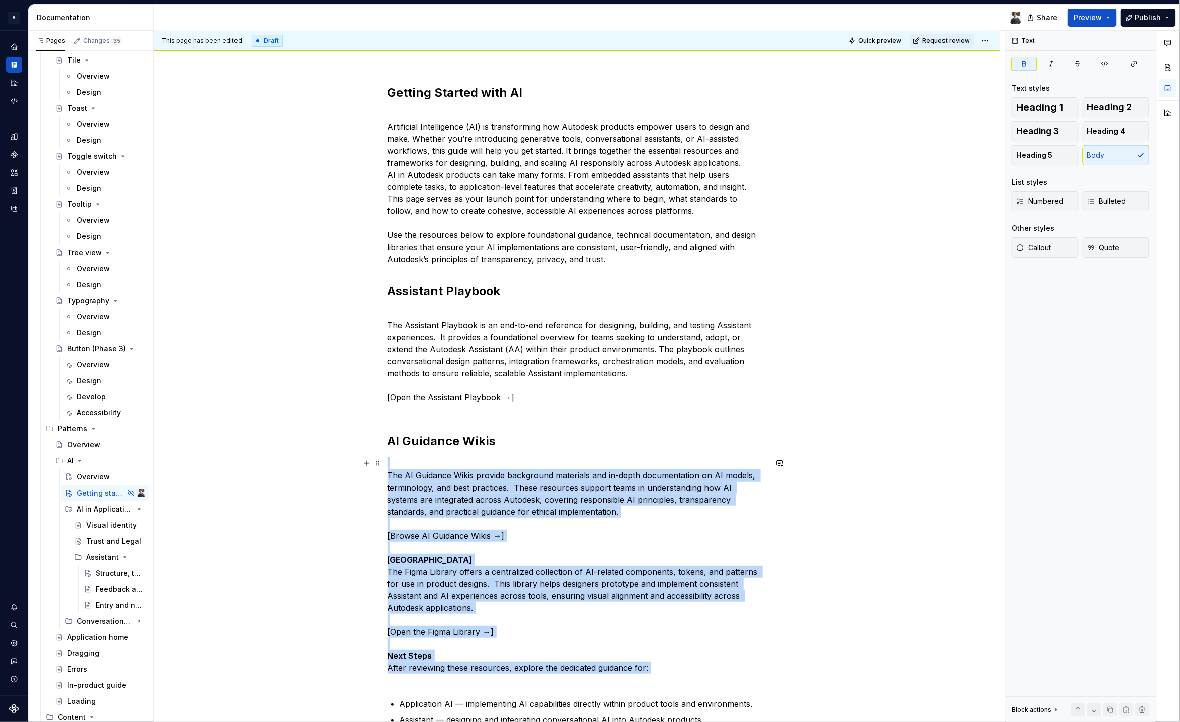
click at [421, 557] on strong "[GEOGRAPHIC_DATA]" at bounding box center [430, 560] width 85 height 10
click at [433, 557] on strong "[GEOGRAPHIC_DATA]" at bounding box center [430, 560] width 85 height 10
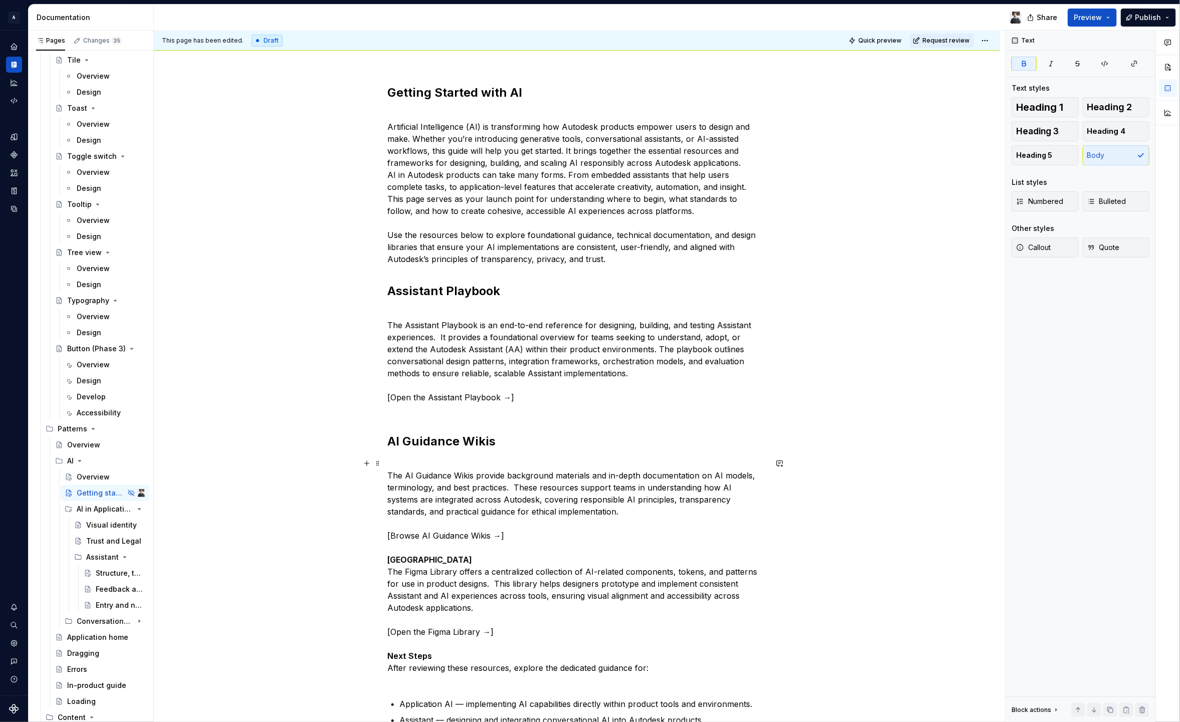
click at [384, 560] on div "Getting Started with AI Artificial Intelligence (AI) is transforming how Autode…" at bounding box center [577, 572] width 847 height 1023
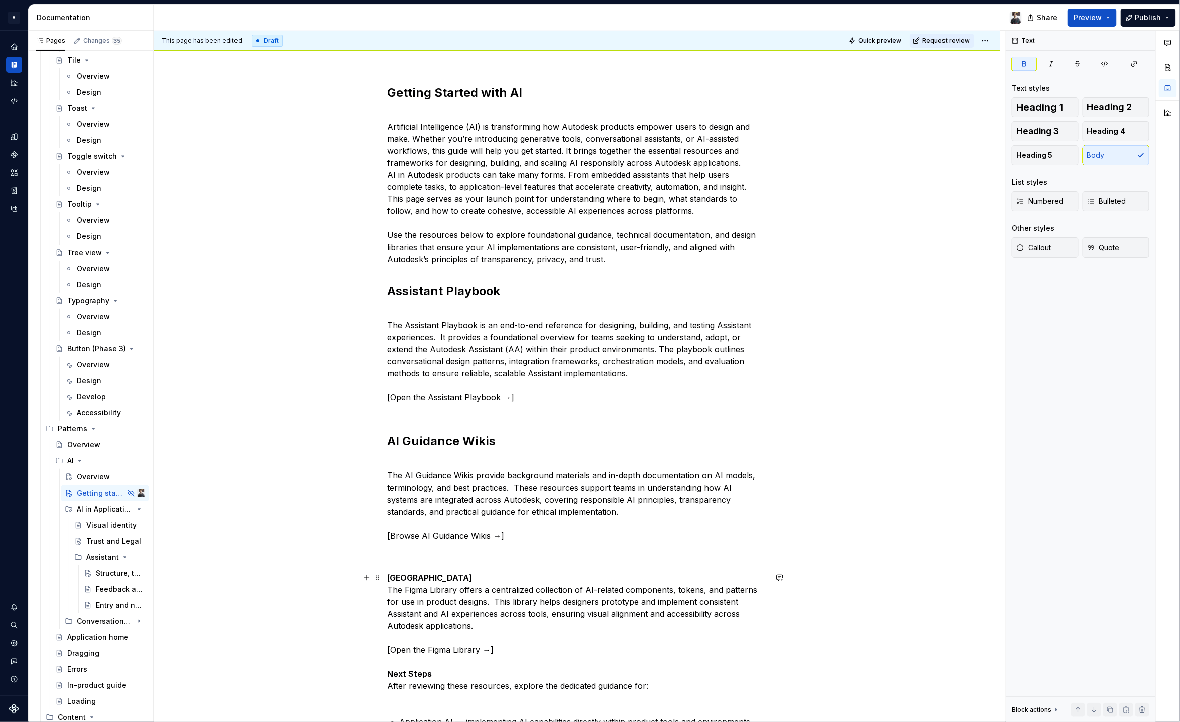
click at [445, 576] on p "Figma Library The Figma Library offers a centralized collection of AI-related c…" at bounding box center [577, 638] width 379 height 132
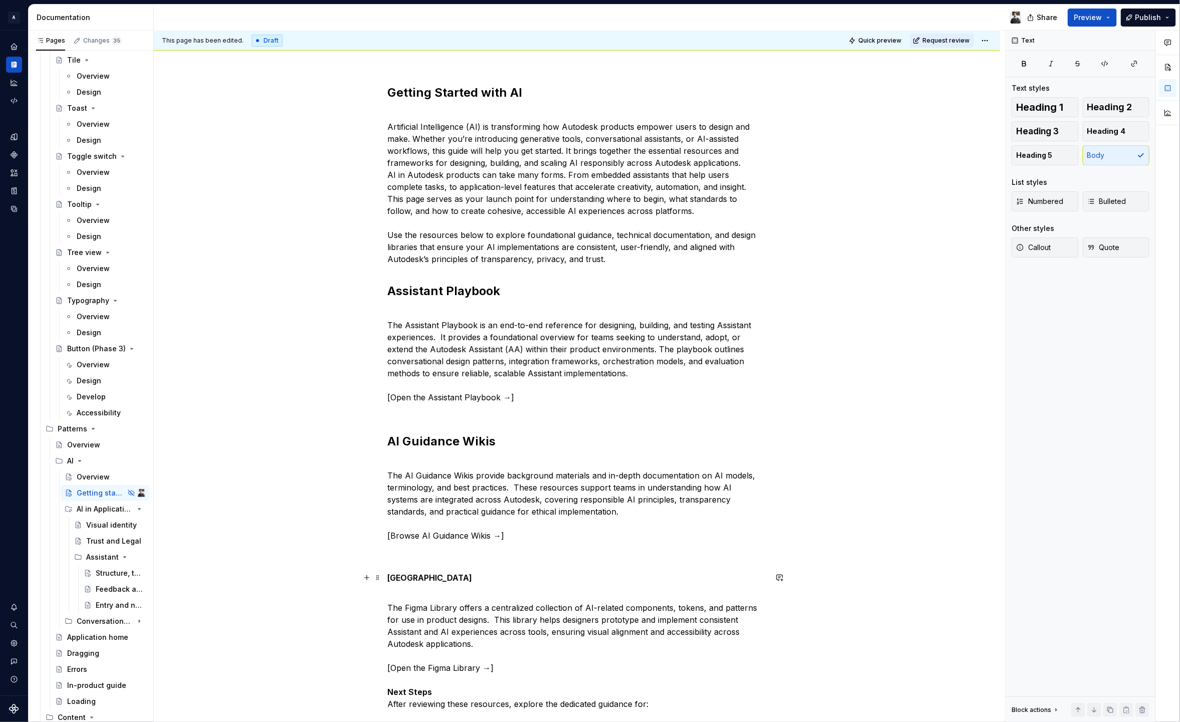
click at [419, 576] on strong "[GEOGRAPHIC_DATA]" at bounding box center [430, 578] width 85 height 10
click at [451, 558] on button "button" at bounding box center [450, 559] width 14 height 14
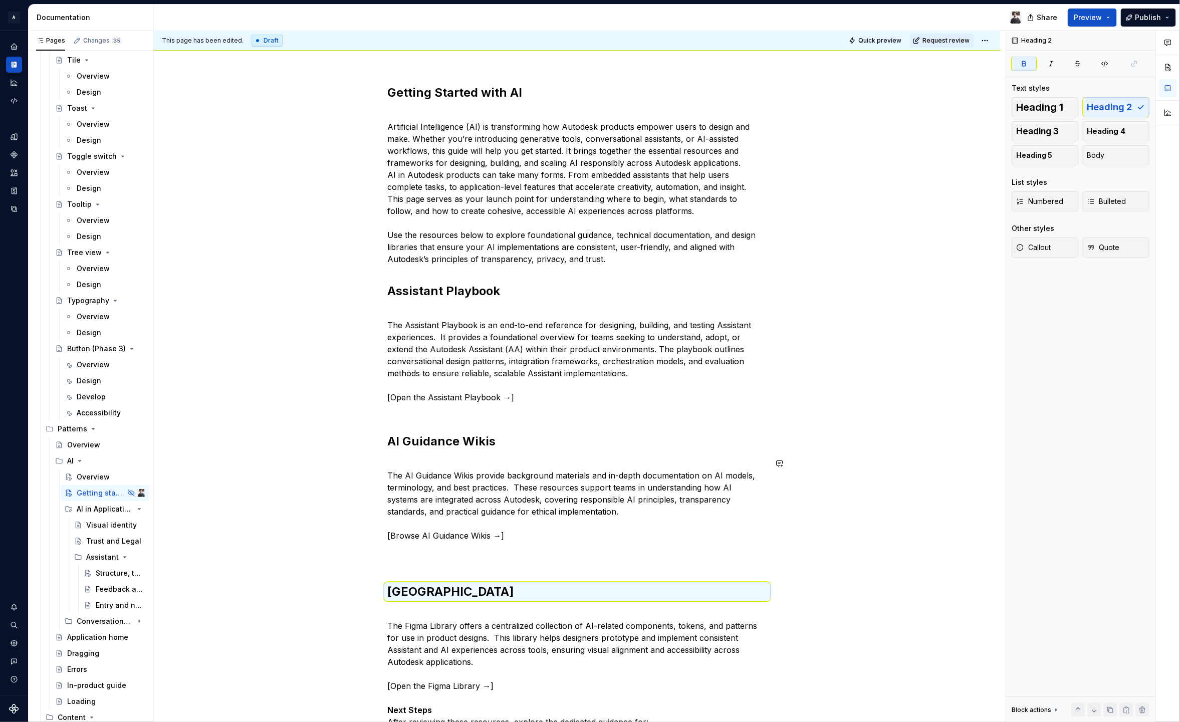
click at [449, 572] on div "Getting Started with AI Artificial Intelligence (AI) is transforming how Autode…" at bounding box center [577, 497] width 379 height 824
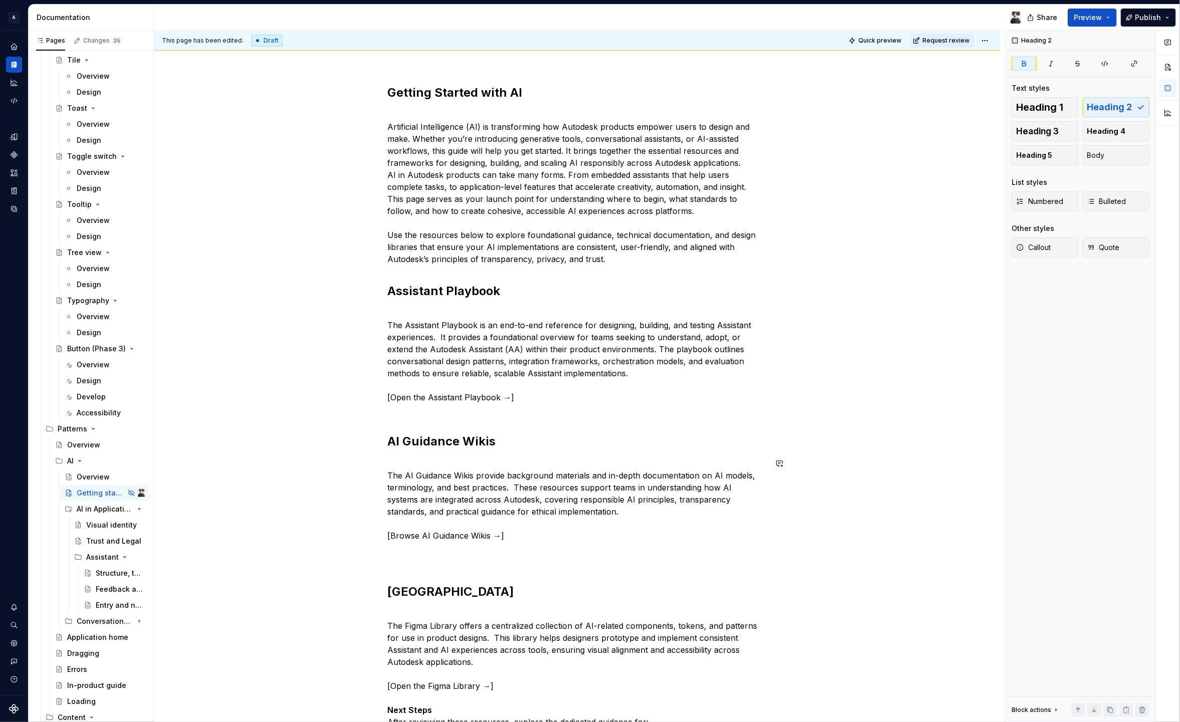
click at [452, 566] on div "Getting Started with AI Artificial Intelligence (AI) is transforming how Autode…" at bounding box center [577, 497] width 379 height 824
click at [439, 551] on p "The AI Guidance Wikis provide background materials and in-depth documentation o…" at bounding box center [577, 512] width 379 height 108
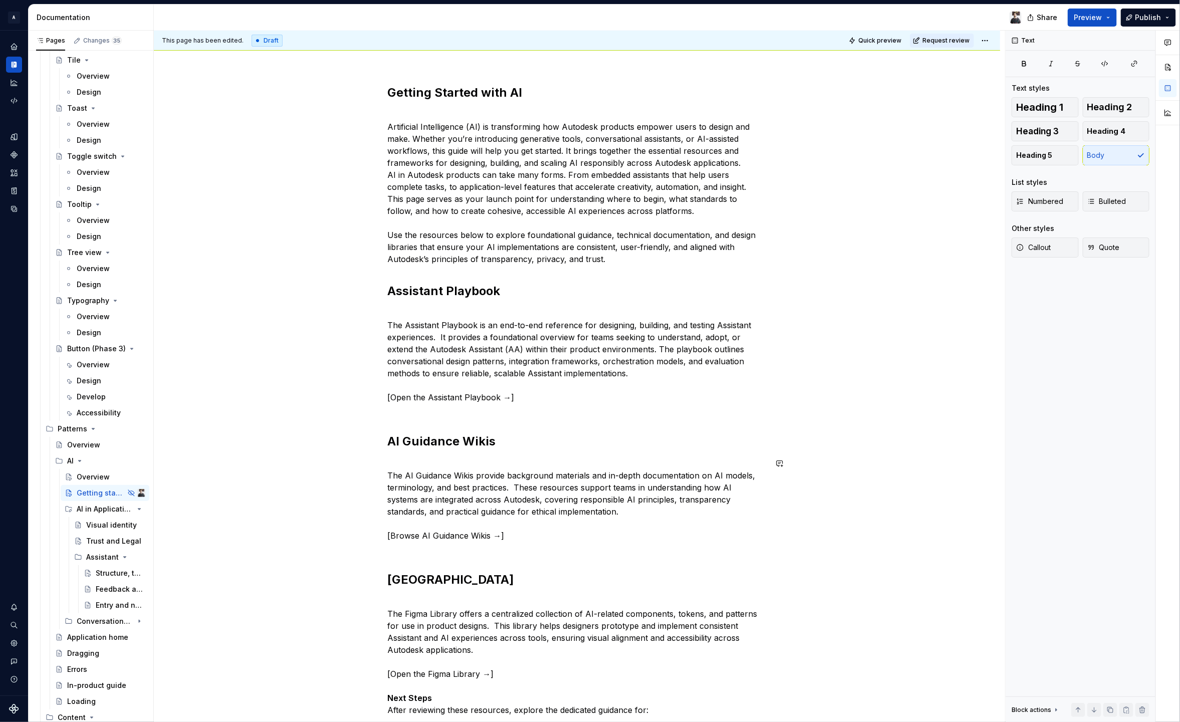
click at [410, 559] on div "Getting Started with AI Artificial Intelligence (AI) is transforming how Autode…" at bounding box center [577, 491] width 379 height 812
click at [403, 564] on div "Getting Started with AI Artificial Intelligence (AI) is transforming how Autode…" at bounding box center [577, 491] width 379 height 812
click at [400, 554] on div "Getting Started with AI Artificial Intelligence (AI) is transforming how Autode…" at bounding box center [577, 491] width 379 height 812
click at [403, 599] on p "The Figma Library offers a centralized collection of AI-related components, tok…" at bounding box center [577, 662] width 379 height 132
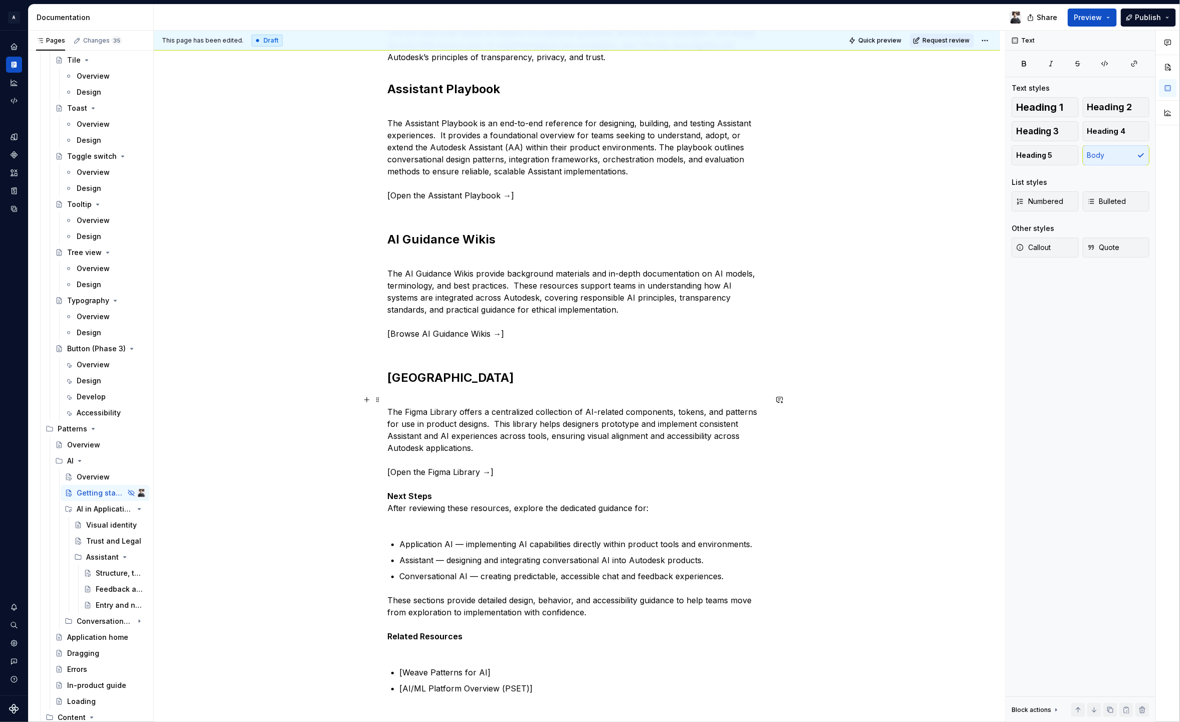
scroll to position [317, 0]
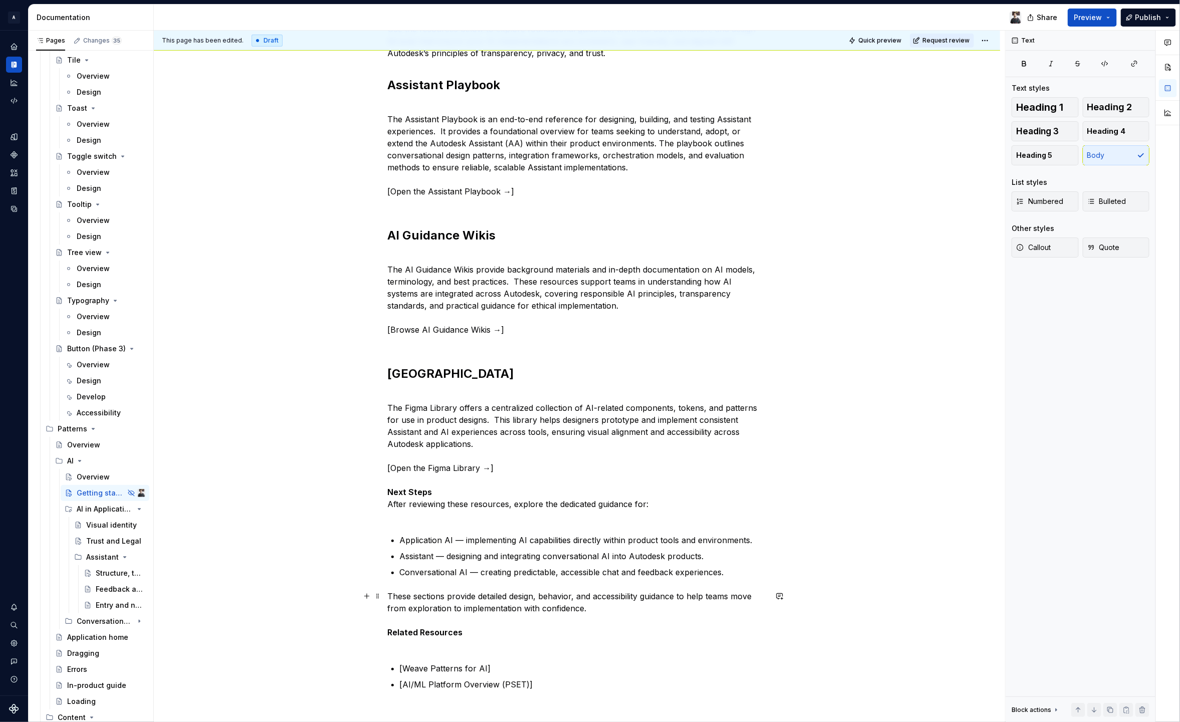
click at [424, 633] on strong "Related Resources" at bounding box center [425, 633] width 75 height 10
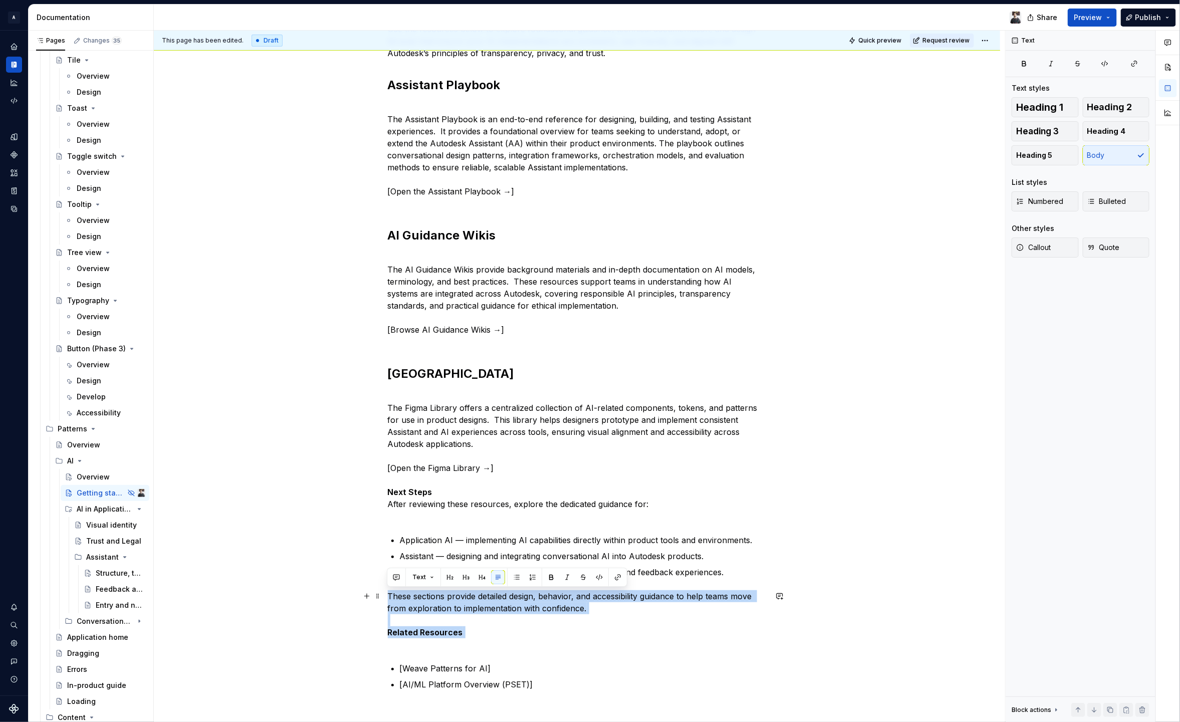
click at [419, 639] on p "These sections provide detailed design, behavior, and accessibility guidance to…" at bounding box center [577, 620] width 379 height 60
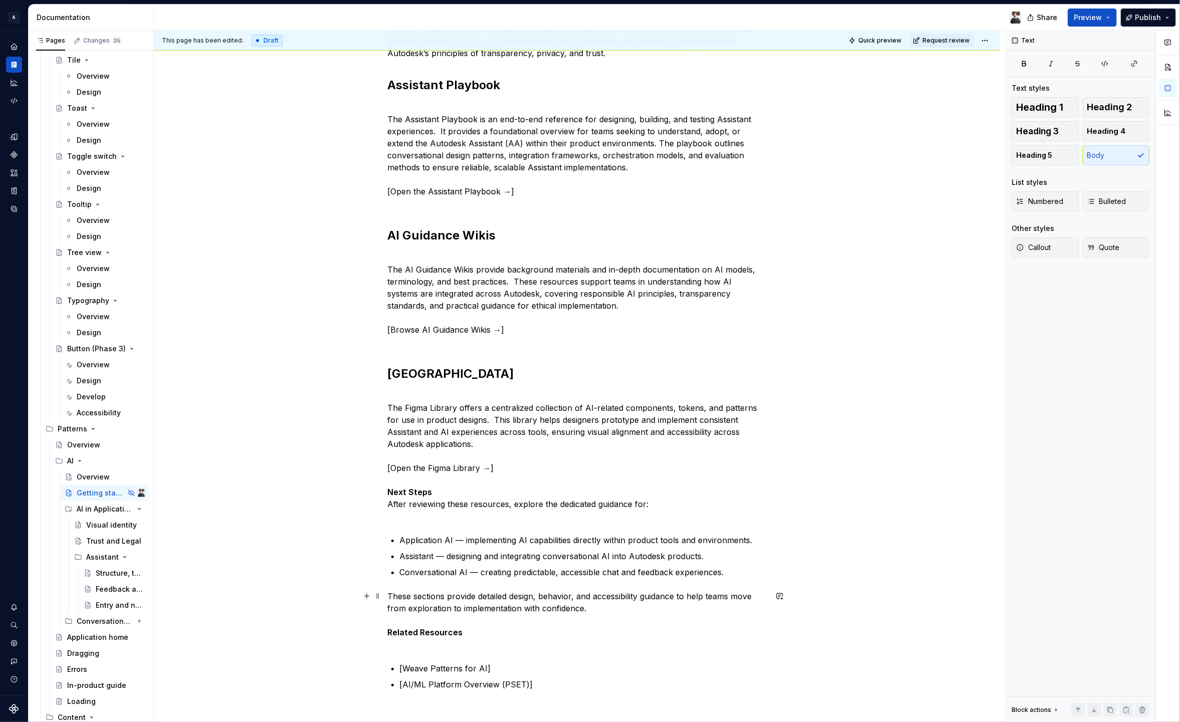
click at [388, 633] on strong "Related Resources" at bounding box center [425, 633] width 75 height 10
click at [396, 649] on strong "Related Resources" at bounding box center [425, 651] width 75 height 10
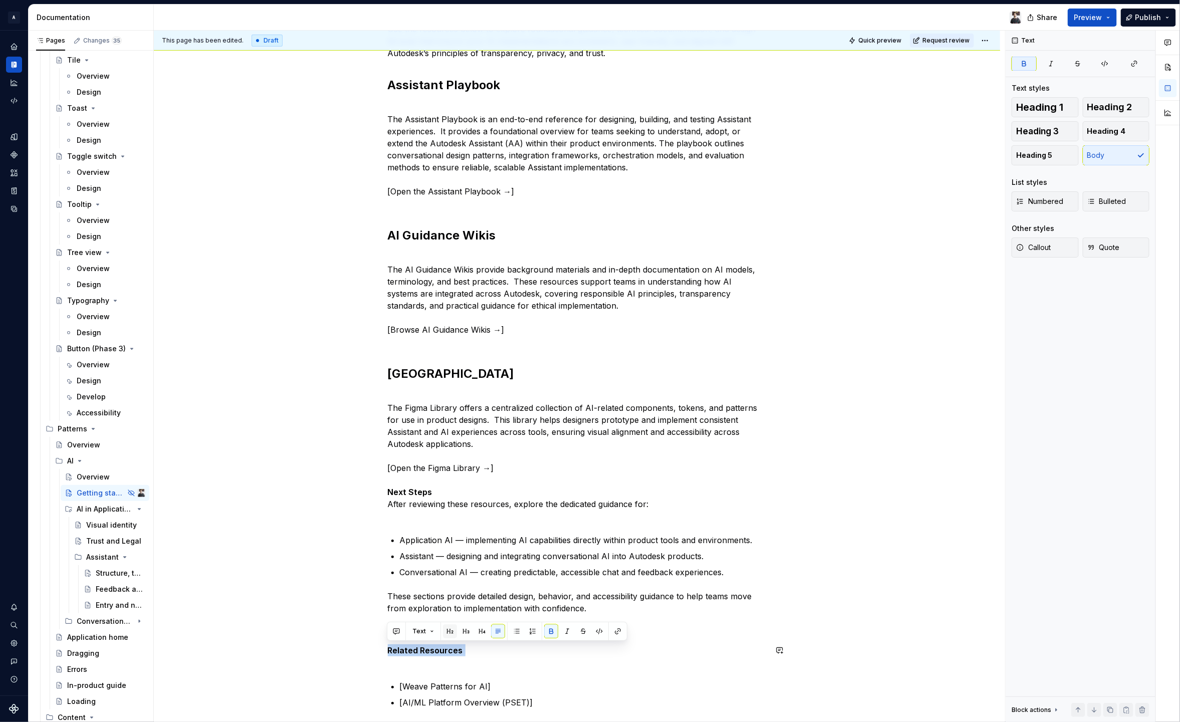
click at [443, 631] on button "button" at bounding box center [450, 632] width 14 height 14
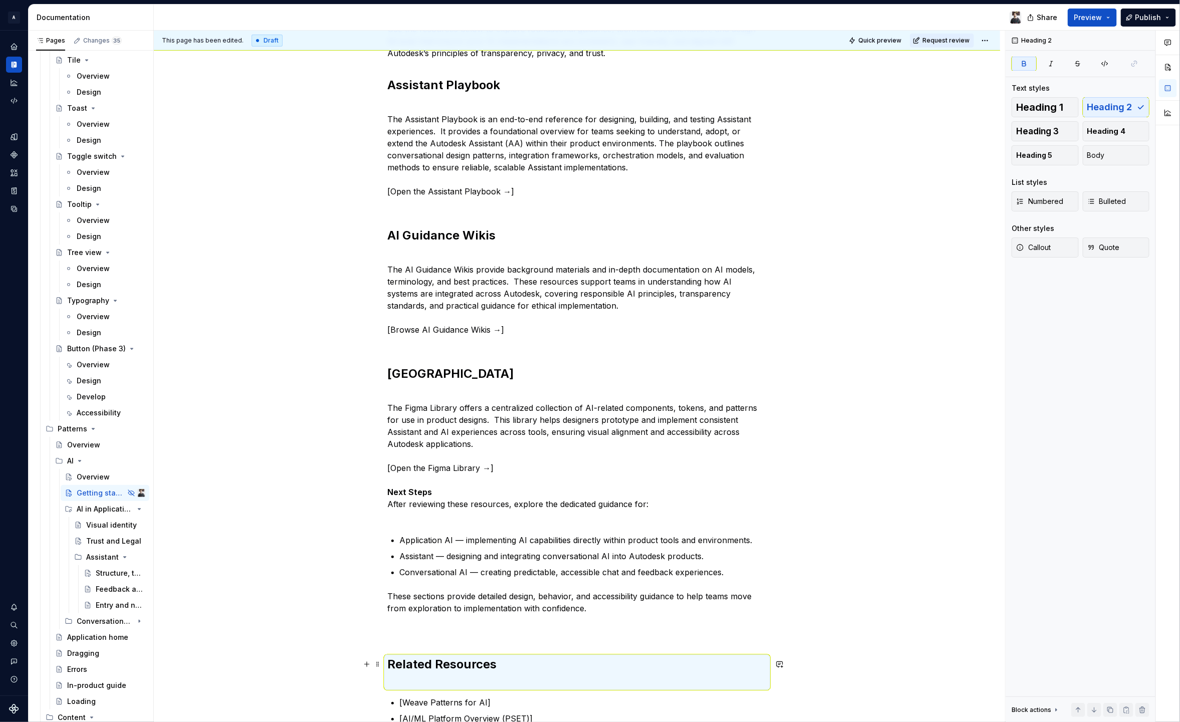
click at [413, 688] on h2 "Related Resources" at bounding box center [577, 673] width 379 height 32
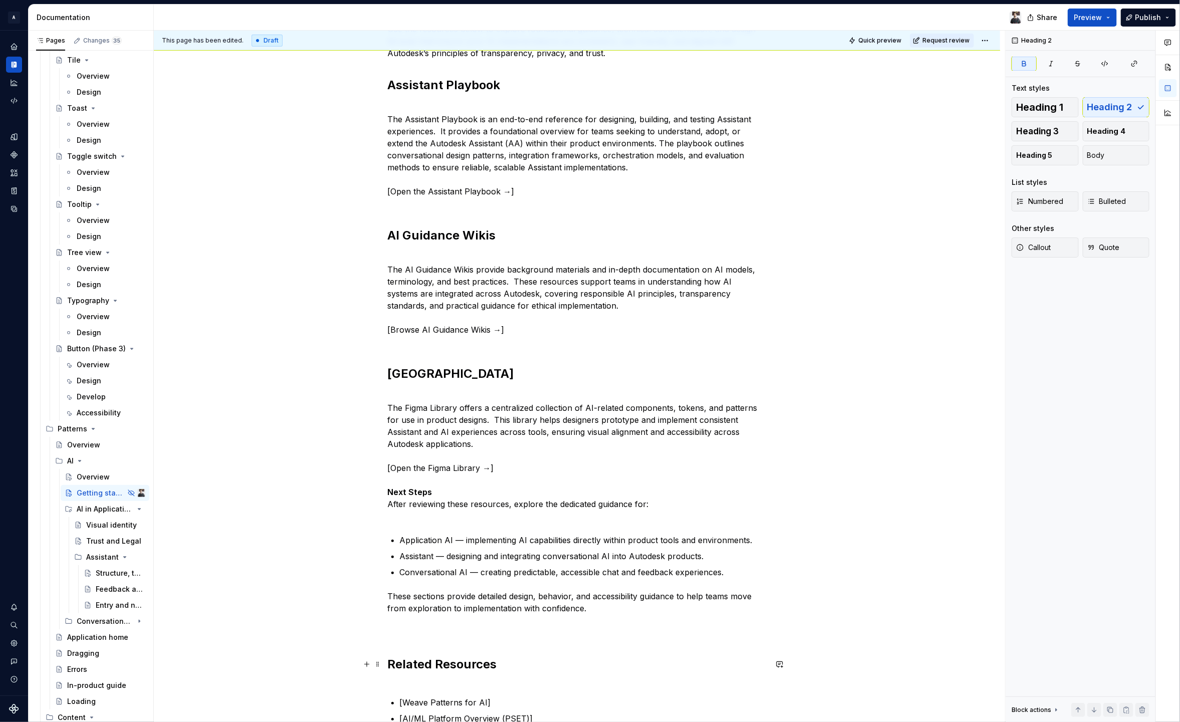
click at [414, 680] on h2 "Related Resources" at bounding box center [577, 673] width 379 height 32
click at [426, 679] on div "Getting Started with AI Artificial Intelligence (AI) is transforming how Autode…" at bounding box center [577, 315] width 379 height 872
click at [434, 664] on strong "Related Resources" at bounding box center [442, 664] width 109 height 15
click at [434, 663] on strong "Related Resources" at bounding box center [442, 664] width 109 height 15
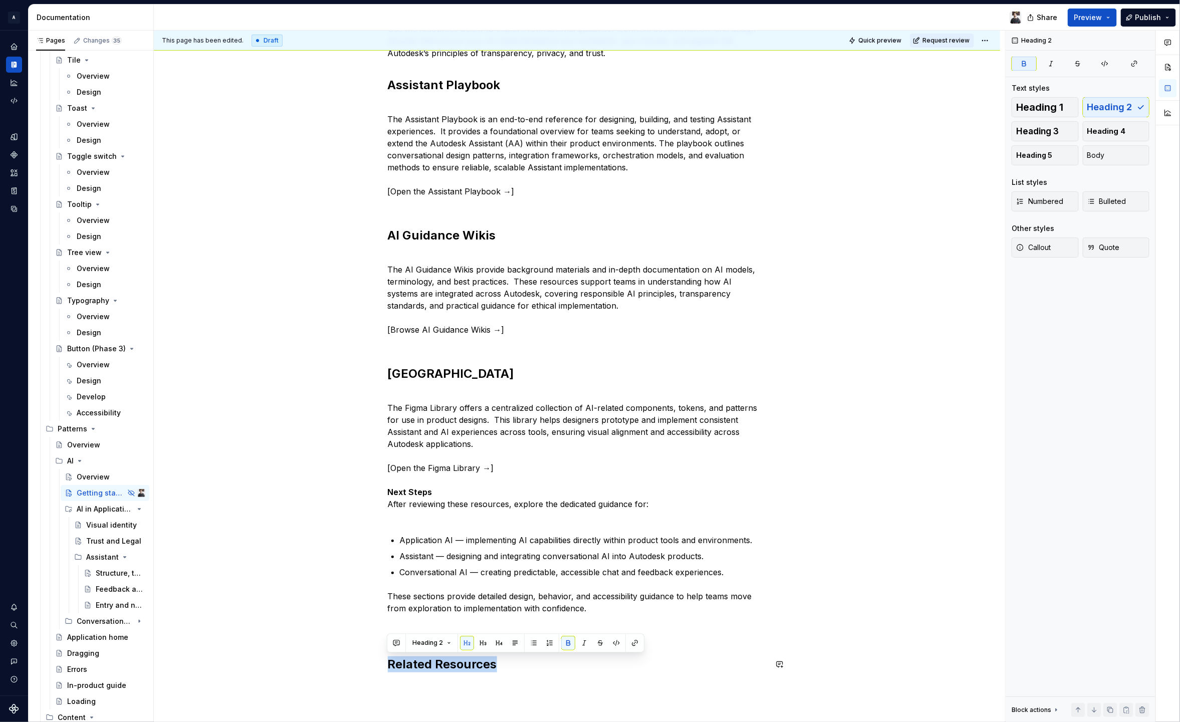
click at [467, 649] on button "button" at bounding box center [467, 643] width 14 height 14
click at [446, 687] on p at bounding box center [577, 687] width 379 height 12
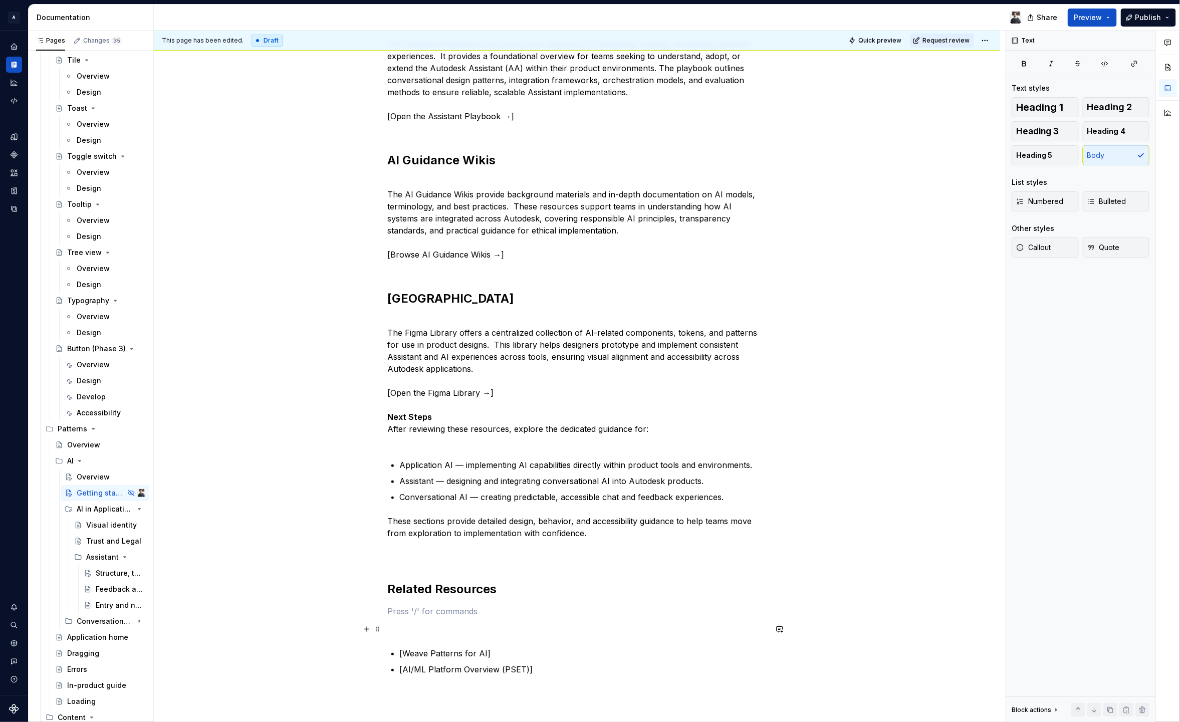
scroll to position [526, 0]
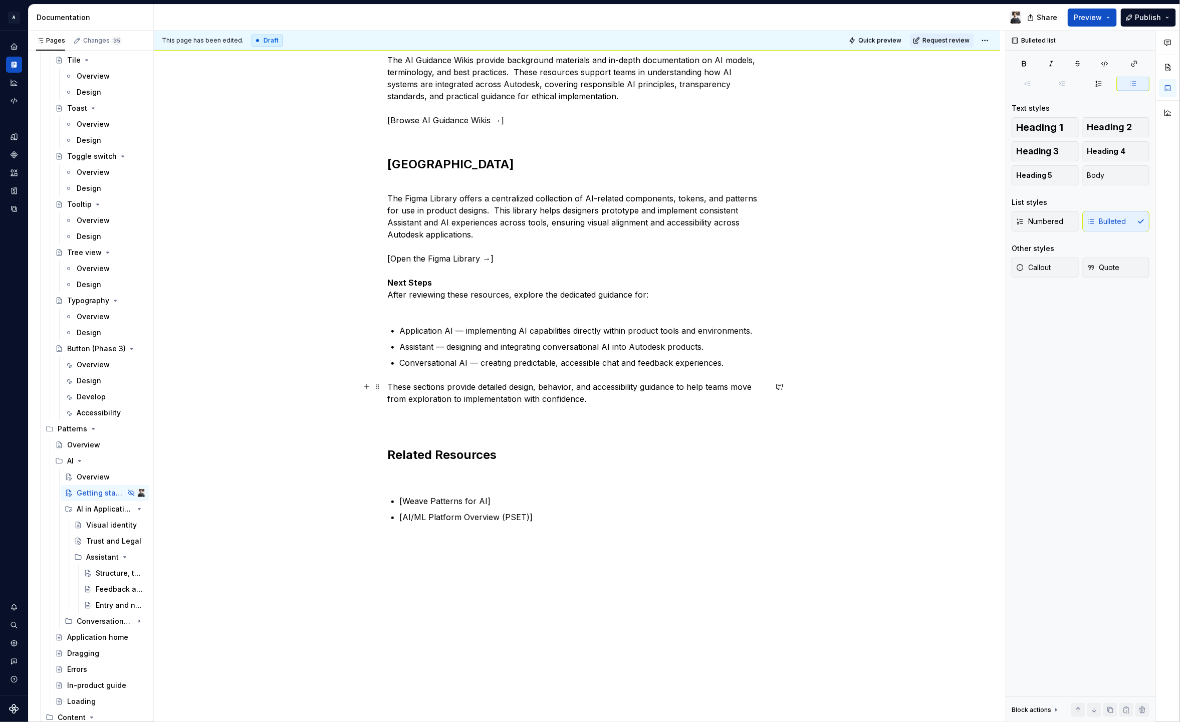
click at [451, 417] on p "These sections provide detailed design, behavior, and accessibility guidance to…" at bounding box center [577, 405] width 379 height 48
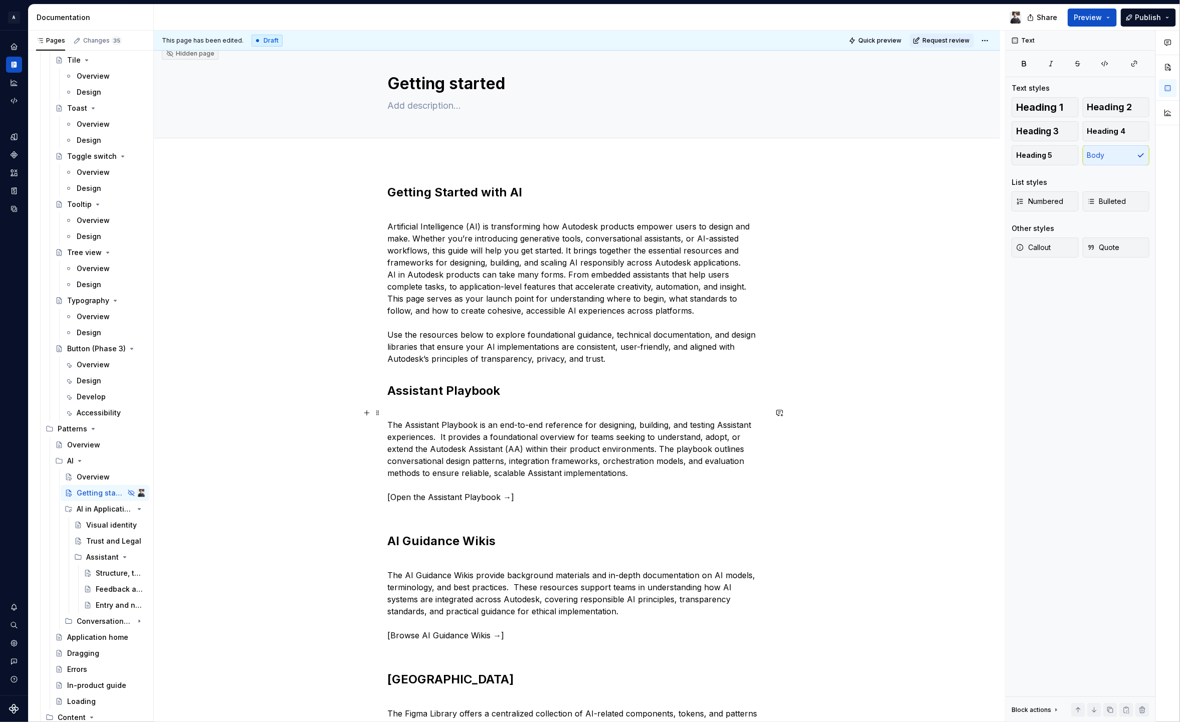
scroll to position [0, 0]
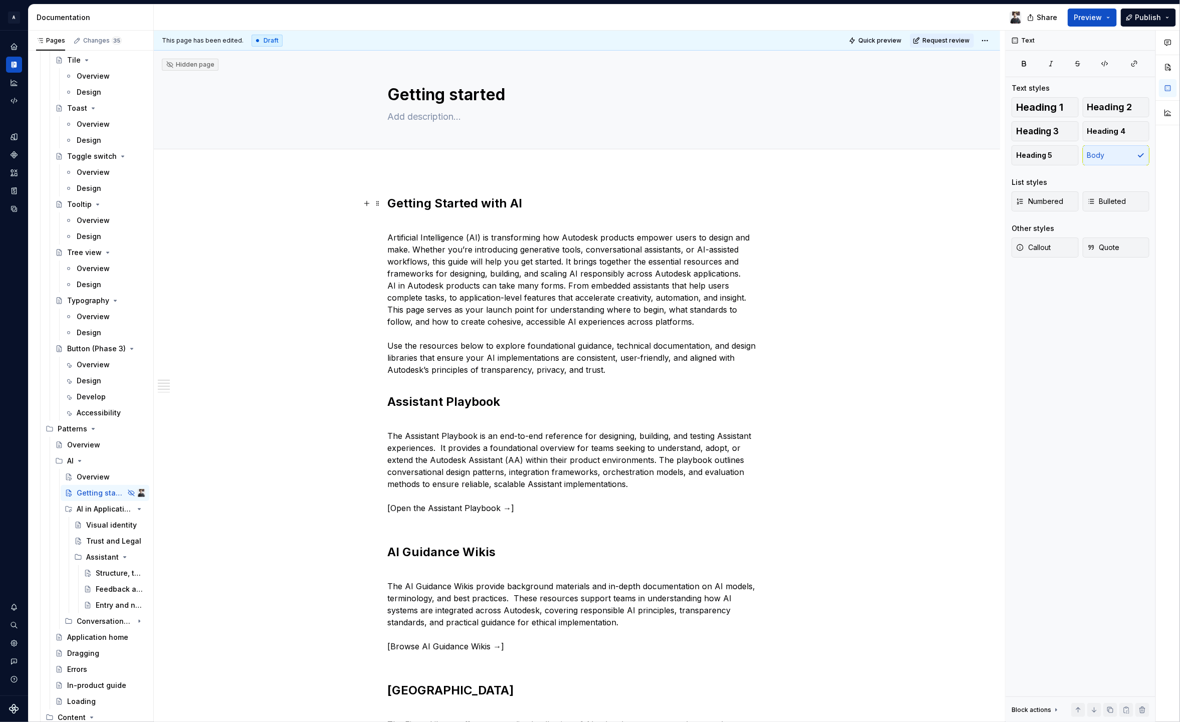
click at [466, 199] on strong "Getting Started with AI" at bounding box center [455, 203] width 135 height 15
drag, startPoint x: 544, startPoint y: 202, endPoint x: 244, endPoint y: 204, distance: 300.2
click at [244, 204] on div "Getting Started with AI Artificial Intelligence (AI) is transforming how Autode…" at bounding box center [577, 712] width 847 height 1083
click at [430, 209] on strong "Getting Started with AI" at bounding box center [455, 203] width 135 height 15
drag, startPoint x: 544, startPoint y: 207, endPoint x: 344, endPoint y: 201, distance: 199.6
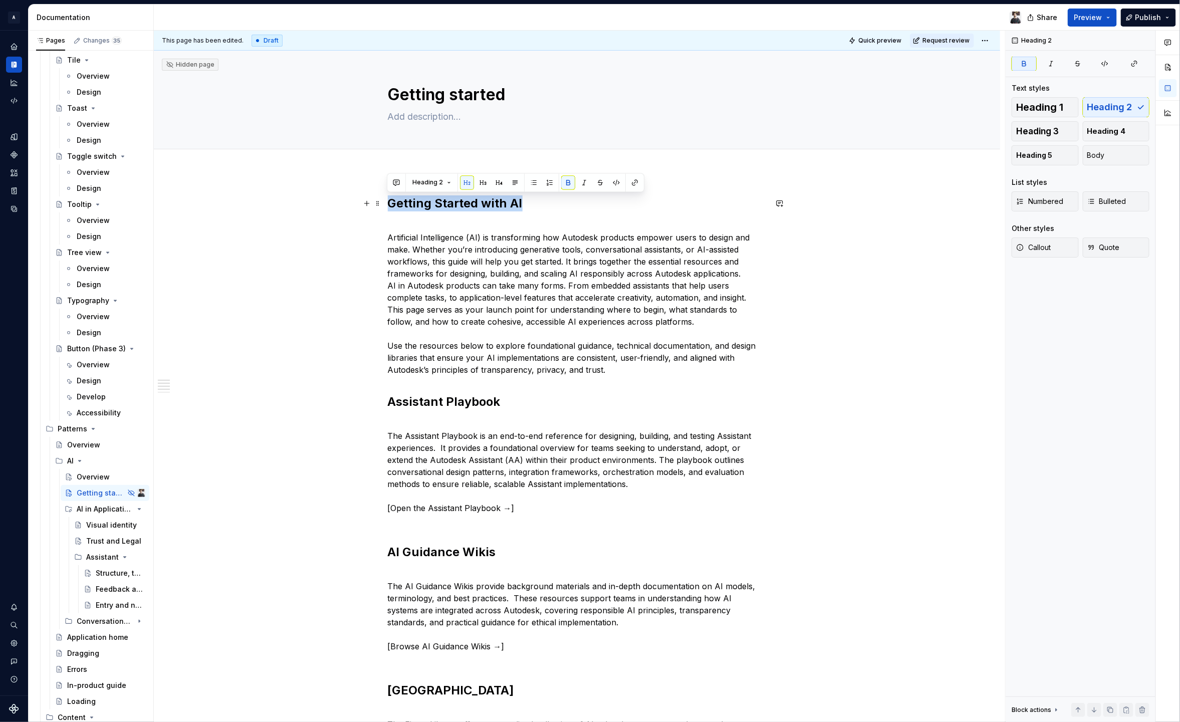
click at [344, 201] on div "Getting Started with AI Artificial Intelligence (AI) is transforming how Autode…" at bounding box center [577, 712] width 847 height 1083
click at [1041, 102] on span "Heading 1" at bounding box center [1040, 107] width 47 height 10
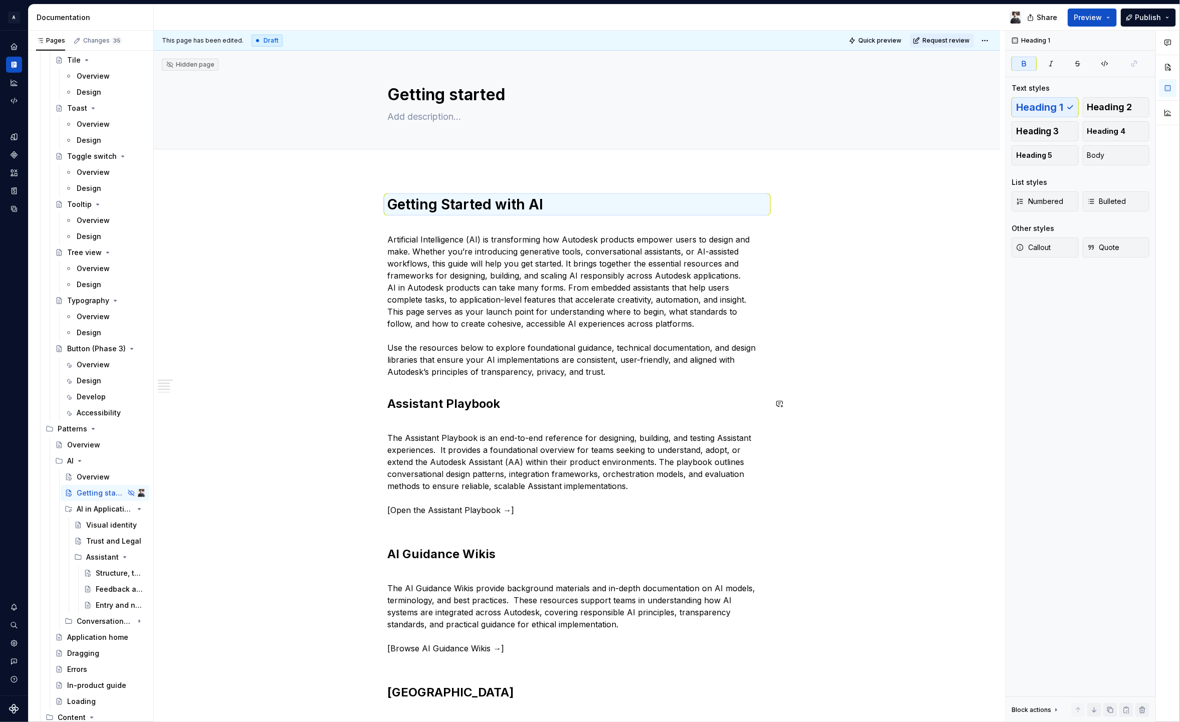
click at [483, 405] on strong "Assistant Playbook" at bounding box center [444, 403] width 113 height 15
click at [1063, 107] on span "Heading 1" at bounding box center [1040, 107] width 47 height 10
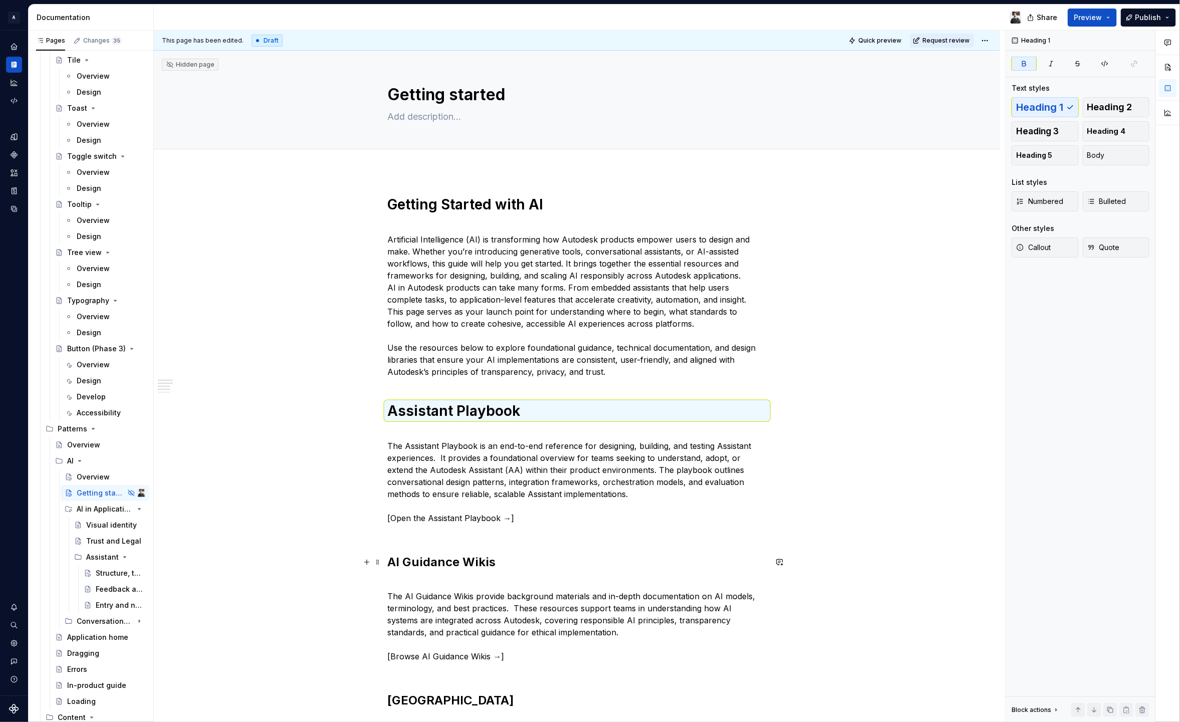
click at [483, 562] on strong "AI Guidance Wikis" at bounding box center [442, 562] width 108 height 15
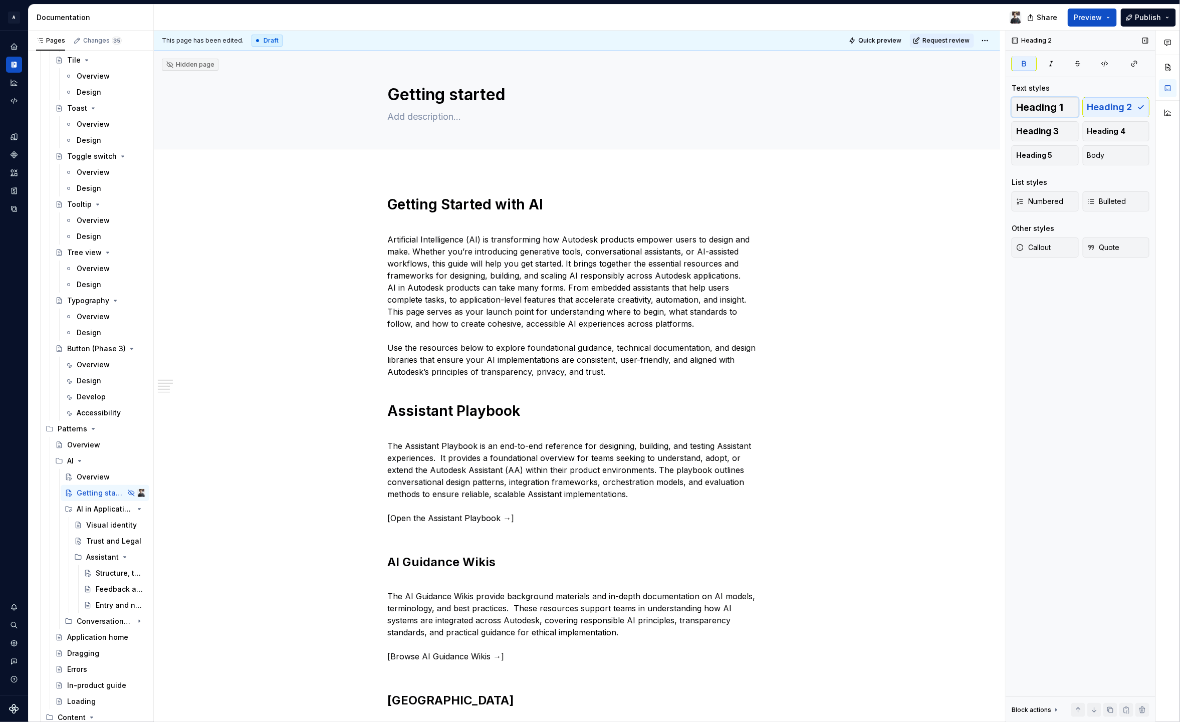
click at [1051, 107] on span "Heading 1" at bounding box center [1040, 107] width 47 height 10
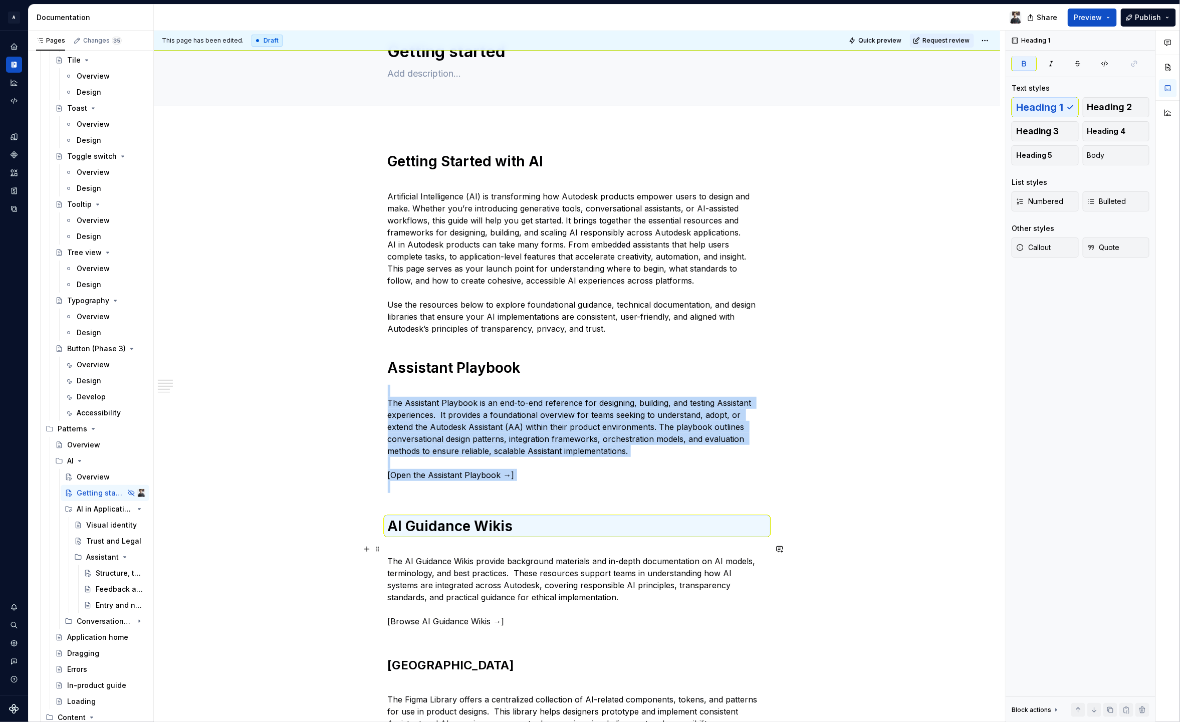
scroll to position [94, 0]
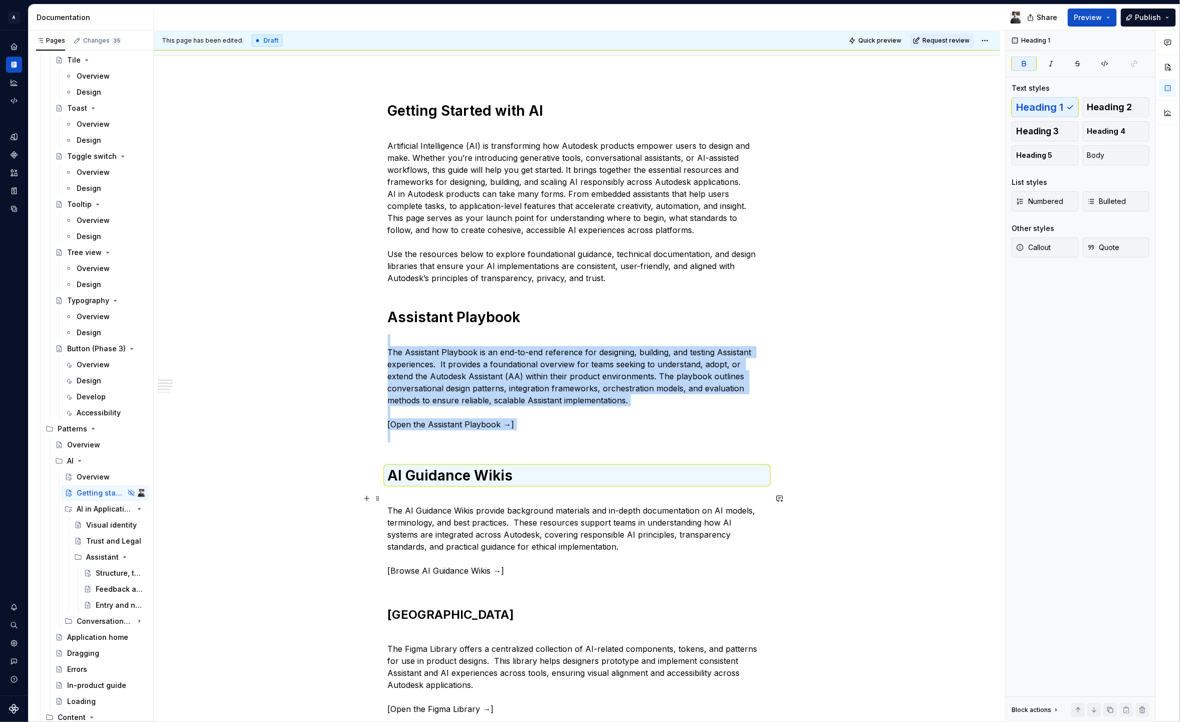
click at [454, 603] on div "Getting Started with AI Artificial Intelligence (AI) is transforming how Autode…" at bounding box center [577, 526] width 379 height 848
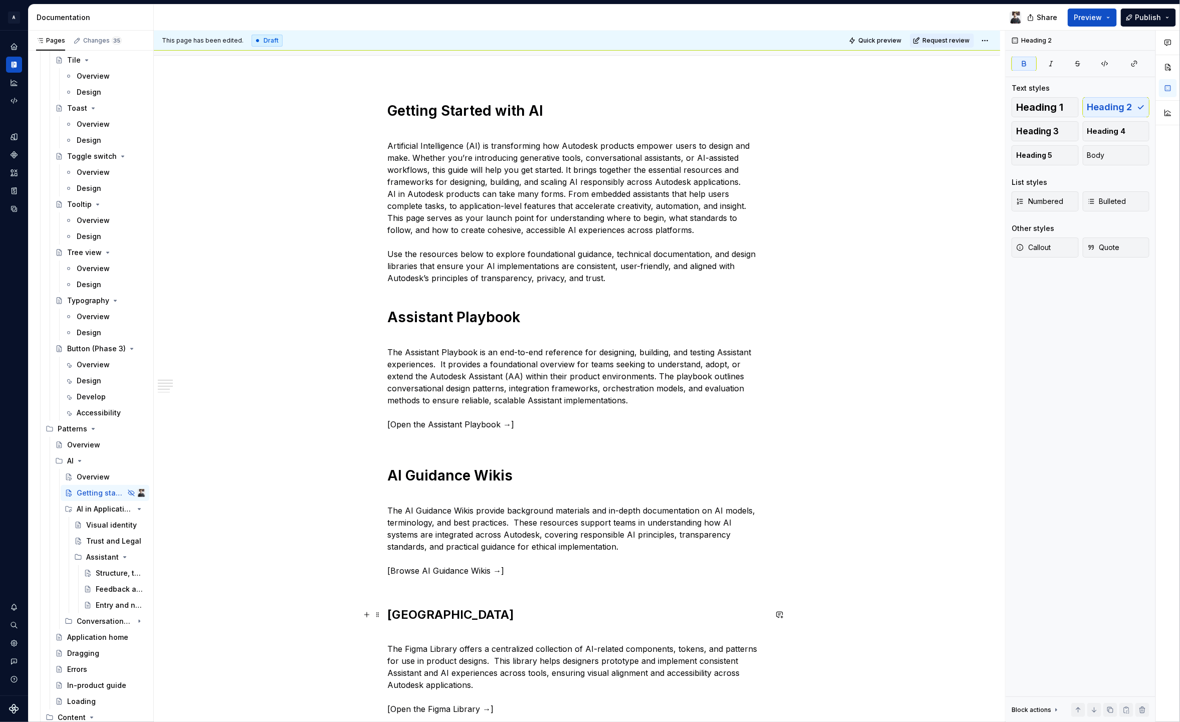
click at [456, 615] on strong "[GEOGRAPHIC_DATA]" at bounding box center [451, 614] width 127 height 15
click at [1039, 110] on span "Heading 1" at bounding box center [1040, 107] width 47 height 10
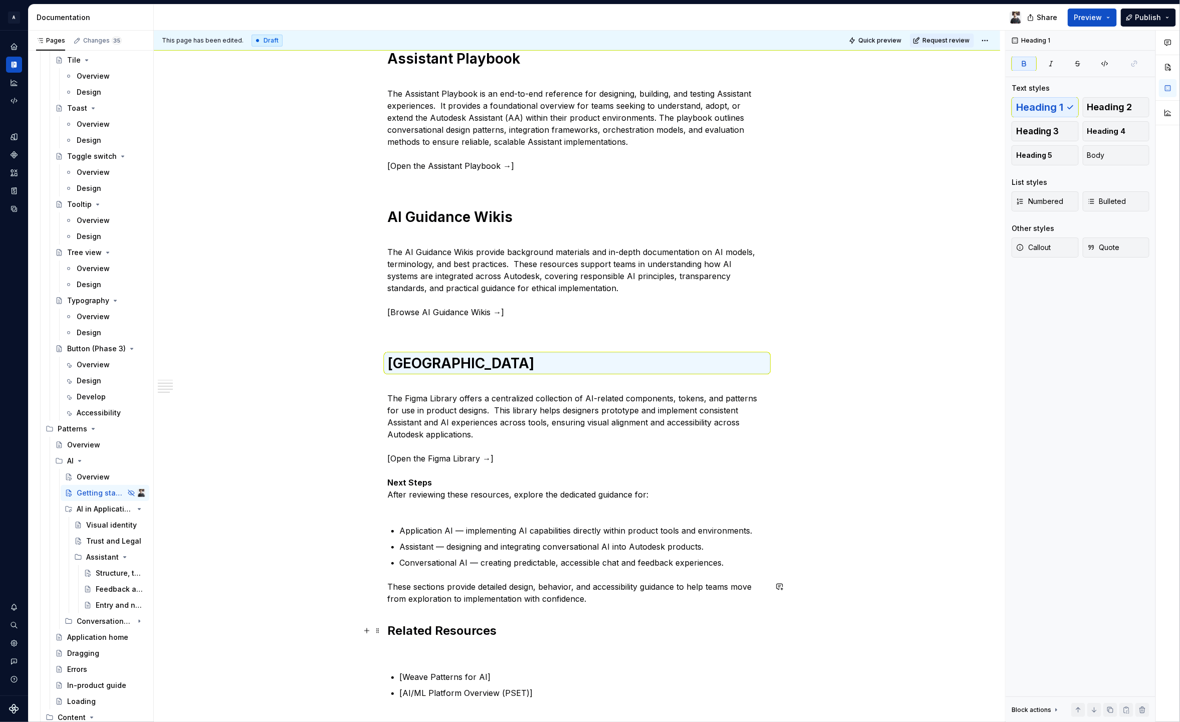
scroll to position [396, 0]
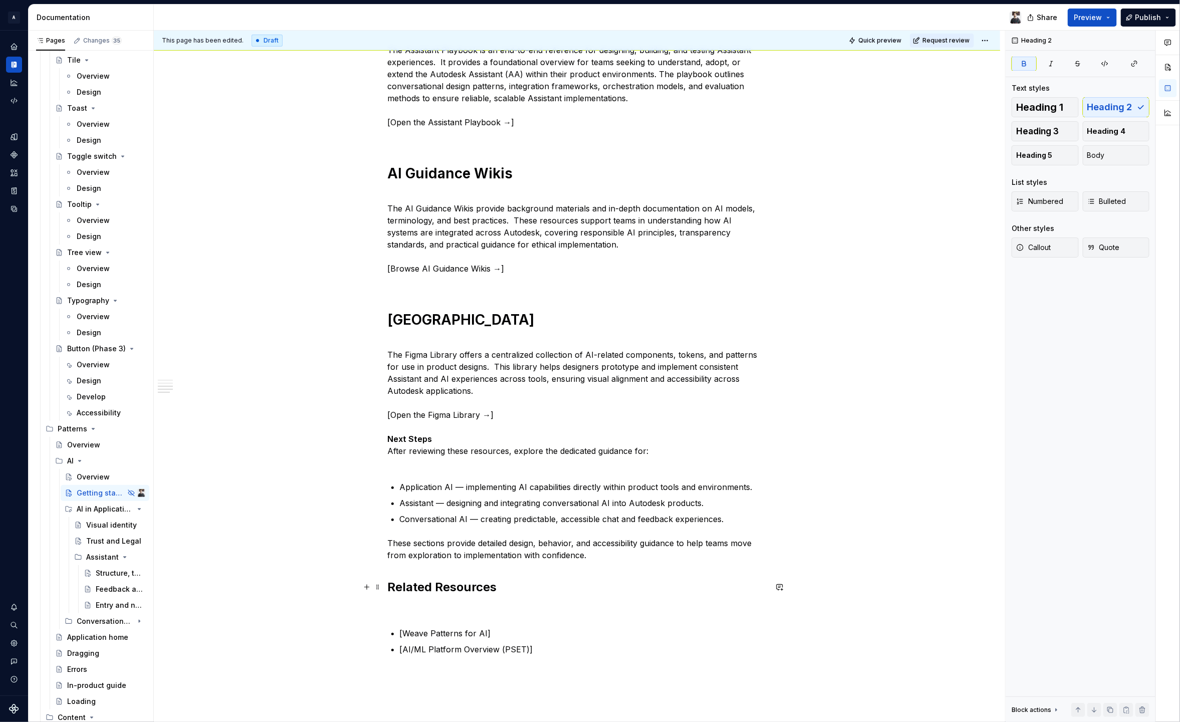
click at [455, 587] on strong "Related Resources" at bounding box center [442, 587] width 109 height 15
click at [1052, 108] on span "Heading 1" at bounding box center [1040, 107] width 47 height 10
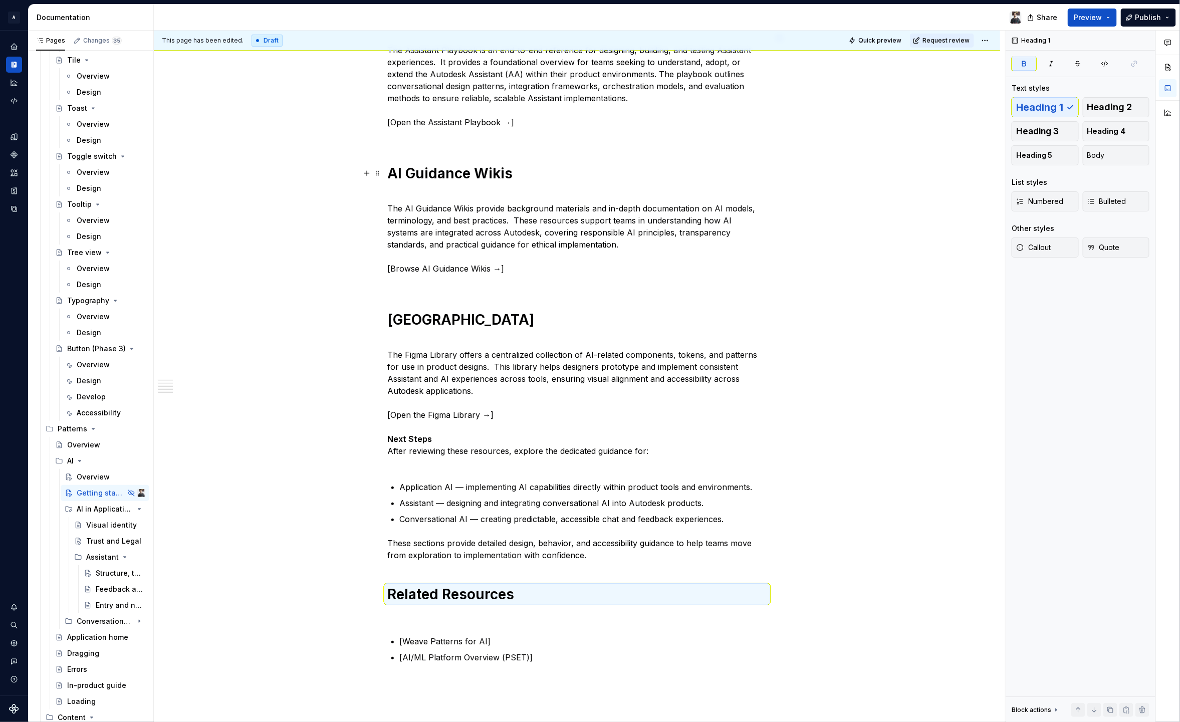
scroll to position [0, 0]
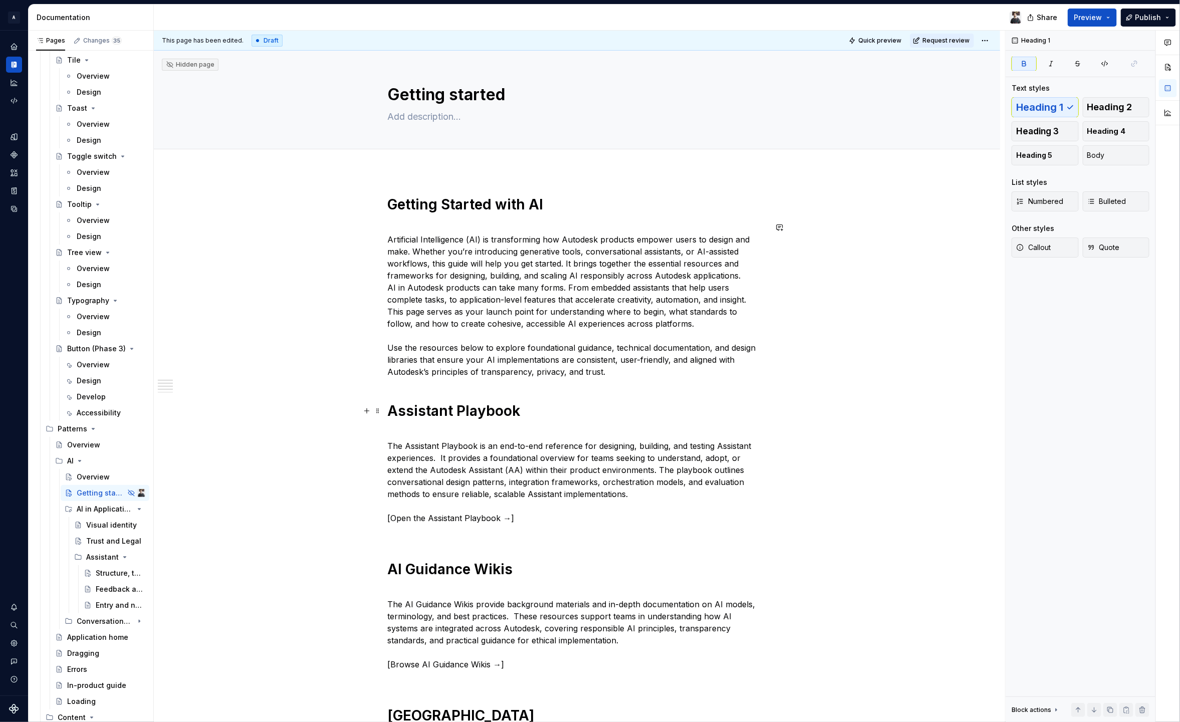
click at [466, 419] on strong "Assistant Playbook" at bounding box center [454, 410] width 133 height 17
click at [1120, 111] on span "Heading 2" at bounding box center [1110, 107] width 45 height 10
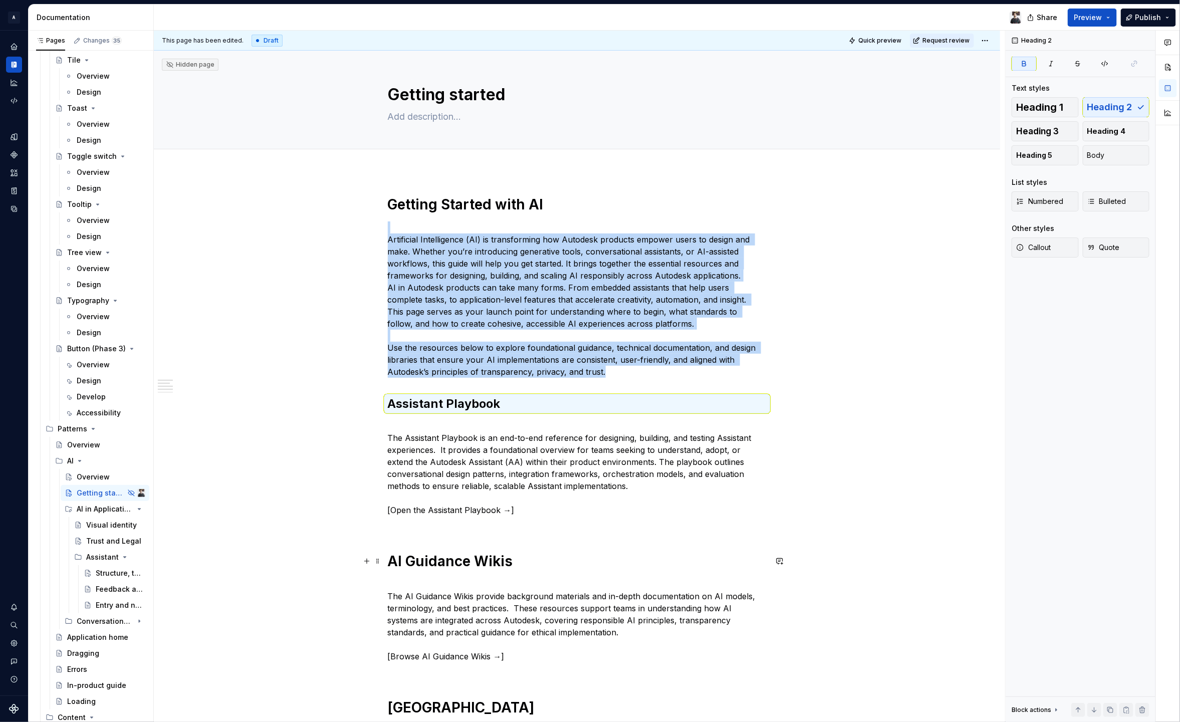
click at [489, 566] on strong "AI Guidance Wikis" at bounding box center [450, 561] width 125 height 17
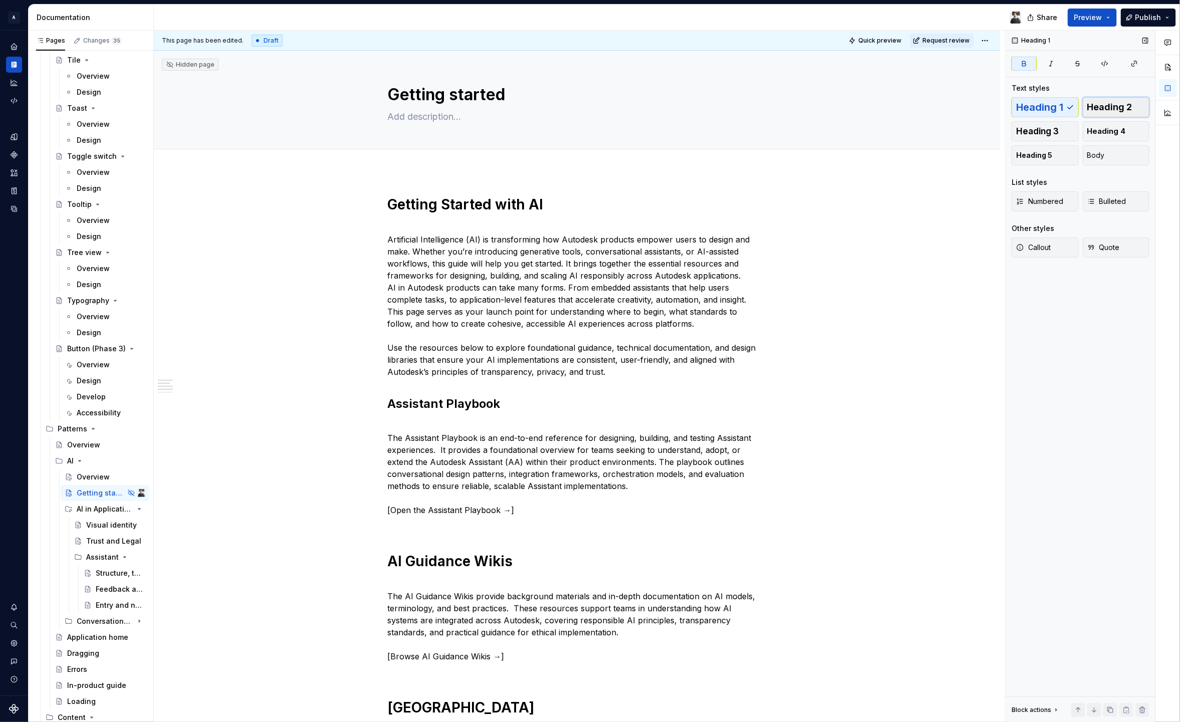
click at [1107, 105] on span "Heading 2" at bounding box center [1110, 107] width 45 height 10
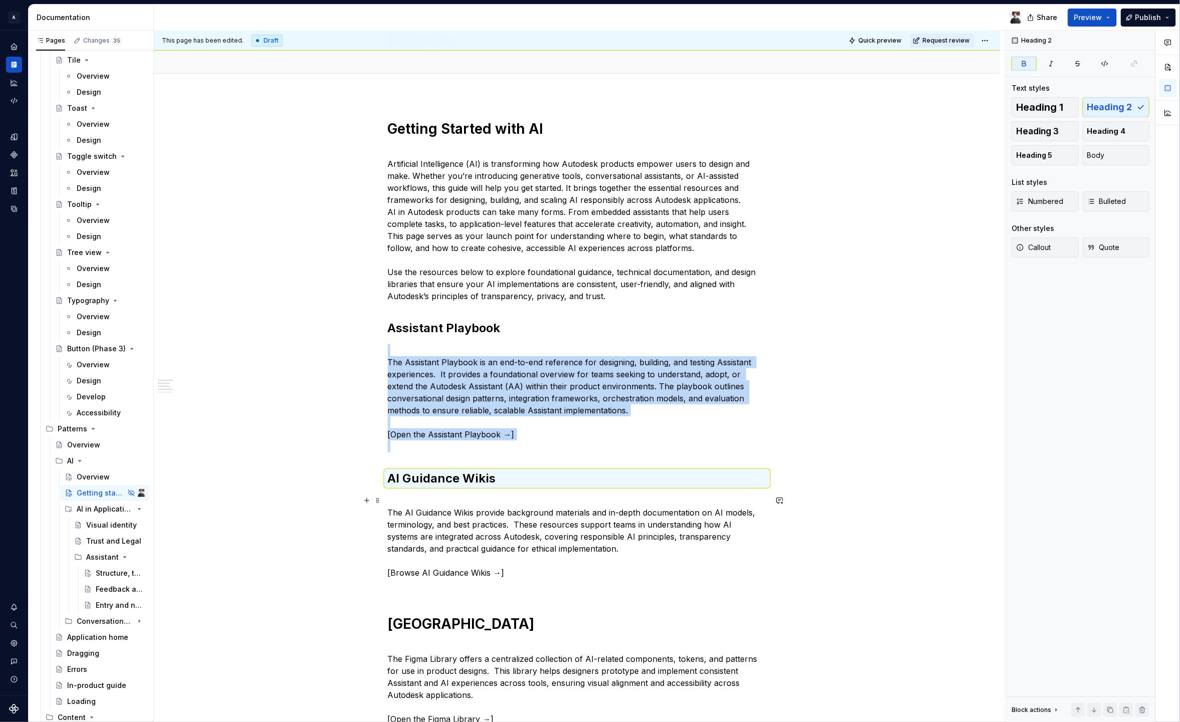
scroll to position [98, 0]
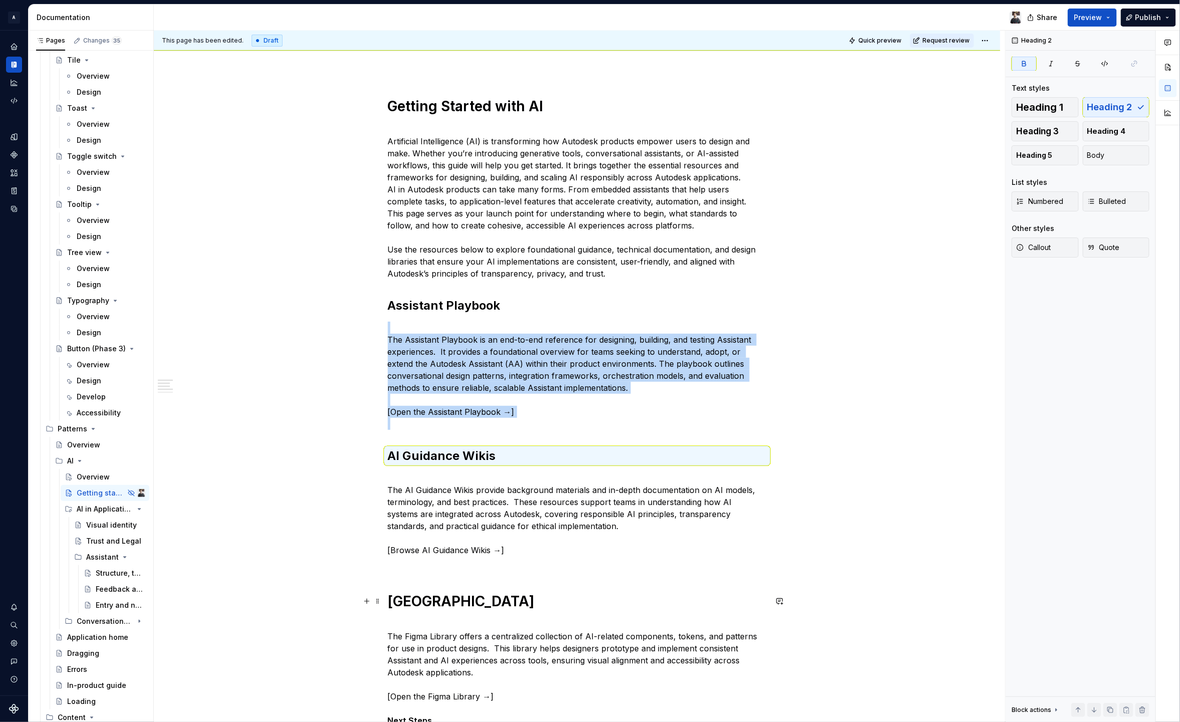
click at [471, 603] on strong "[GEOGRAPHIC_DATA]" at bounding box center [461, 601] width 147 height 17
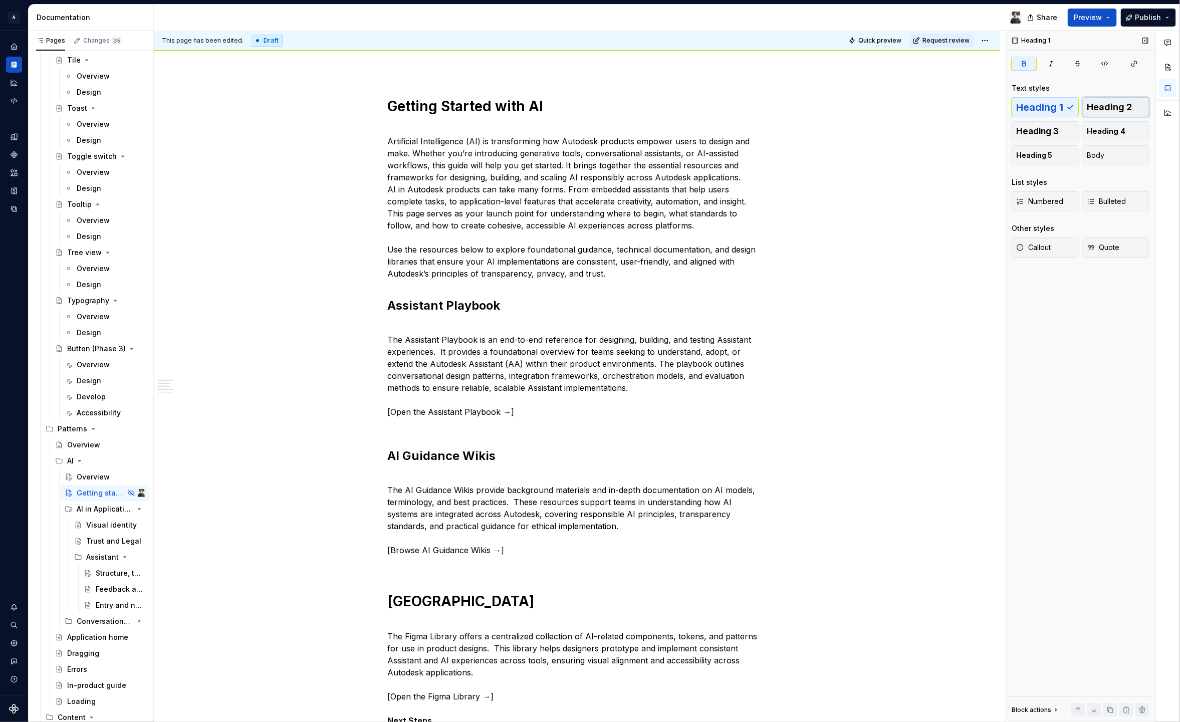
click at [1127, 103] on span "Heading 2" at bounding box center [1110, 107] width 45 height 10
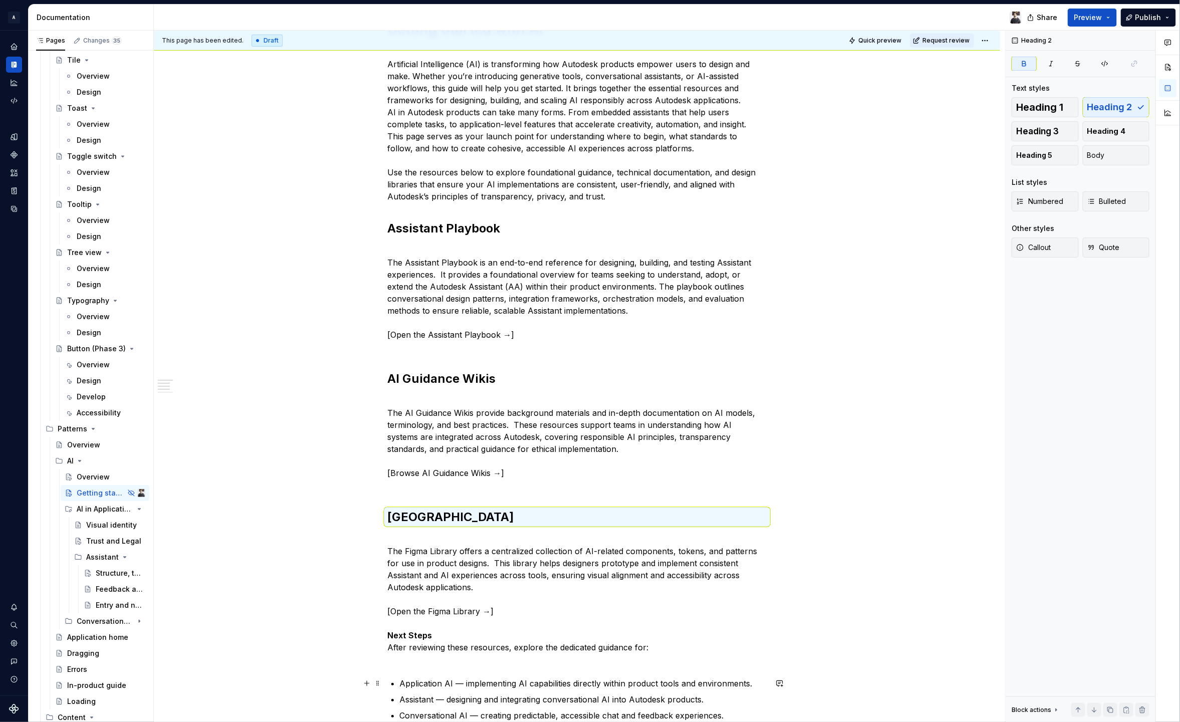
scroll to position [177, 0]
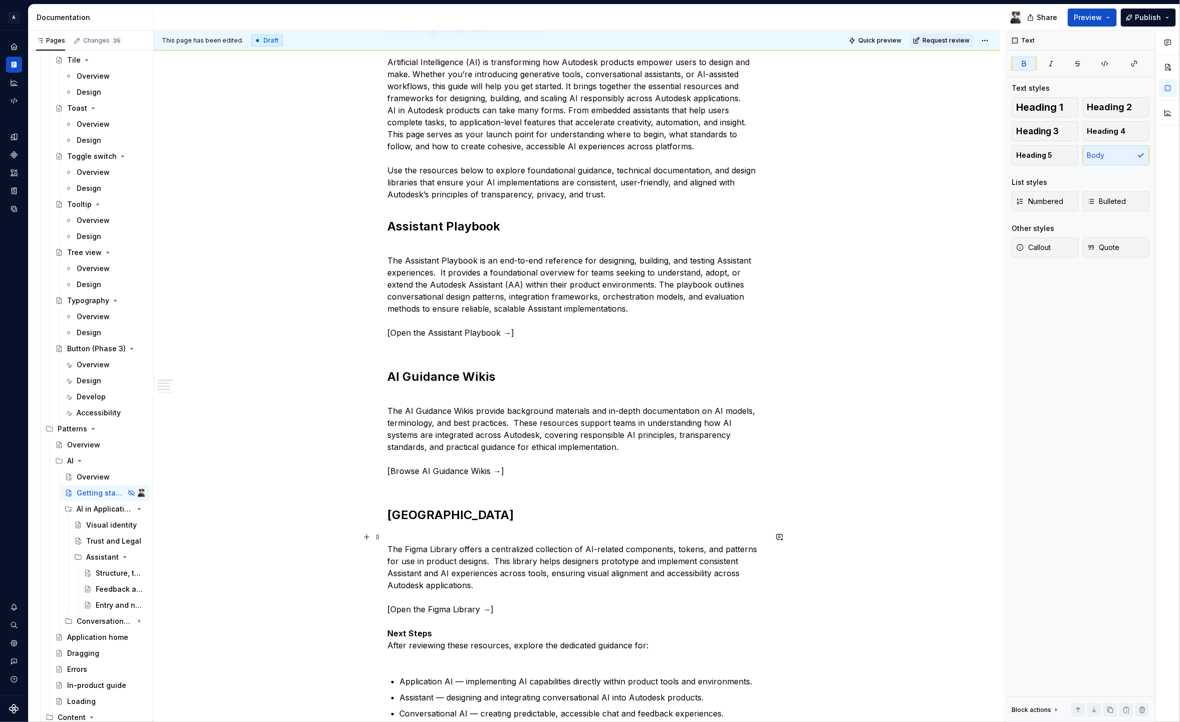
click at [406, 632] on strong "Next Steps" at bounding box center [410, 634] width 45 height 10
click at [1123, 107] on span "Heading 2" at bounding box center [1110, 107] width 45 height 10
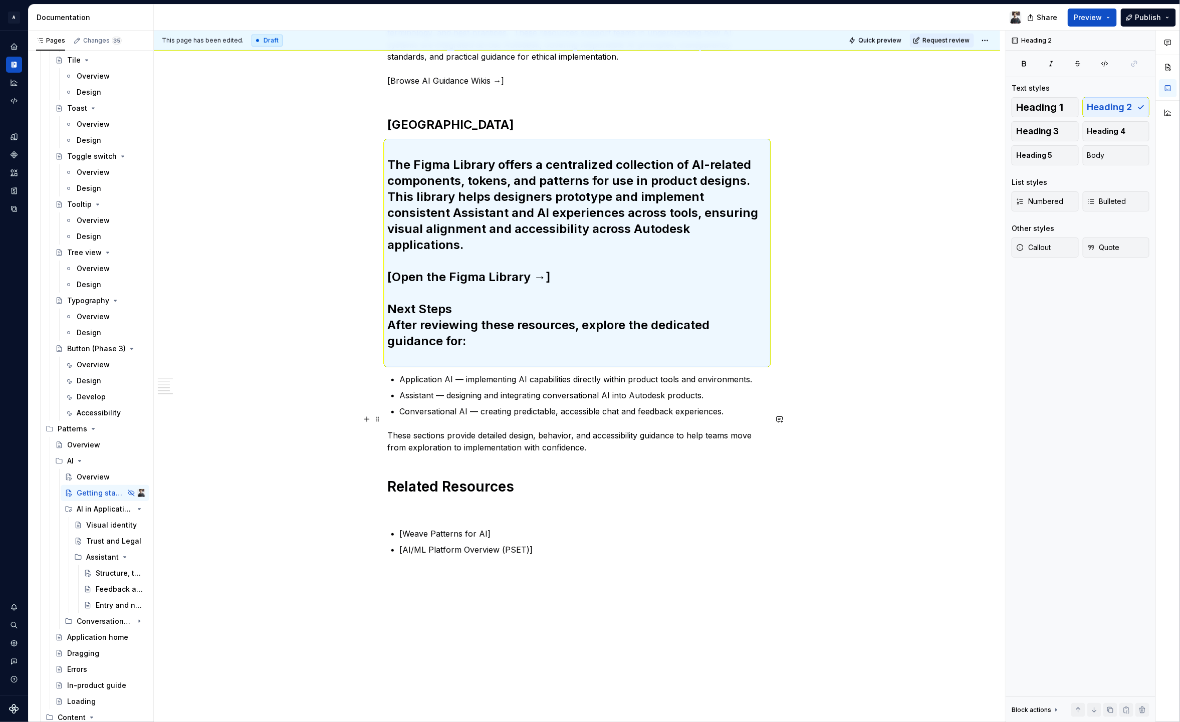
scroll to position [541, 0]
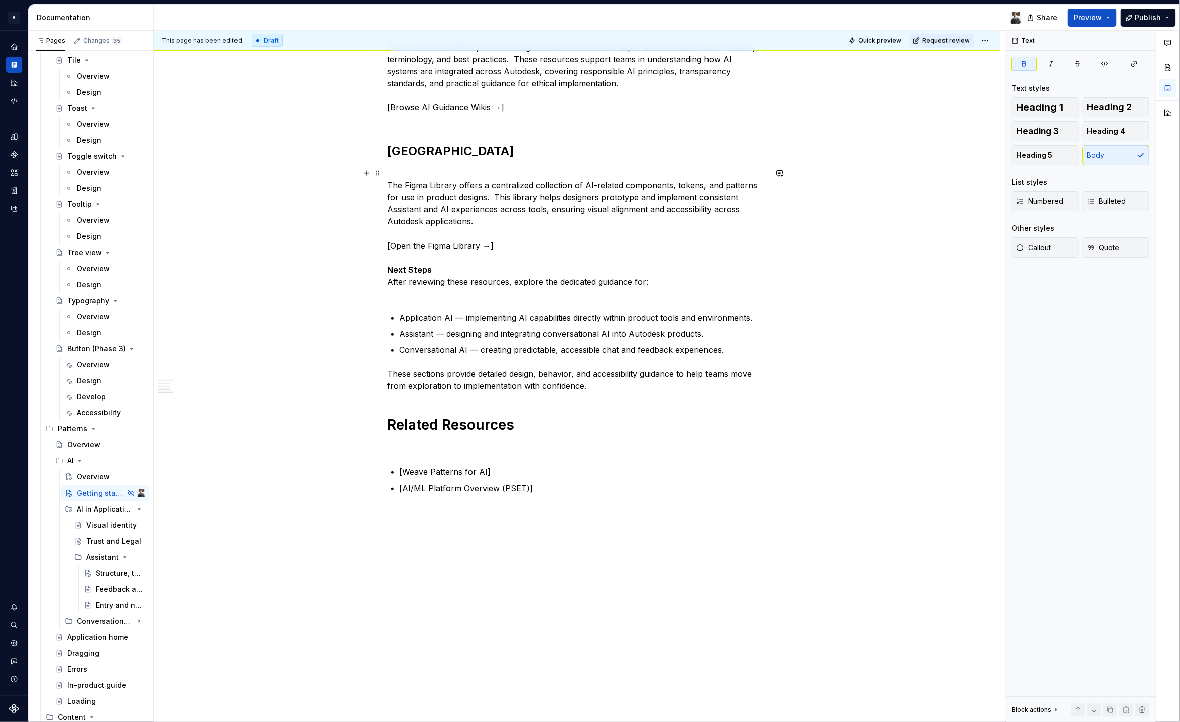
click at [427, 268] on strong "Next Steps" at bounding box center [410, 270] width 45 height 10
click at [388, 269] on strong "Next Steps" at bounding box center [410, 270] width 45 height 10
click at [449, 272] on p "The Figma Library offers a centralized collection of AI-related components, tok…" at bounding box center [577, 233] width 379 height 132
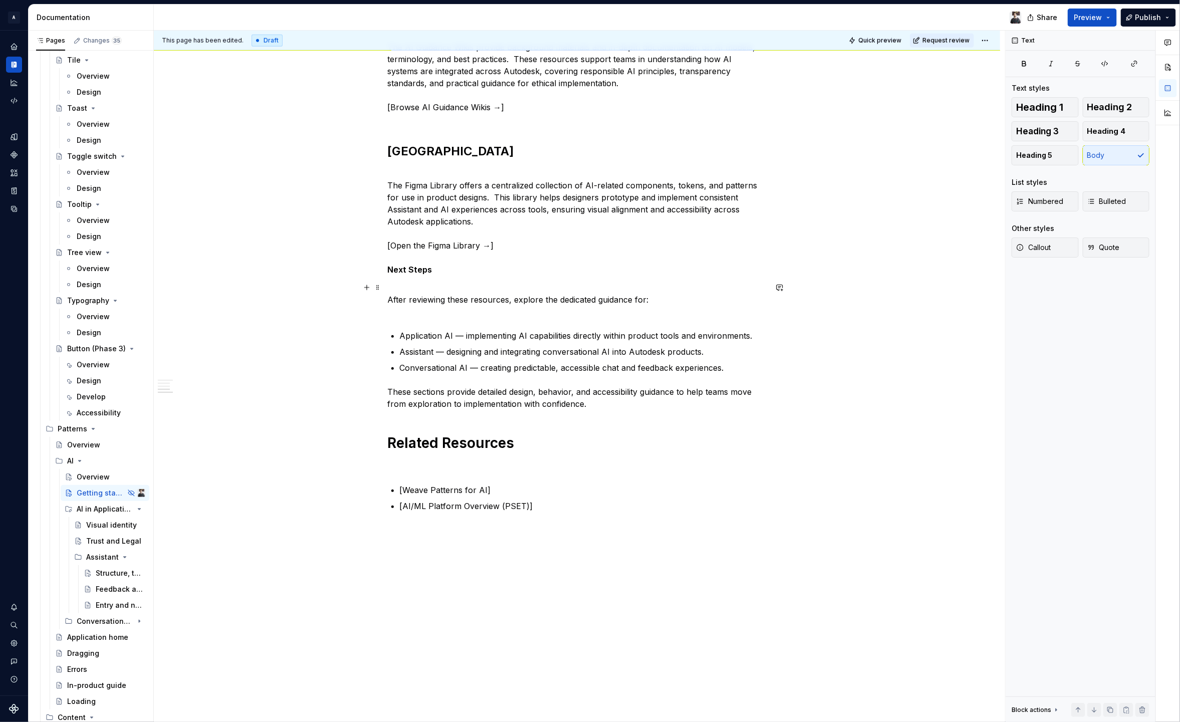
scroll to position [559, 0]
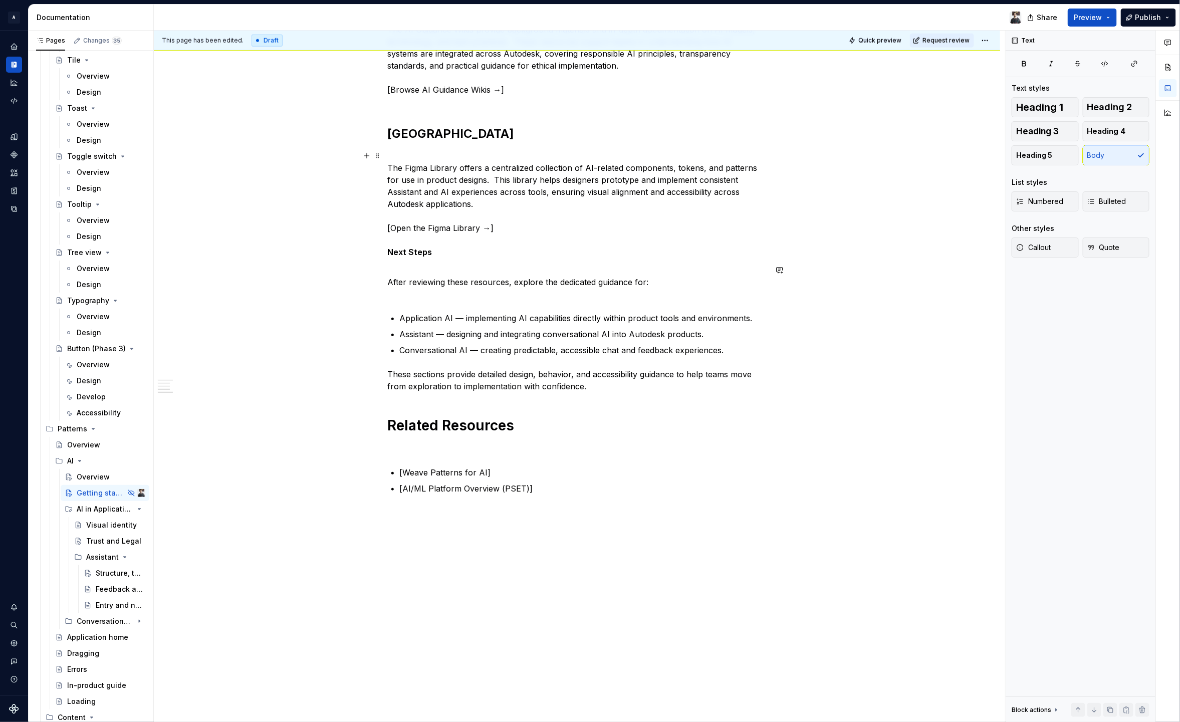
click at [392, 248] on strong "Next Steps" at bounding box center [410, 252] width 45 height 10
click at [398, 247] on strong "Next Steps" at bounding box center [410, 252] width 45 height 10
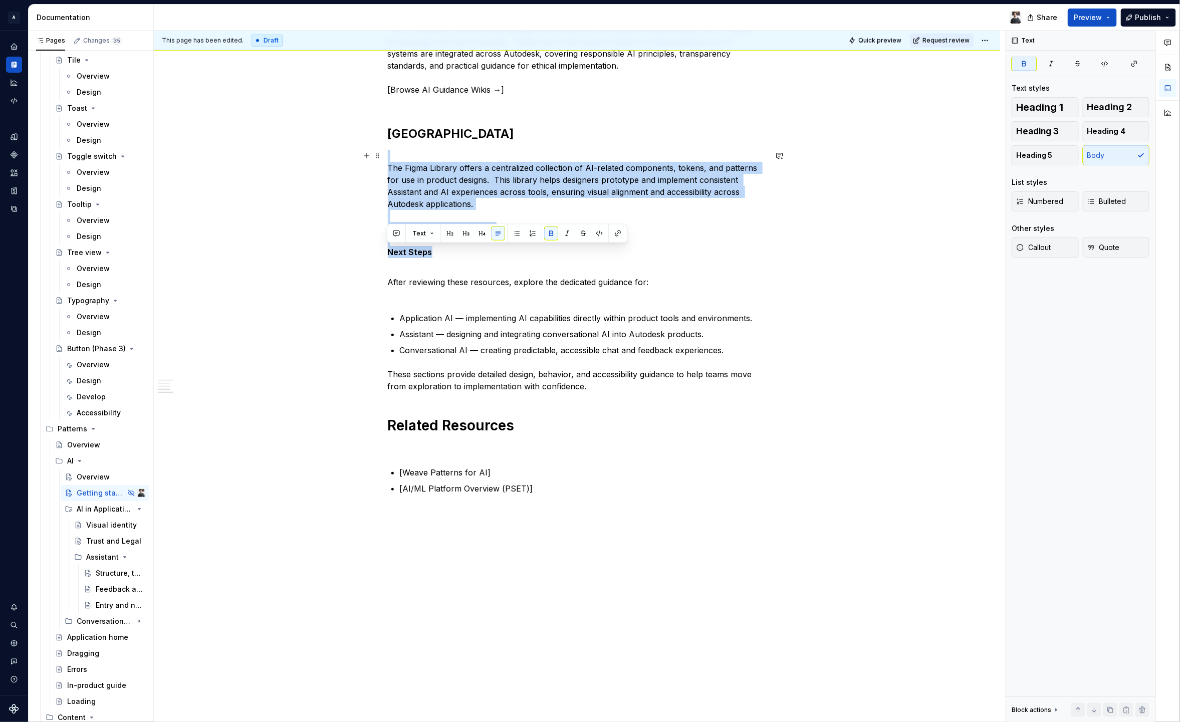
click at [397, 247] on strong "Next Steps" at bounding box center [410, 252] width 45 height 10
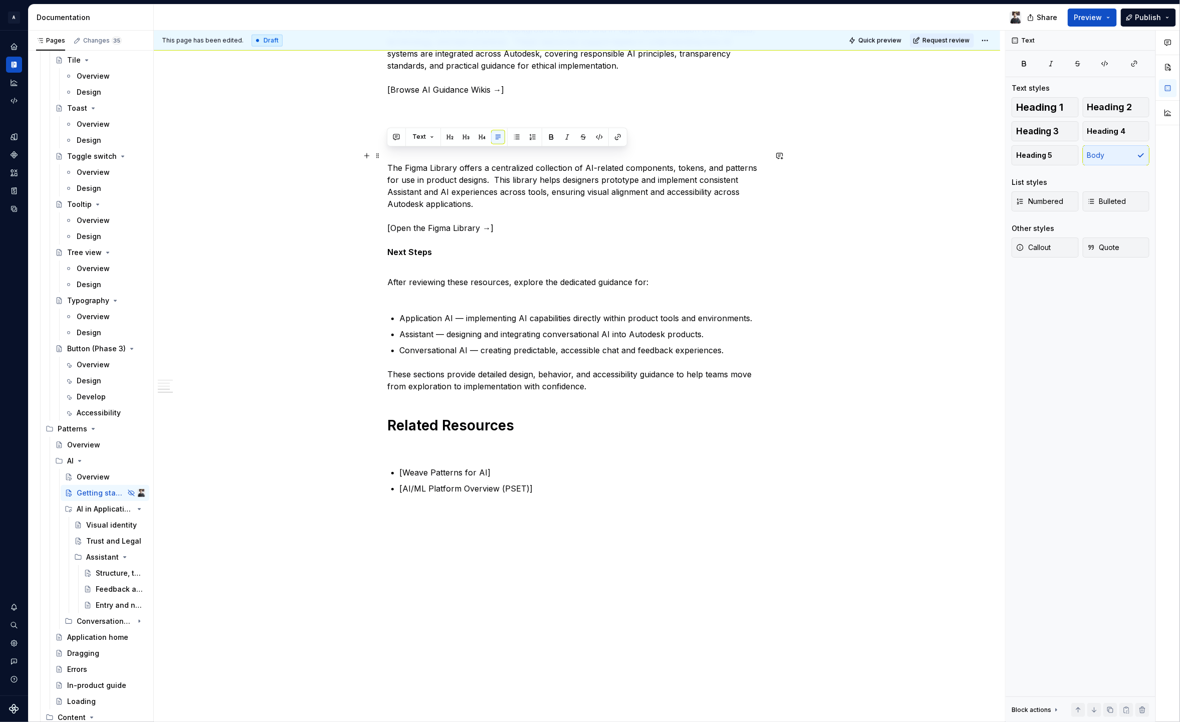
click at [415, 247] on strong "Next Steps" at bounding box center [410, 252] width 45 height 10
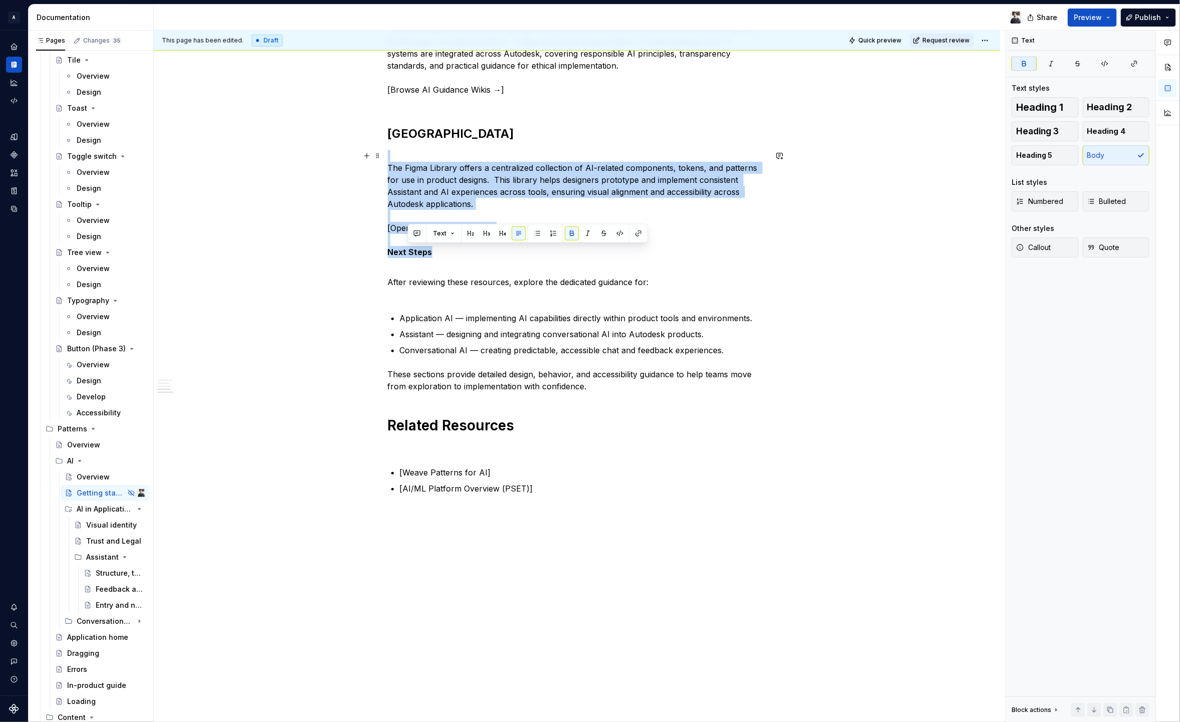
click at [416, 248] on strong "Next Steps" at bounding box center [410, 252] width 45 height 10
click at [417, 249] on strong "Next Steps" at bounding box center [410, 252] width 45 height 10
click at [417, 250] on strong "Next Steps" at bounding box center [410, 252] width 45 height 10
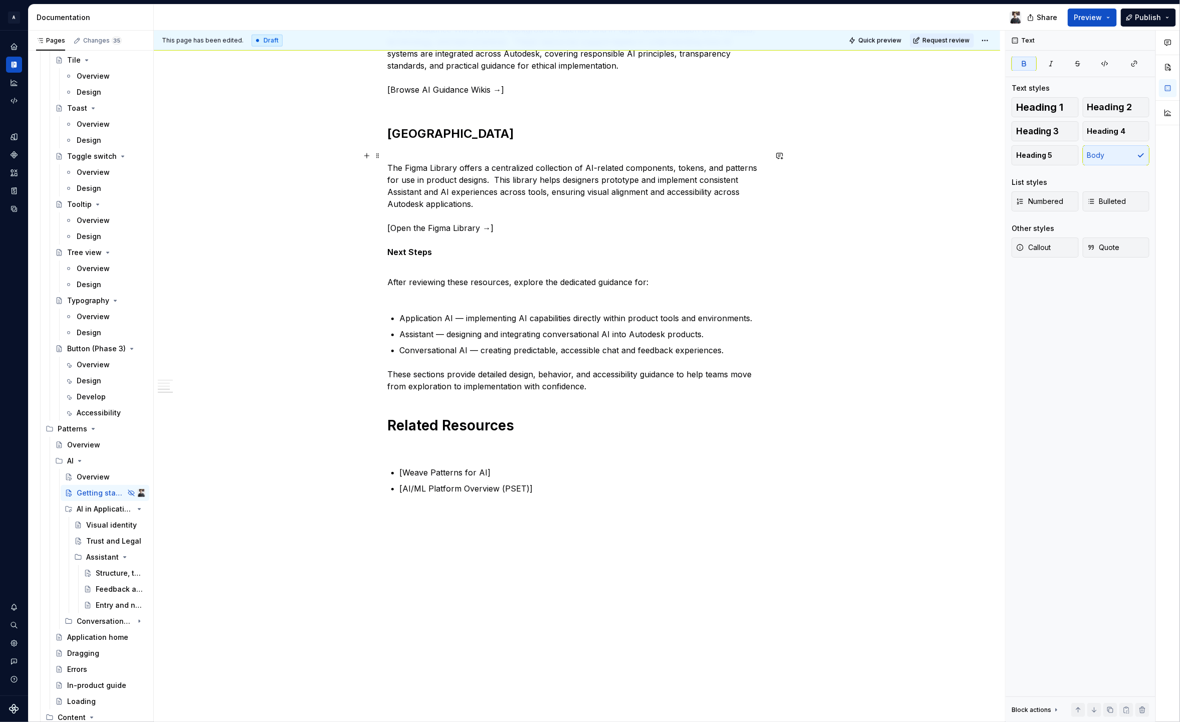
click at [431, 249] on p "The Figma Library offers a centralized collection of AI-related components, tok…" at bounding box center [577, 204] width 379 height 108
click at [401, 244] on p "The Figma Library offers a centralized collection of AI-related components, tok…" at bounding box center [577, 204] width 379 height 108
click at [385, 250] on div "This page has been edited. Draft Quick preview Request review Hidden page Getti…" at bounding box center [580, 377] width 852 height 692
click at [389, 253] on strong "Next Steps" at bounding box center [410, 252] width 45 height 10
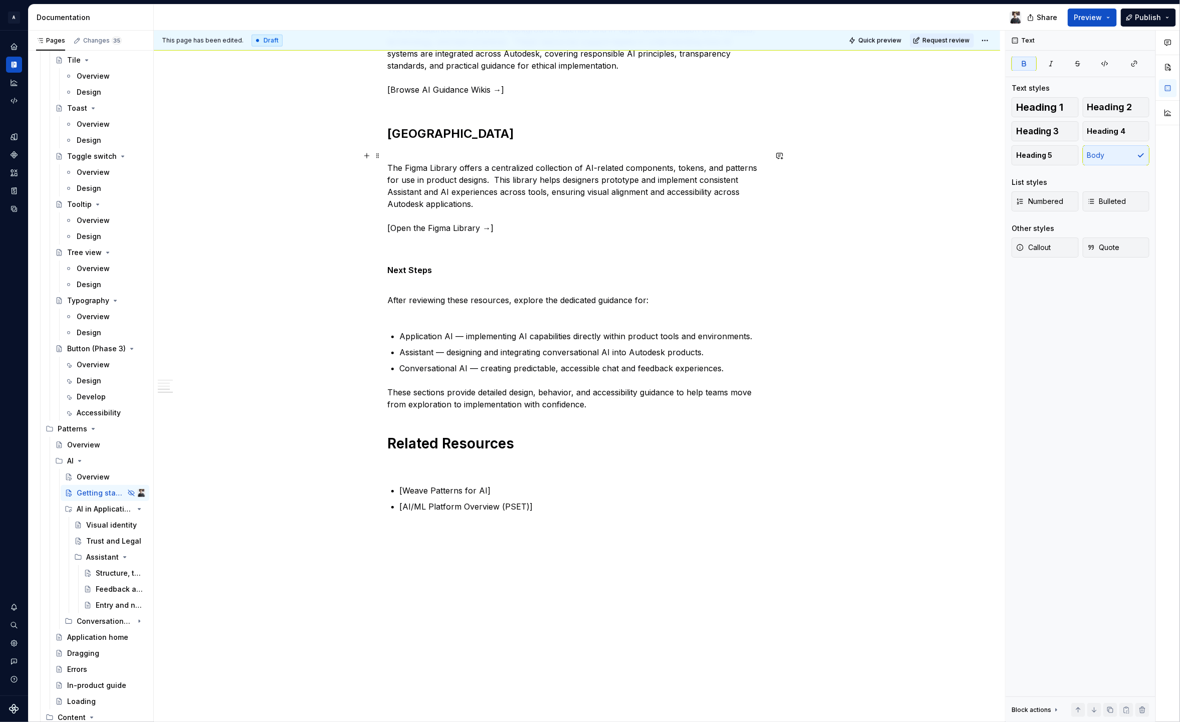
click at [431, 262] on div "Getting Started with AI Artificial Intelligence (AI) is transforming how Autode…" at bounding box center [577, 75] width 379 height 876
drag, startPoint x: 431, startPoint y: 269, endPoint x: 385, endPoint y: 270, distance: 46.1
click at [385, 270] on div "Getting Started with AI Artificial Intelligence (AI) is transforming how Autode…" at bounding box center [577, 177] width 847 height 1129
click at [450, 252] on button "button" at bounding box center [450, 251] width 14 height 14
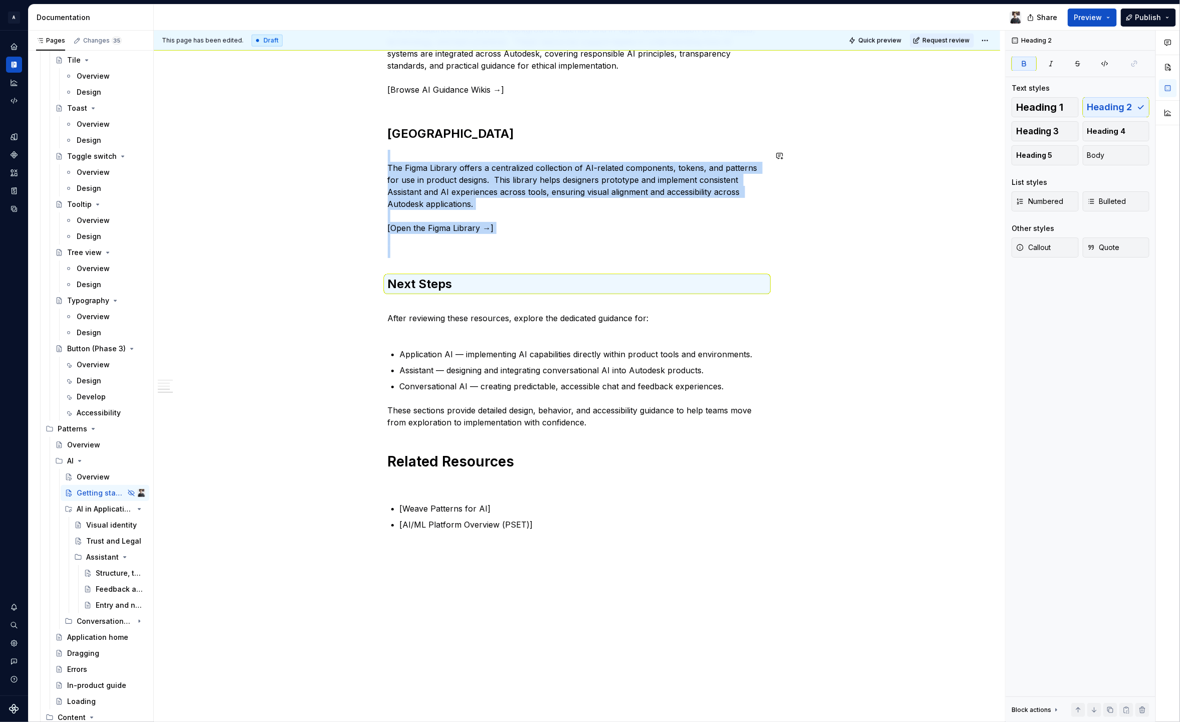
click at [423, 260] on div "Getting Started with AI Artificial Intelligence (AI) is transforming how Autode…" at bounding box center [577, 84] width 379 height 894
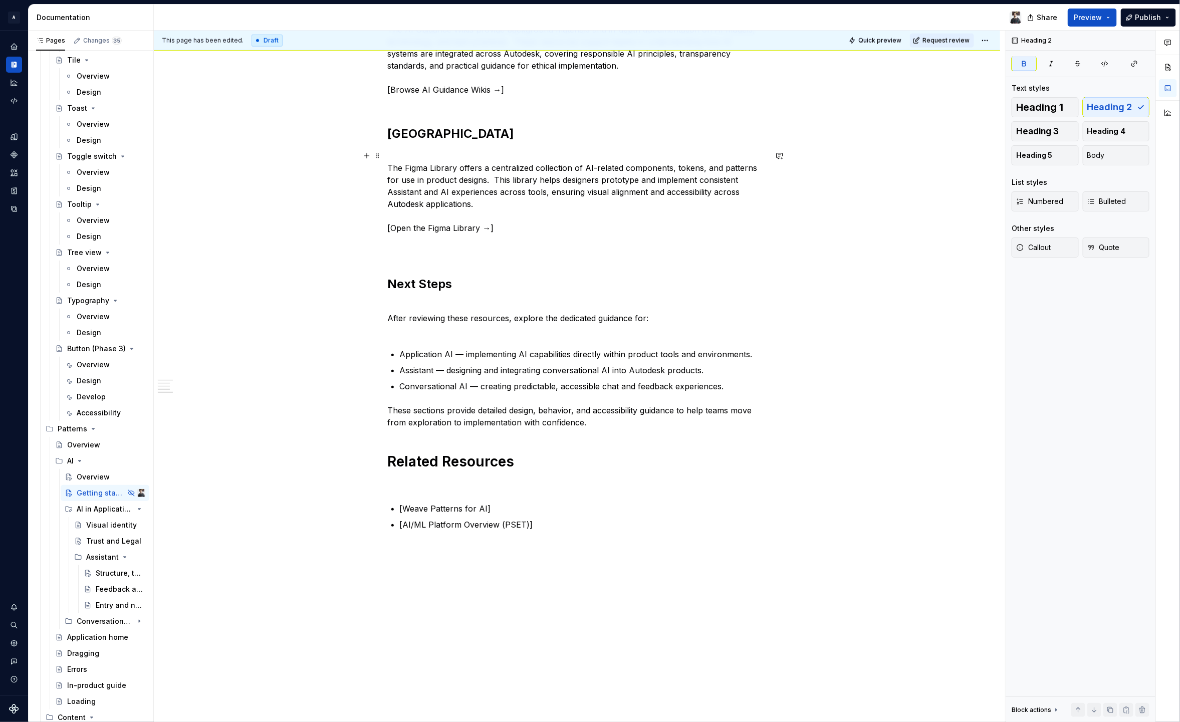
click at [420, 245] on p "The Figma Library offers a centralized collection of AI-related components, tok…" at bounding box center [577, 204] width 379 height 108
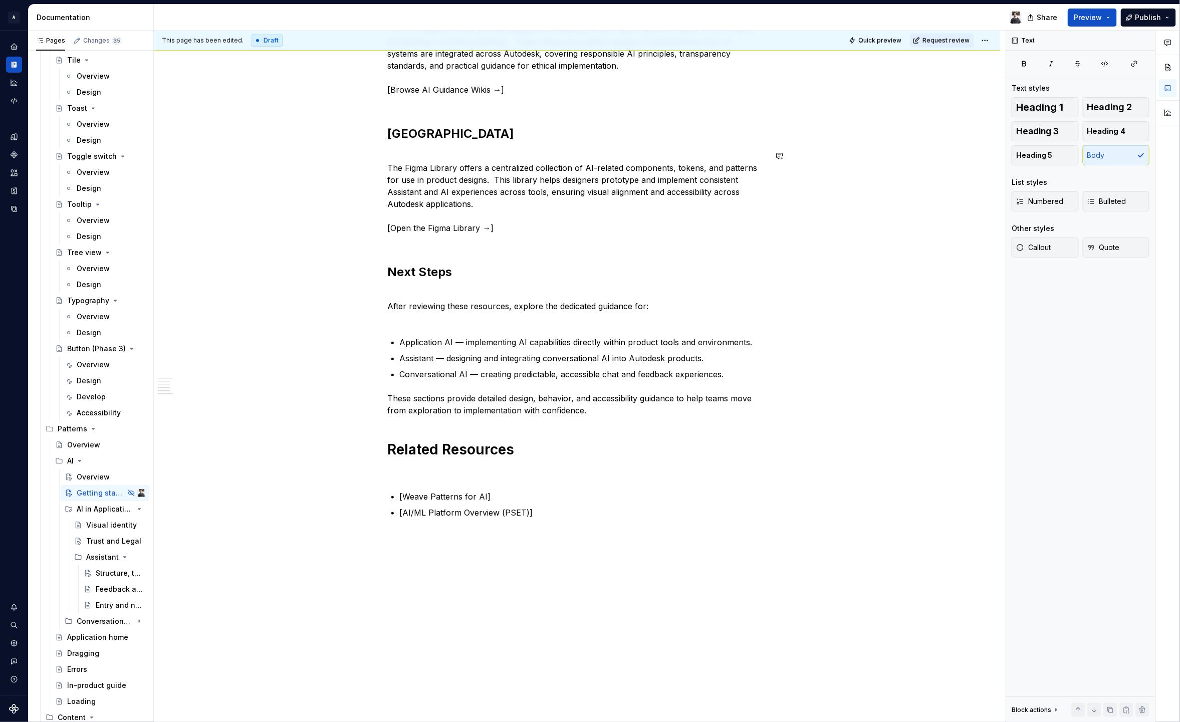
type textarea "*"
